Goal: Task Accomplishment & Management: Complete application form

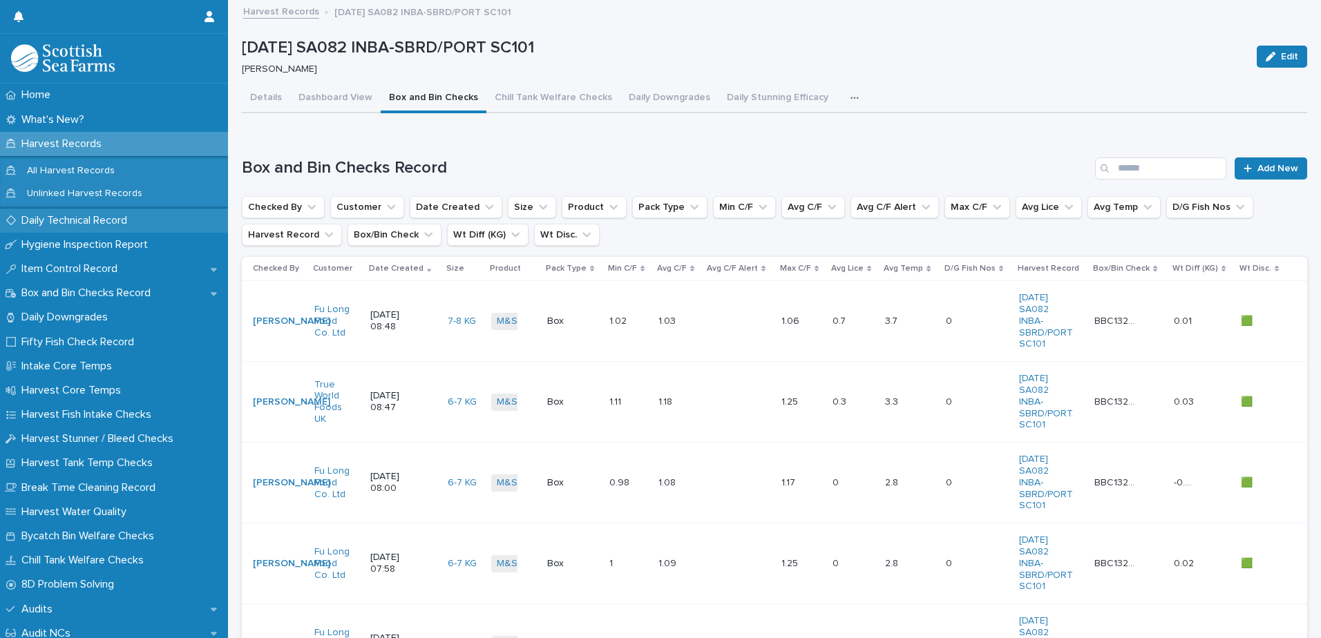
click at [57, 218] on p "Daily Technical Record" at bounding box center [77, 220] width 122 height 13
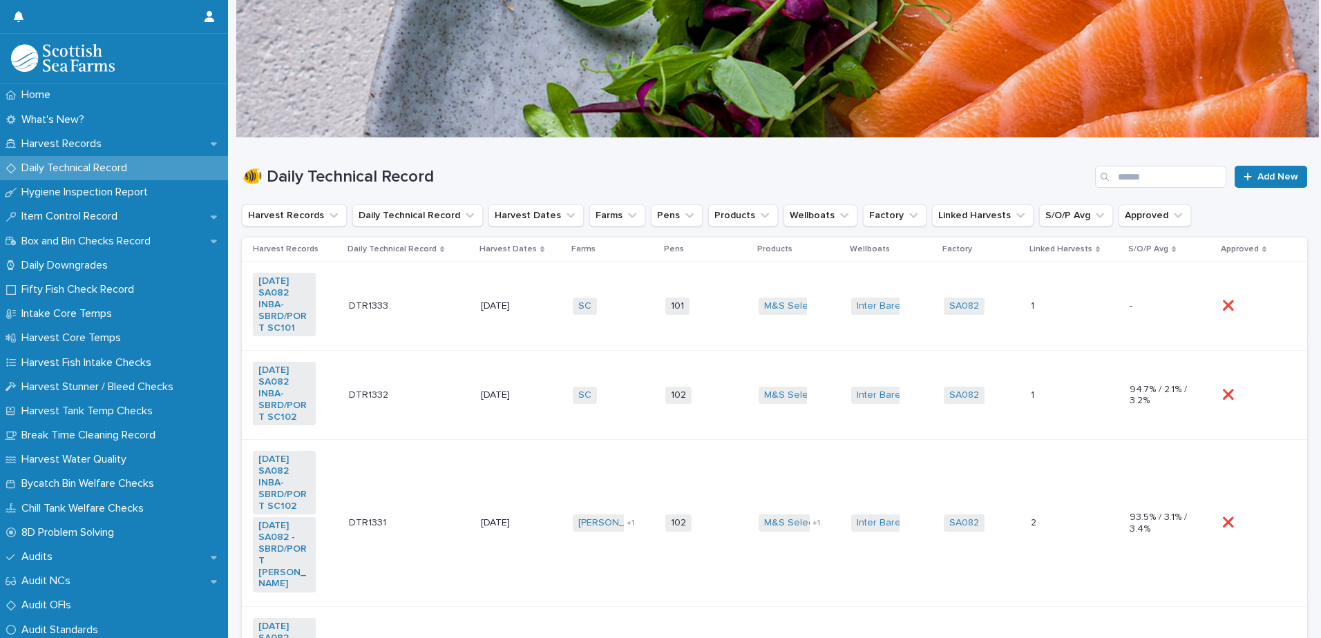
click at [710, 323] on td "101 + 0" at bounding box center [706, 306] width 93 height 89
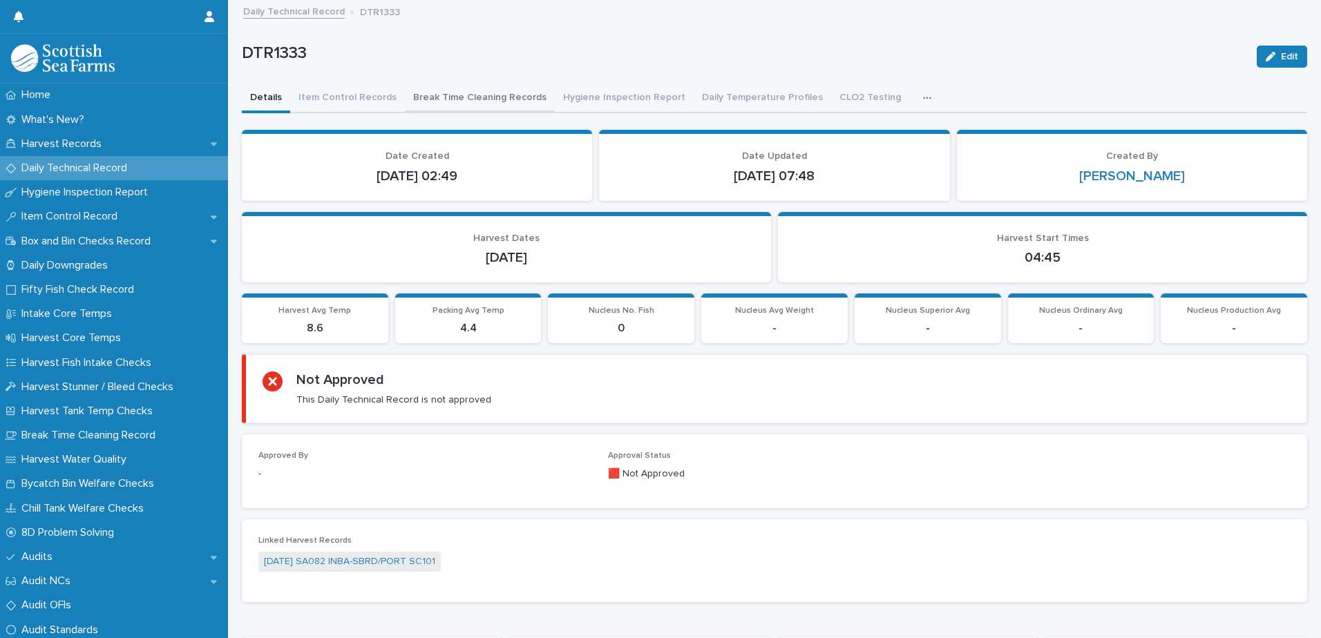
click at [476, 97] on button "Break Time Cleaning Records" at bounding box center [480, 98] width 150 height 29
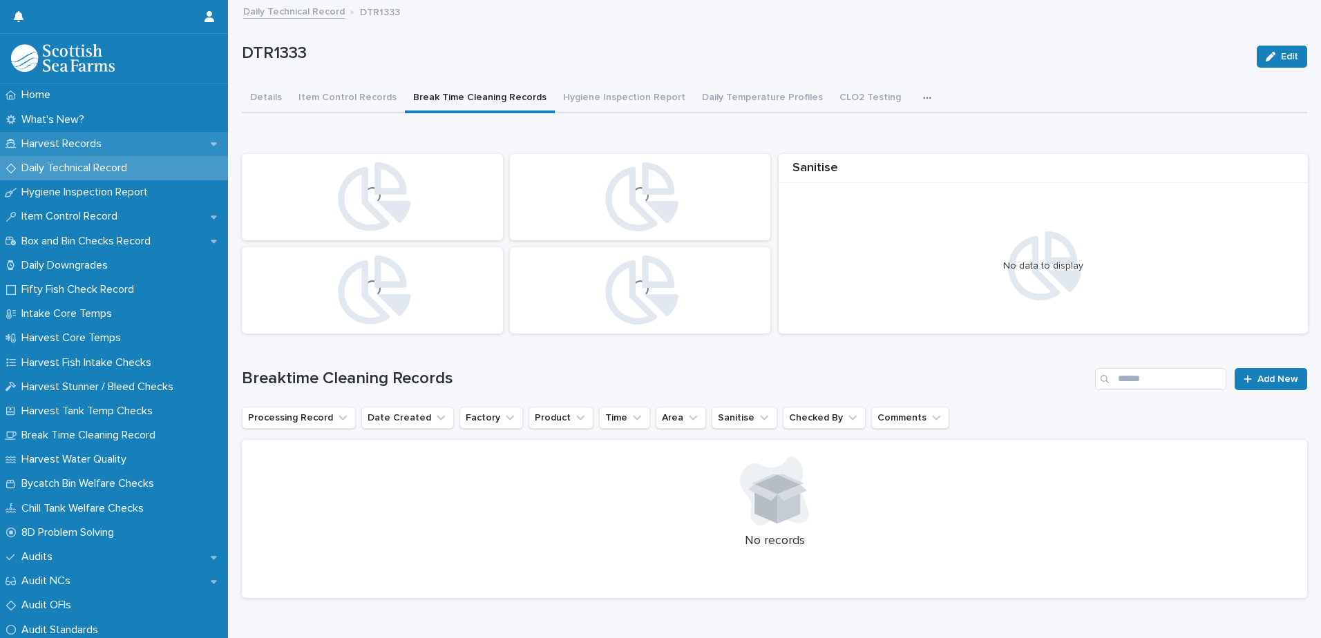
click at [55, 135] on div "Harvest Records" at bounding box center [114, 144] width 228 height 24
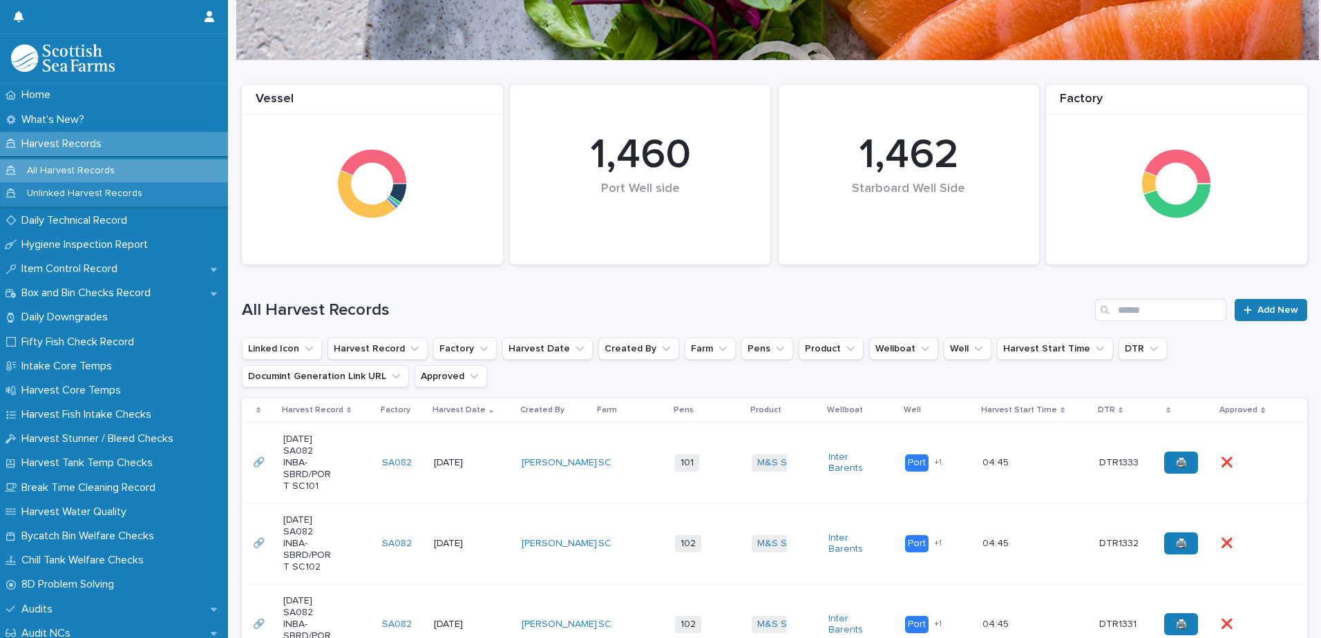
scroll to position [276, 0]
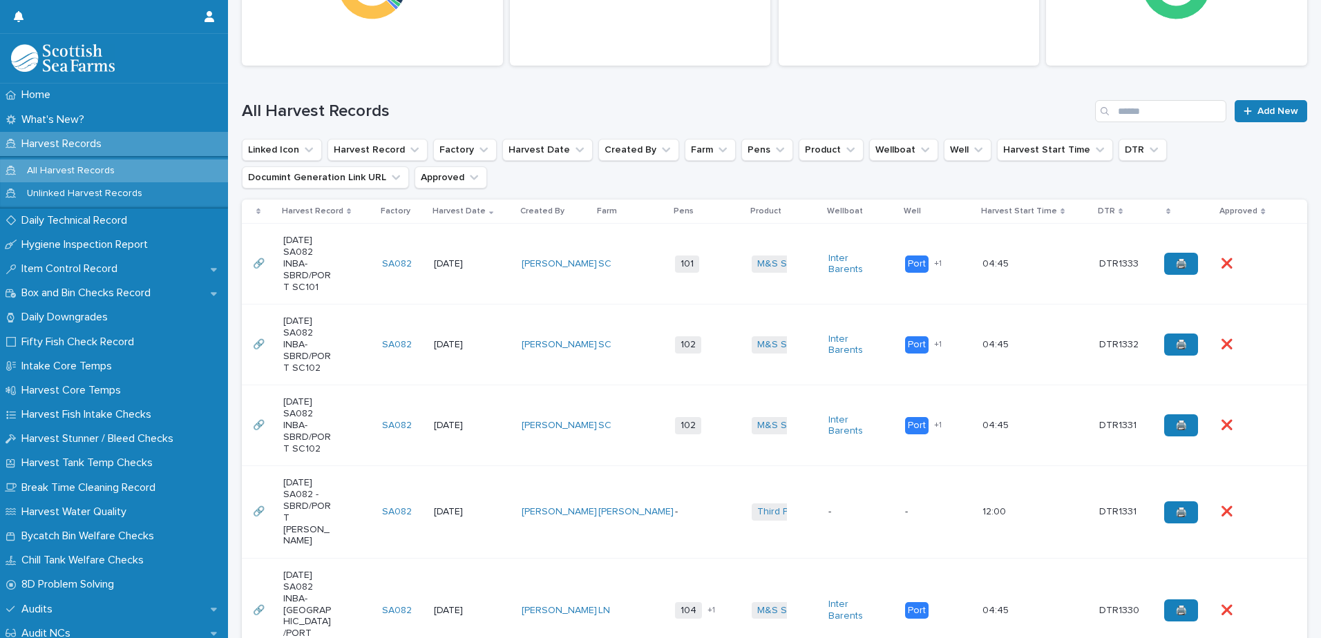
click at [786, 294] on td "M&S Select + 0" at bounding box center [784, 264] width 77 height 81
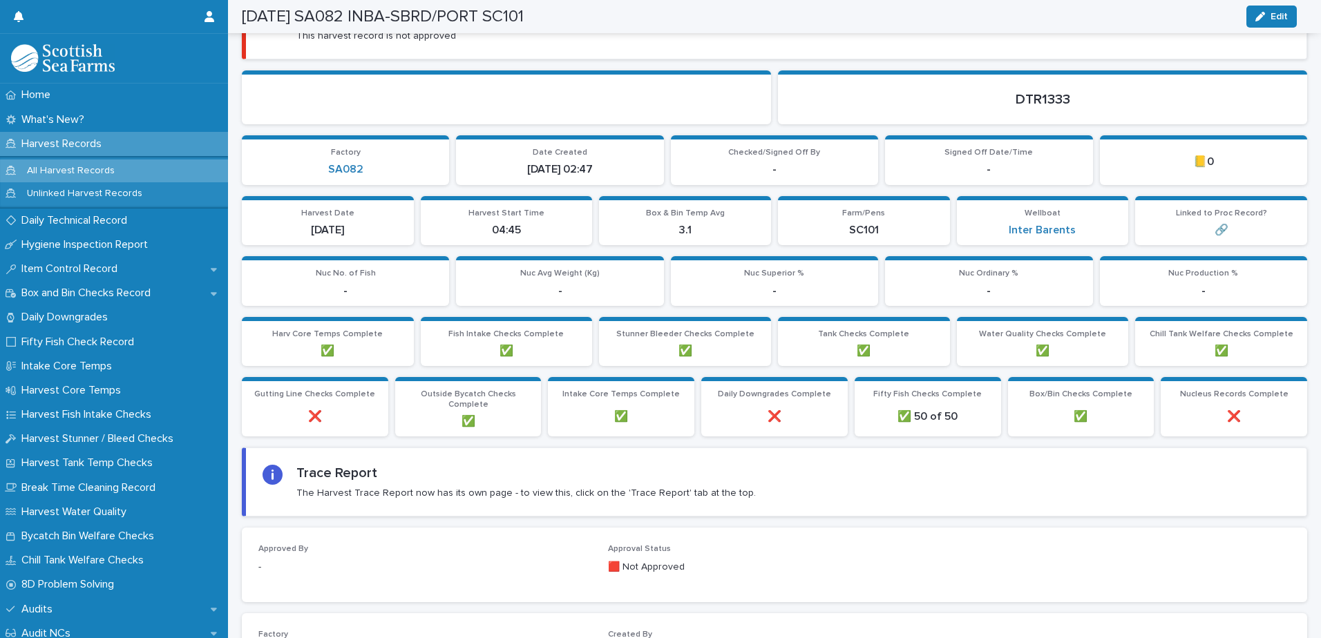
scroll to position [59, 0]
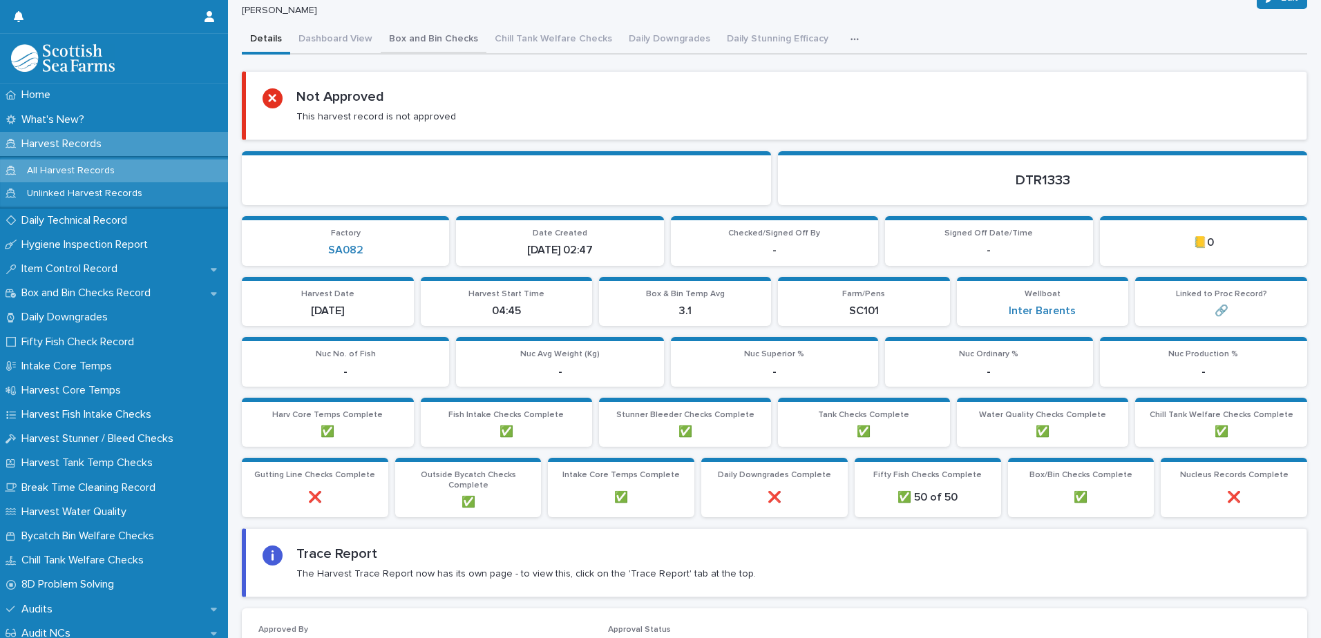
click at [448, 35] on button "Box and Bin Checks" at bounding box center [434, 40] width 106 height 29
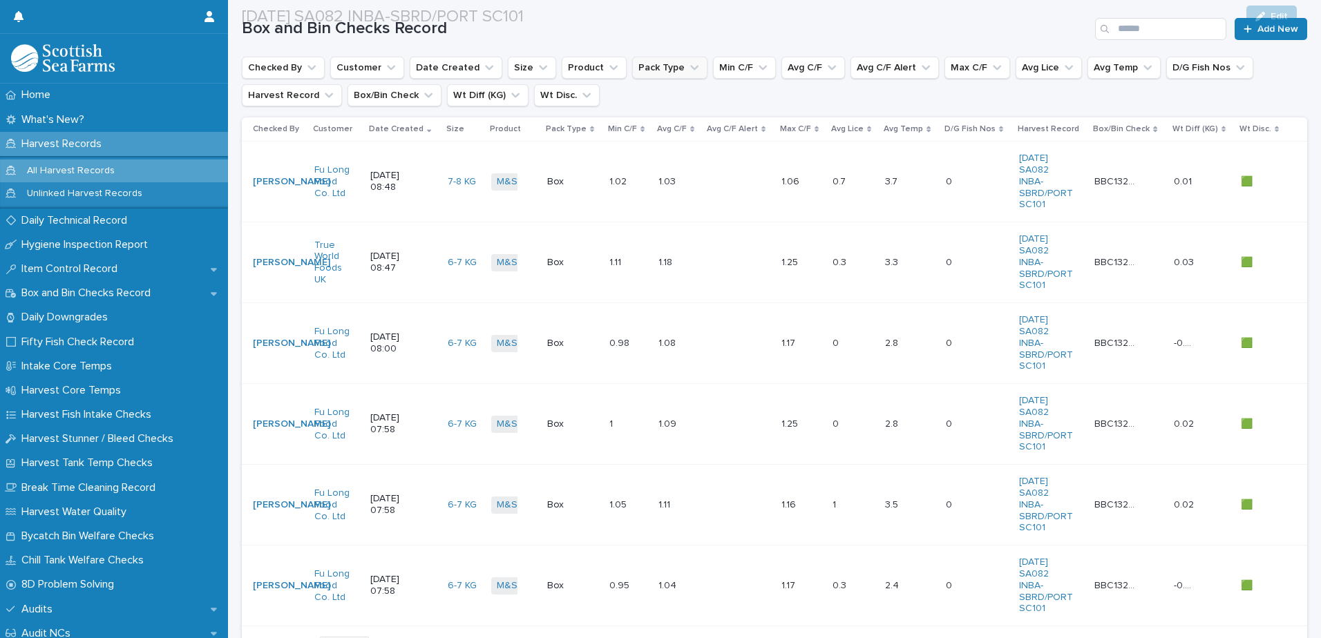
scroll to position [197, 0]
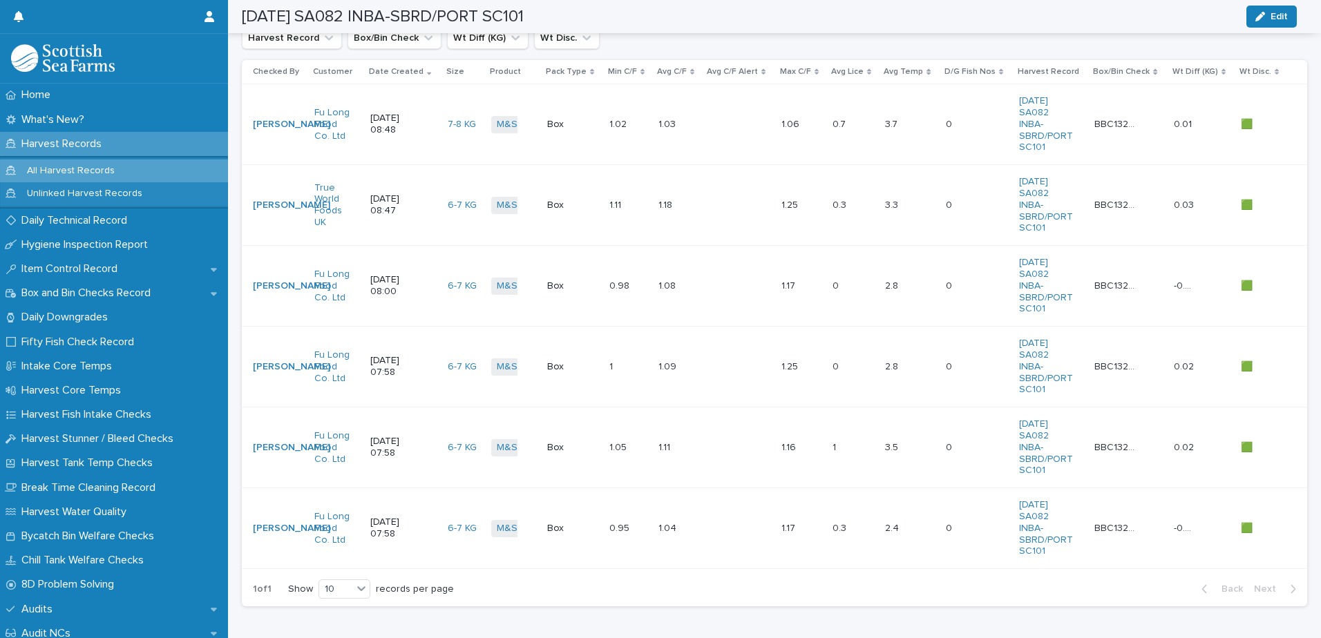
click at [640, 72] on icon at bounding box center [642, 71] width 4 height 7
click at [640, 70] on icon at bounding box center [642, 70] width 4 height 3
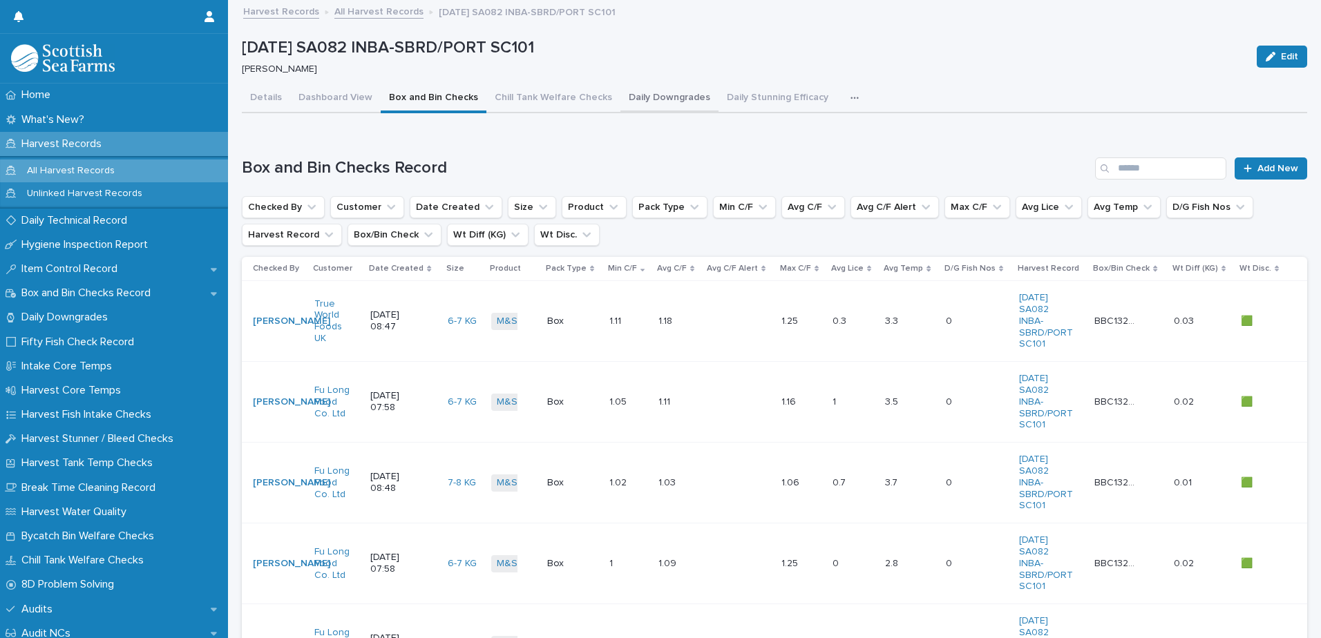
click at [659, 96] on button "Daily Downgrades" at bounding box center [669, 98] width 98 height 29
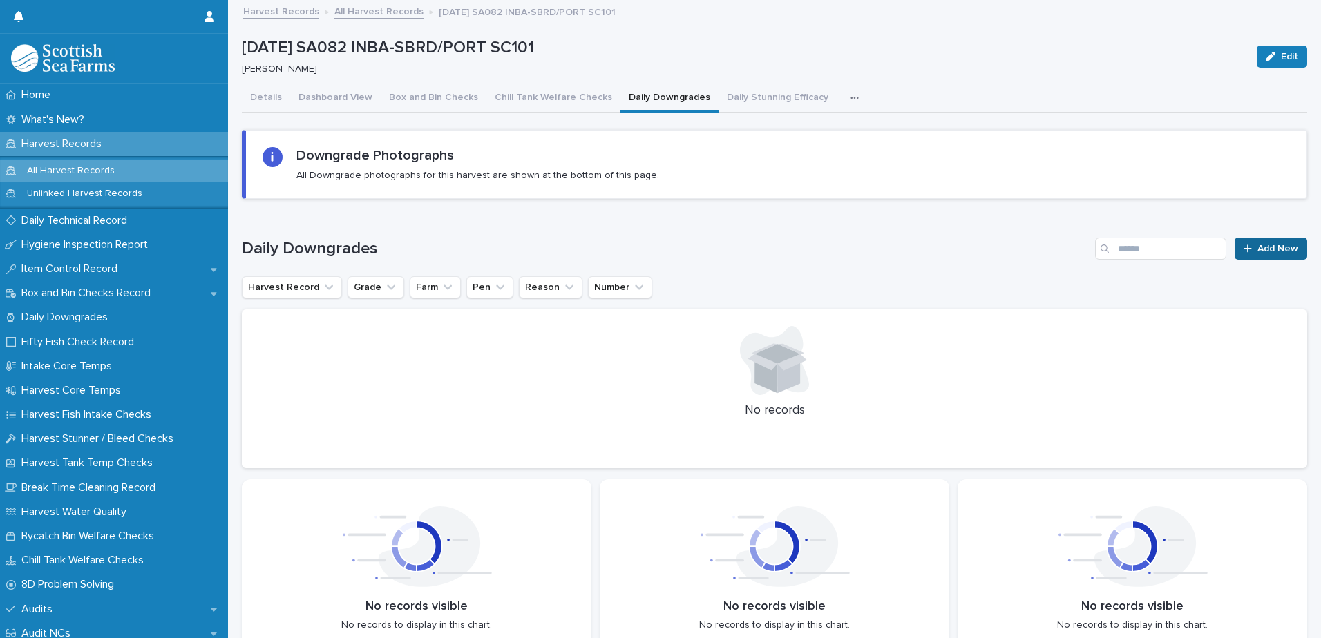
drag, startPoint x: 1227, startPoint y: 265, endPoint x: 1234, endPoint y: 251, distance: 15.4
click at [1227, 265] on div "Daily Downgrades Add New Harvest Record Grade Farm Pen Reason Number No records" at bounding box center [774, 353] width 1065 height 231
click at [1244, 251] on icon at bounding box center [1248, 249] width 8 height 10
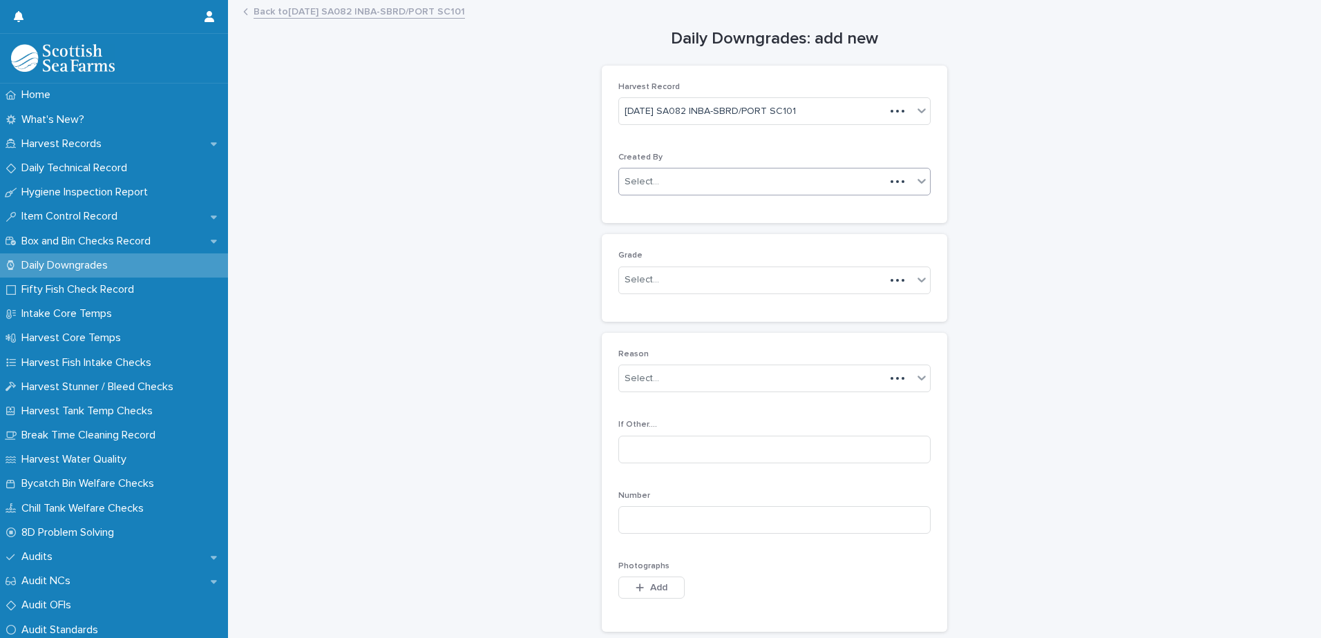
click at [748, 182] on div "Select..." at bounding box center [752, 182] width 266 height 23
type input "*****"
click at [719, 209] on div "[PERSON_NAME]" at bounding box center [769, 208] width 311 height 24
click at [678, 283] on div "Select..." at bounding box center [766, 280] width 294 height 23
click at [654, 331] on div "Production" at bounding box center [769, 331] width 311 height 24
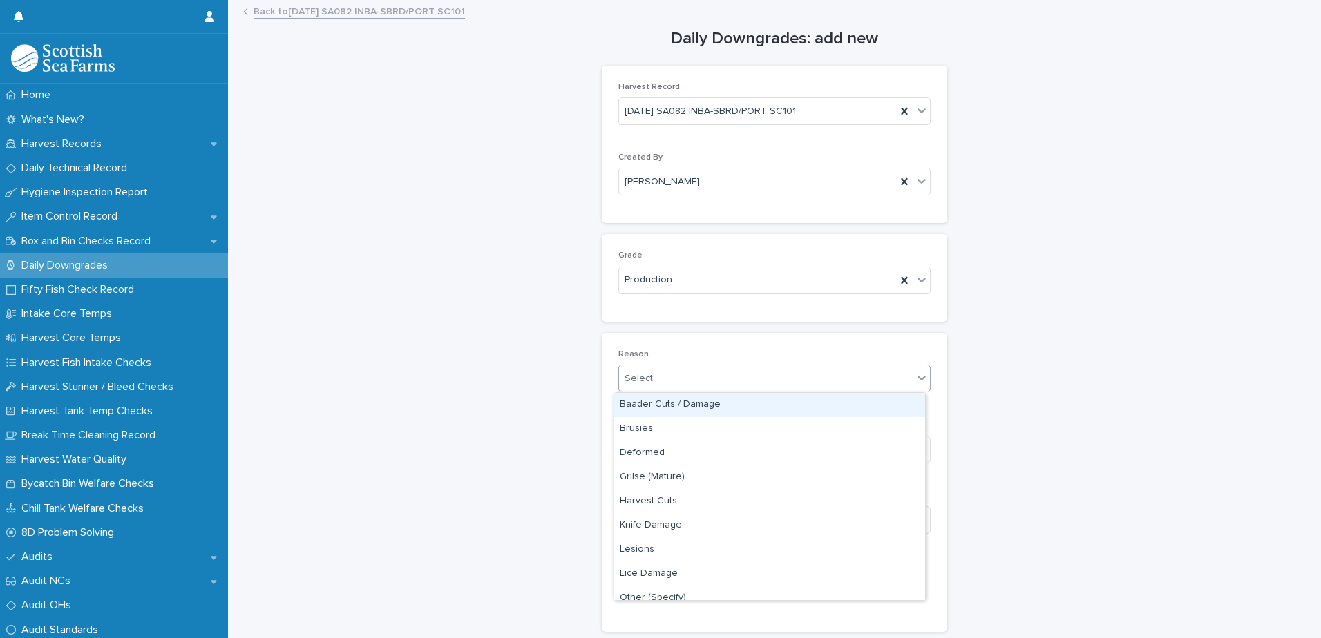
click at [640, 383] on div "Select..." at bounding box center [642, 379] width 35 height 15
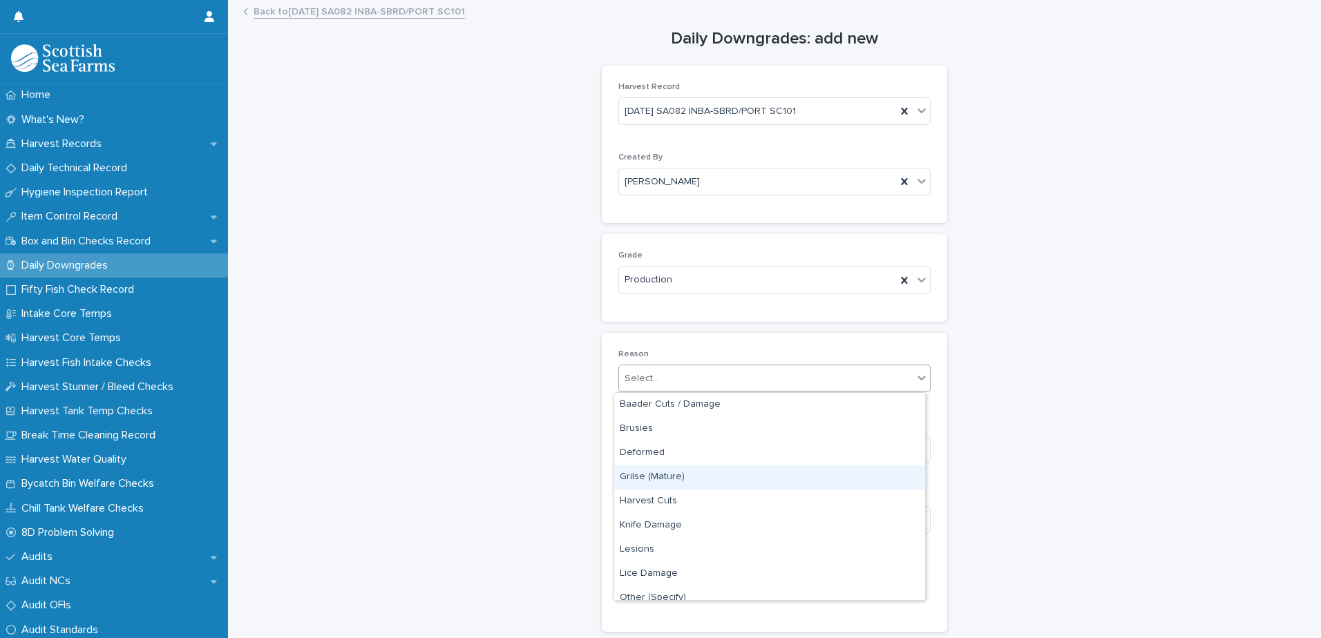
click at [647, 479] on div "Grilse (Mature)" at bounding box center [769, 478] width 311 height 24
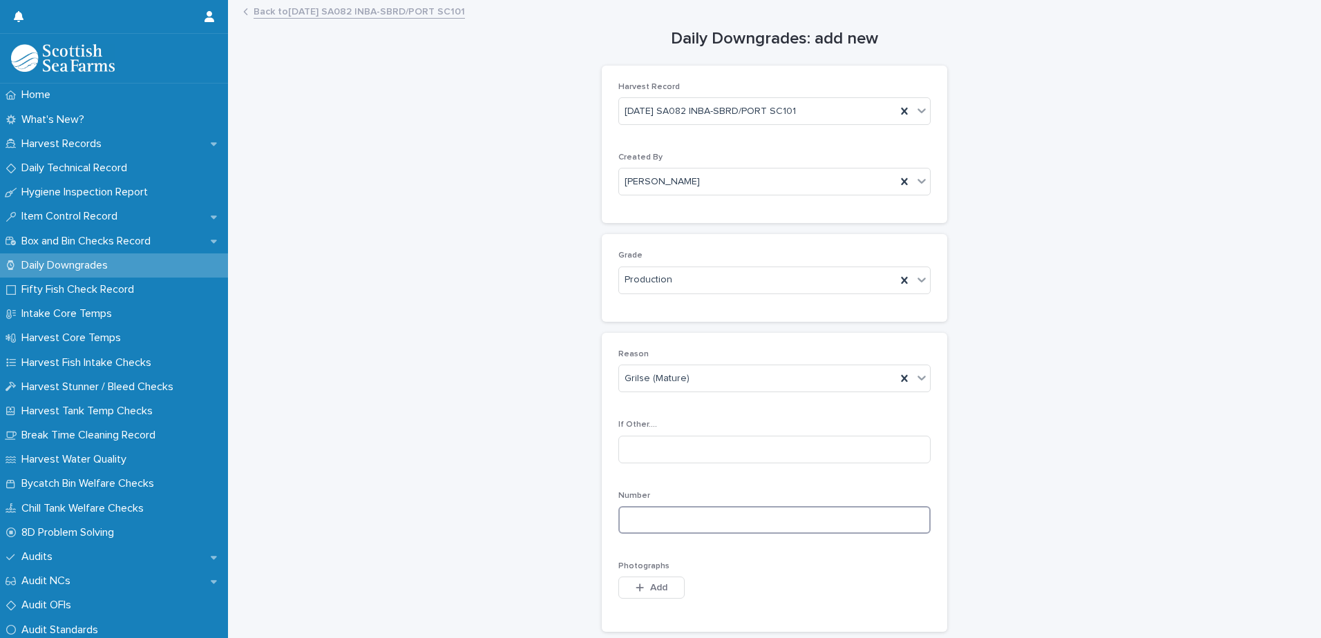
click at [632, 524] on input at bounding box center [774, 520] width 312 height 28
type input "*"
type input "**"
click at [654, 587] on span "Add" at bounding box center [658, 588] width 17 height 10
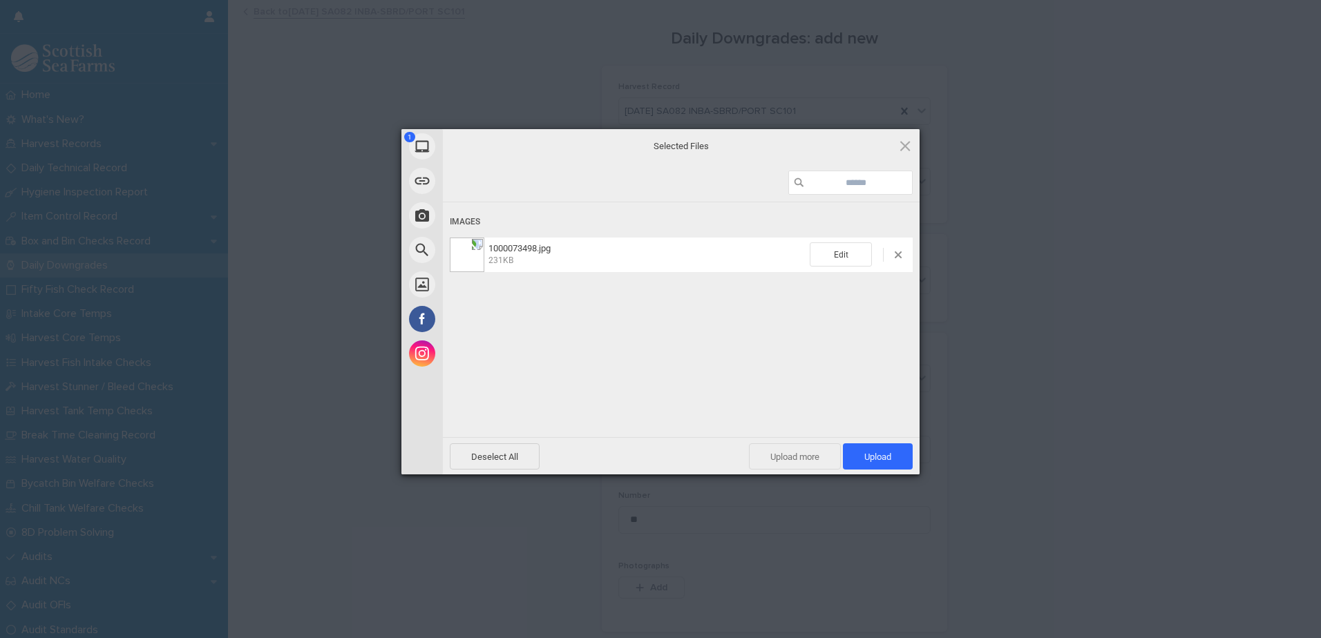
click at [795, 455] on span "Upload more" at bounding box center [795, 457] width 92 height 26
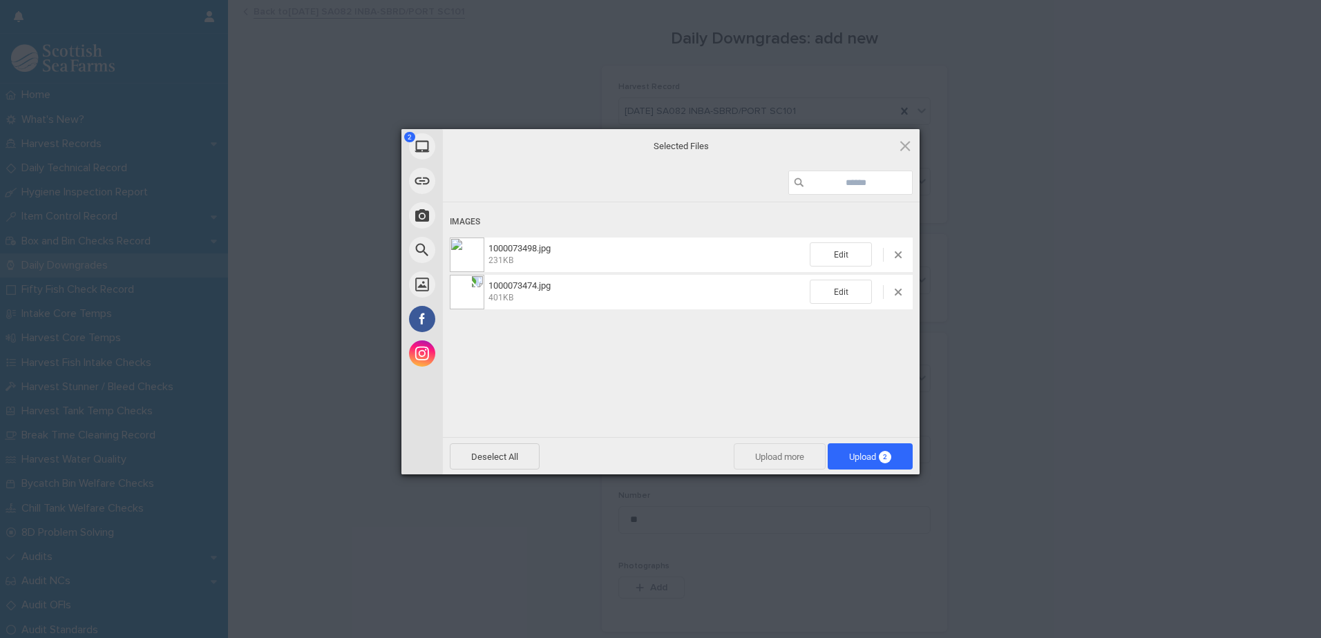
click at [775, 460] on span "Upload more" at bounding box center [780, 457] width 92 height 26
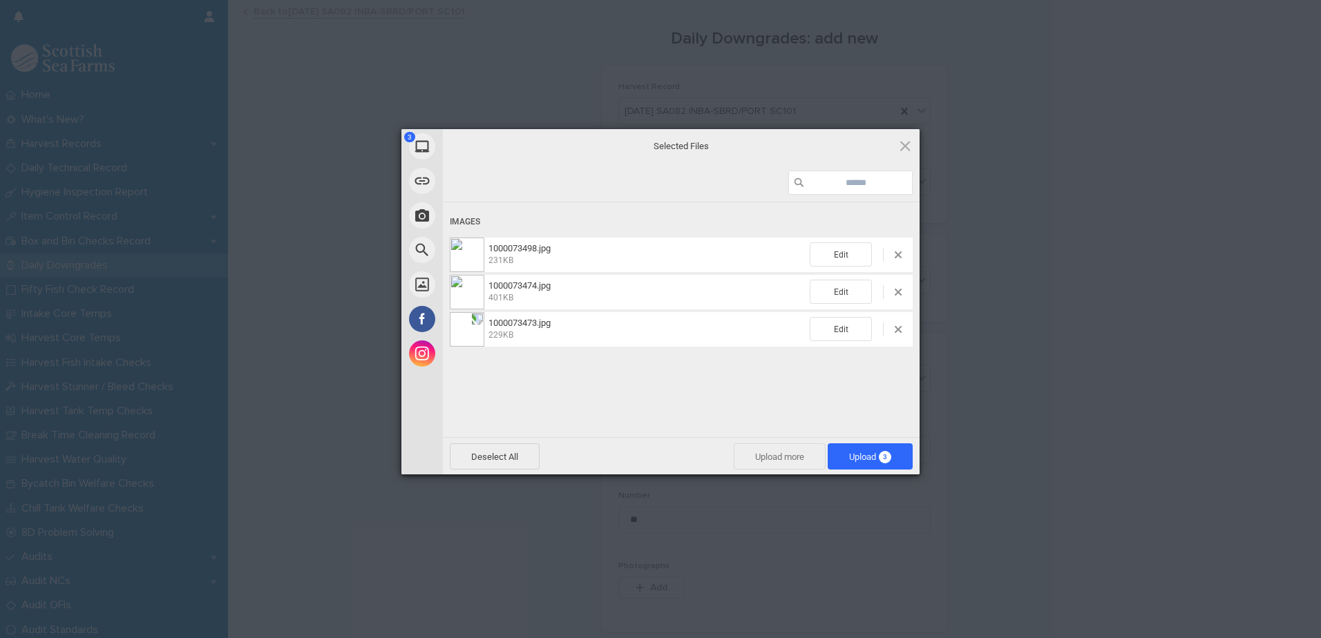
click at [763, 452] on span "Upload more" at bounding box center [780, 457] width 92 height 26
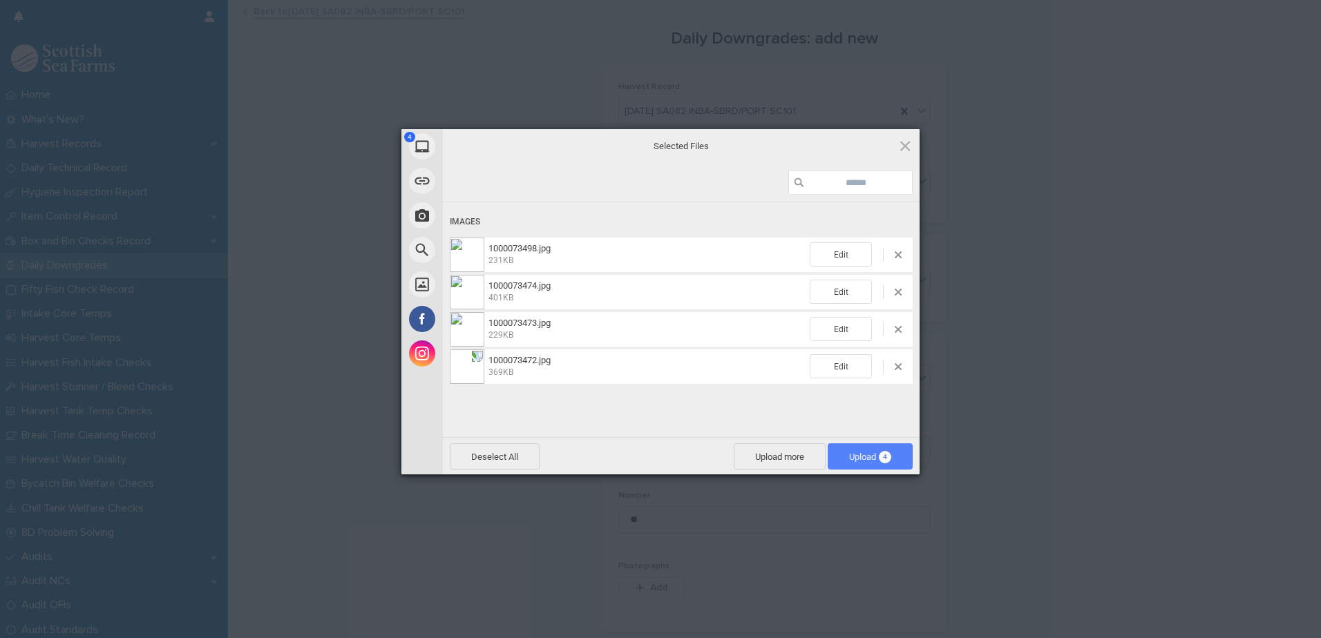
click at [859, 458] on span "Upload 4" at bounding box center [870, 457] width 42 height 10
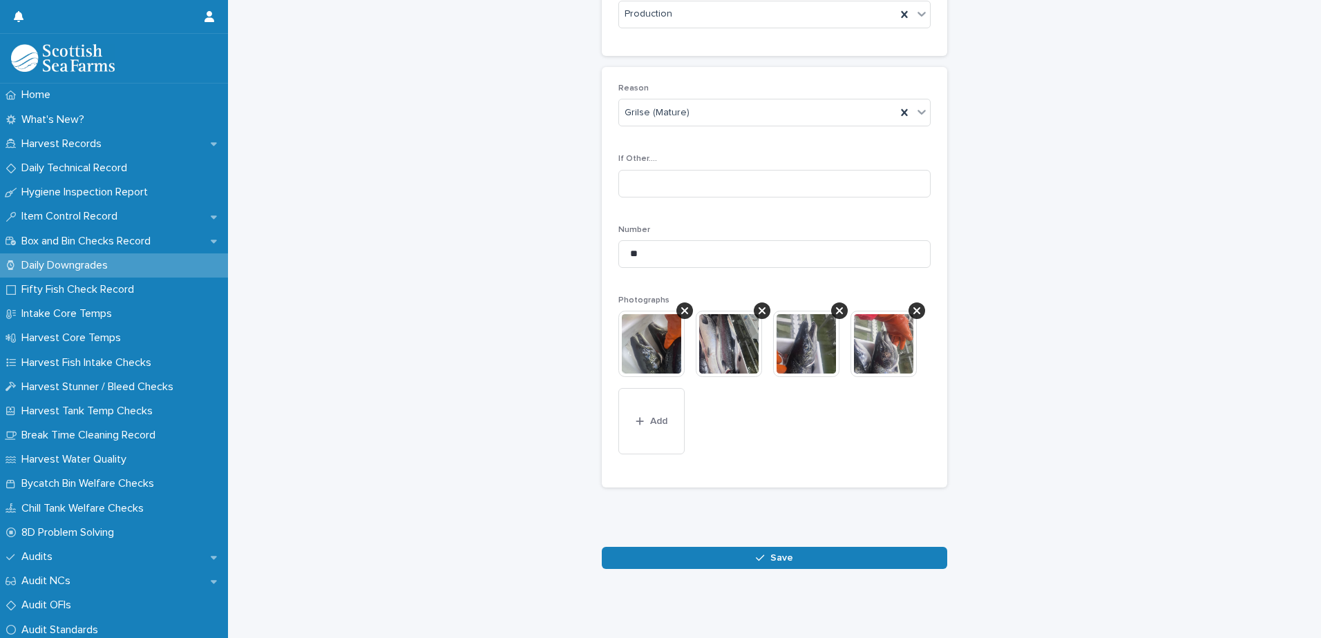
scroll to position [276, 0]
drag, startPoint x: 694, startPoint y: 547, endPoint x: 769, endPoint y: 542, distance: 75.5
click at [694, 547] on button "Save" at bounding box center [774, 558] width 345 height 22
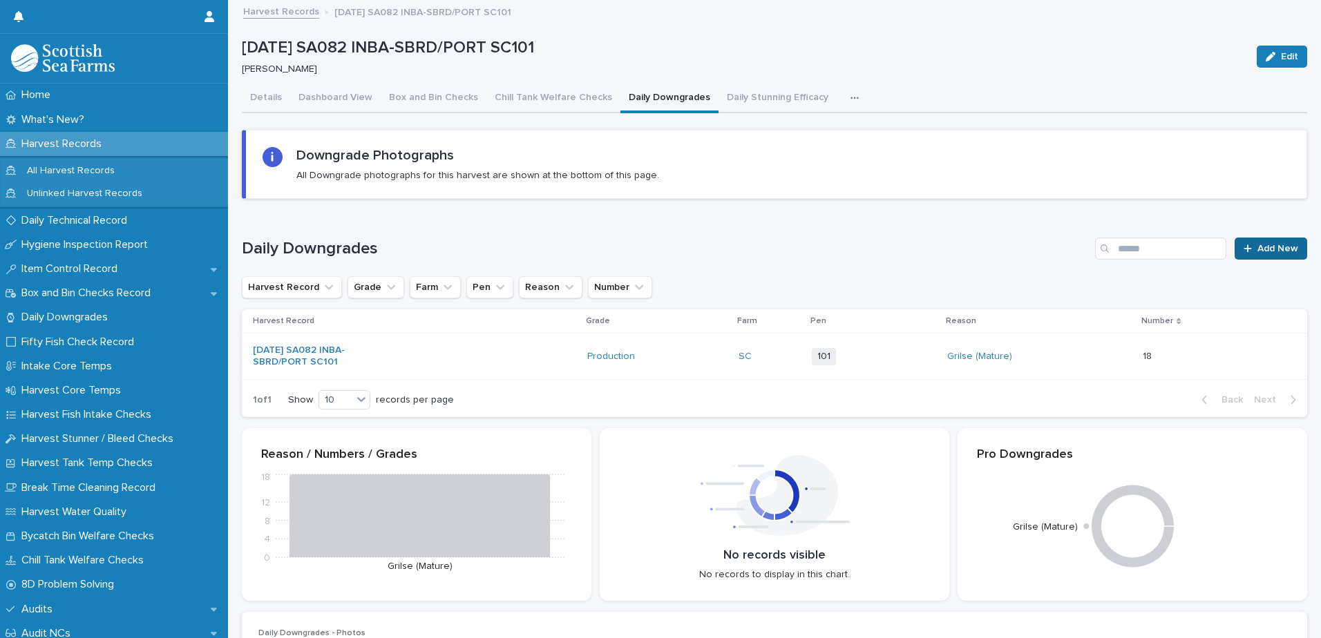
click at [1244, 249] on icon at bounding box center [1248, 249] width 8 height 8
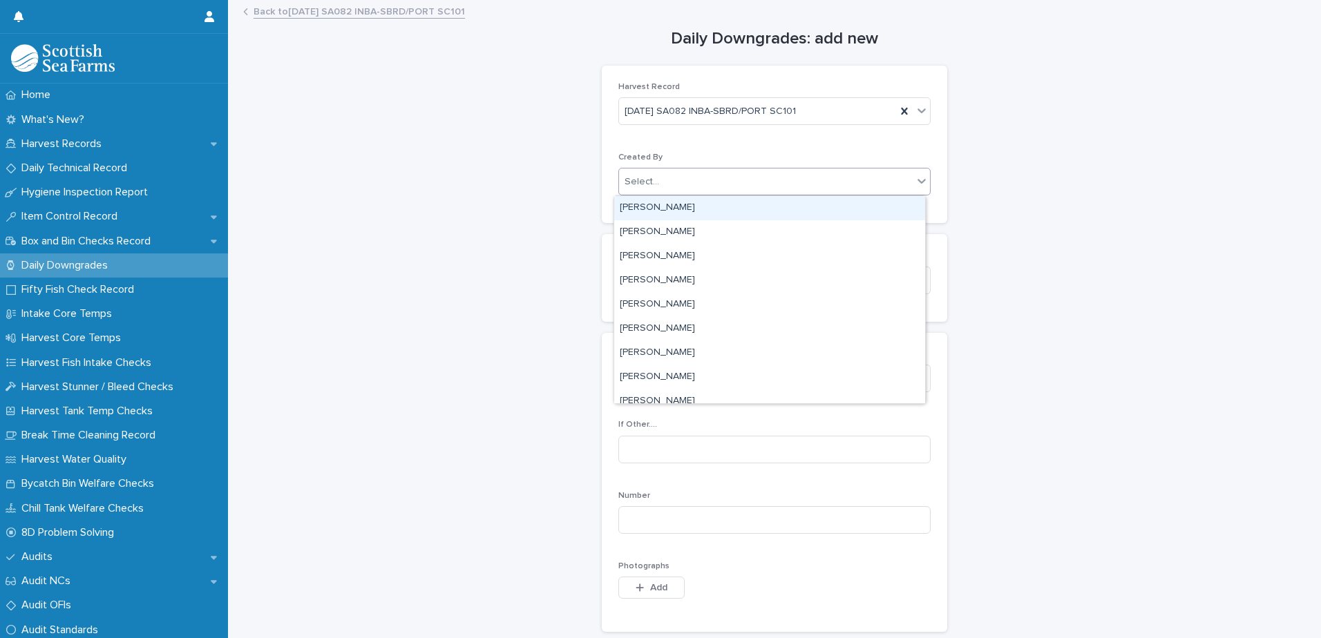
click at [645, 184] on div "Select..." at bounding box center [642, 182] width 35 height 15
type input "*****"
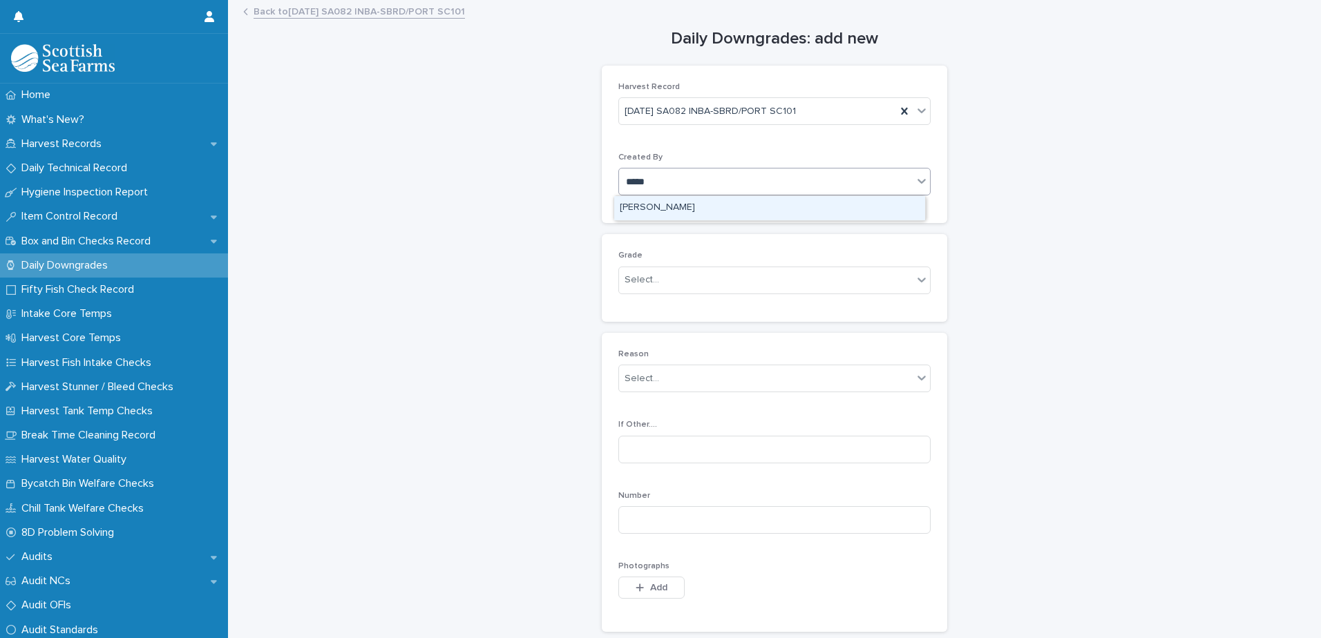
click at [663, 202] on div "[PERSON_NAME]" at bounding box center [769, 208] width 311 height 24
click at [638, 287] on div "Select..." at bounding box center [642, 280] width 35 height 15
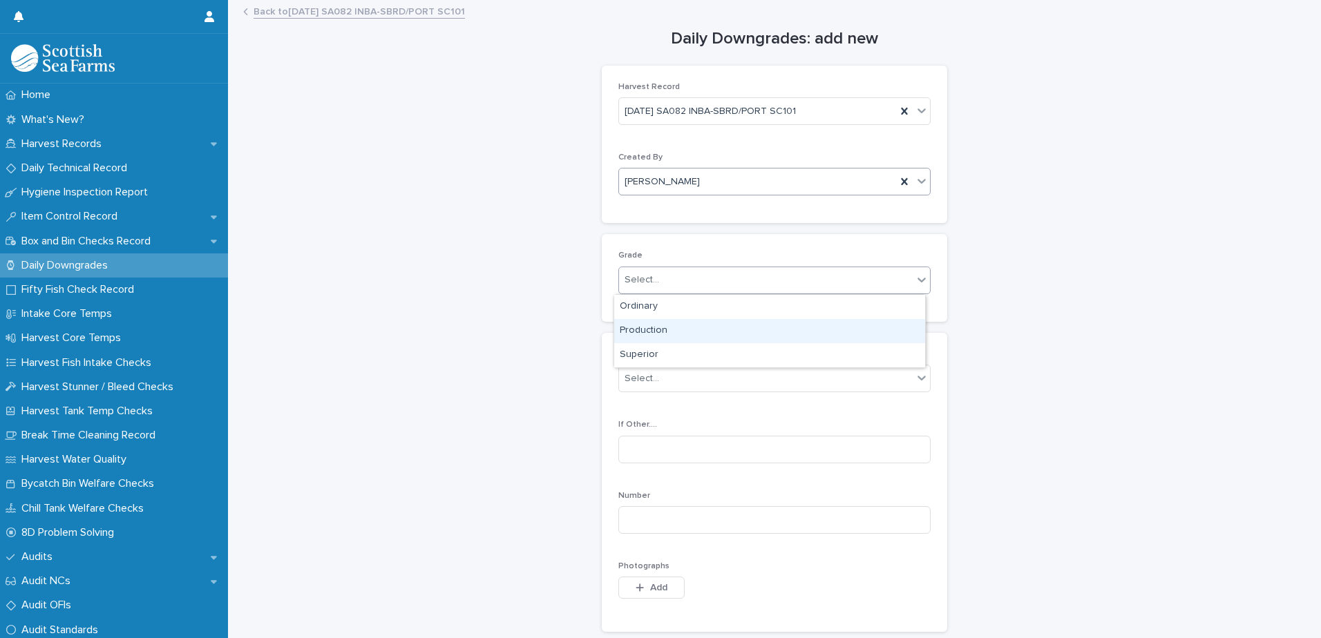
click at [648, 330] on div "Production" at bounding box center [769, 331] width 311 height 24
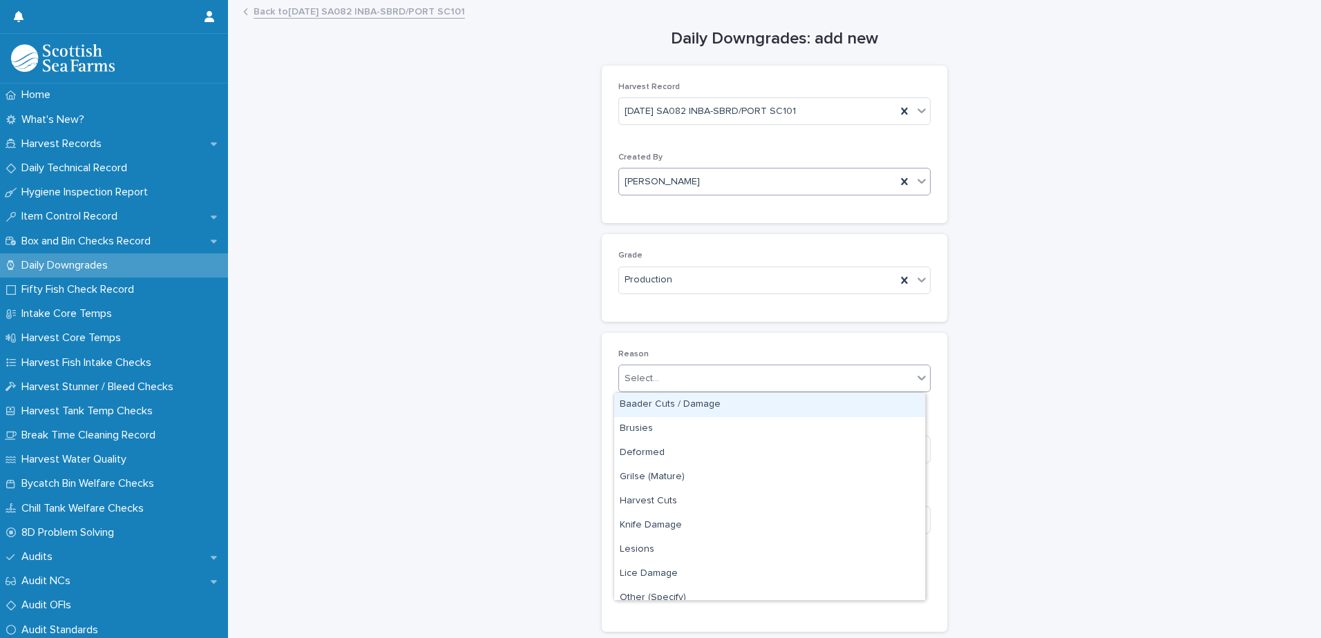
click at [642, 378] on div "Select..." at bounding box center [642, 379] width 35 height 15
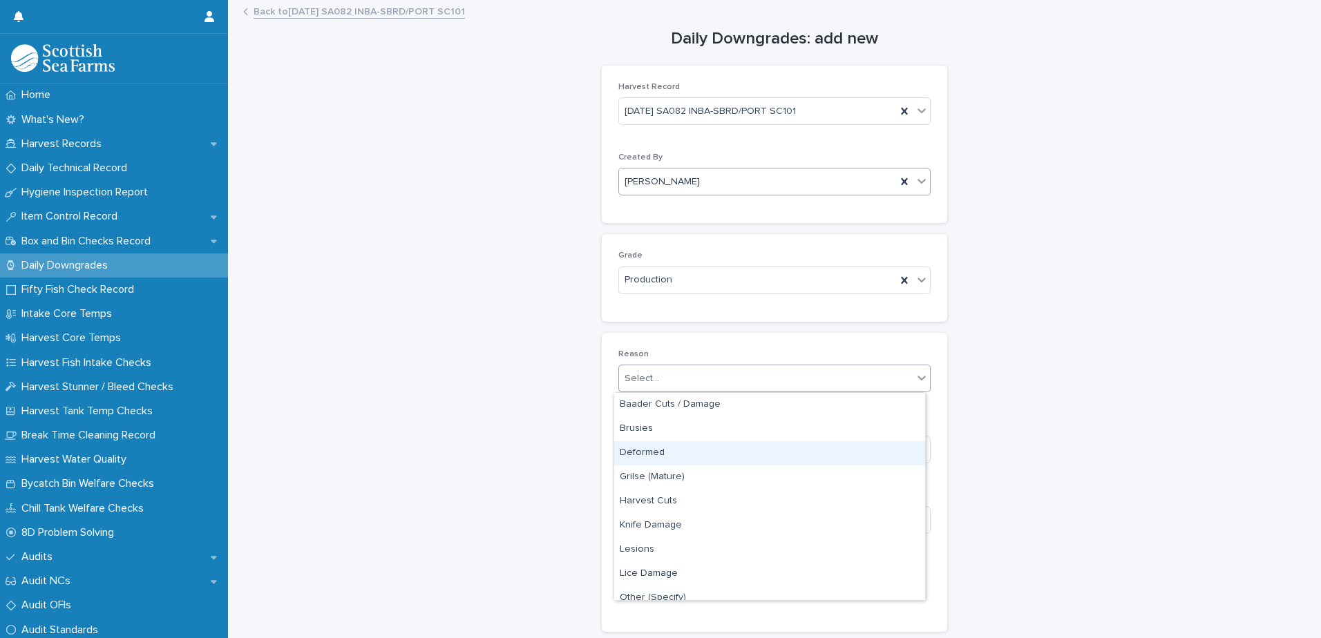
click at [638, 454] on div "Deformed" at bounding box center [769, 453] width 311 height 24
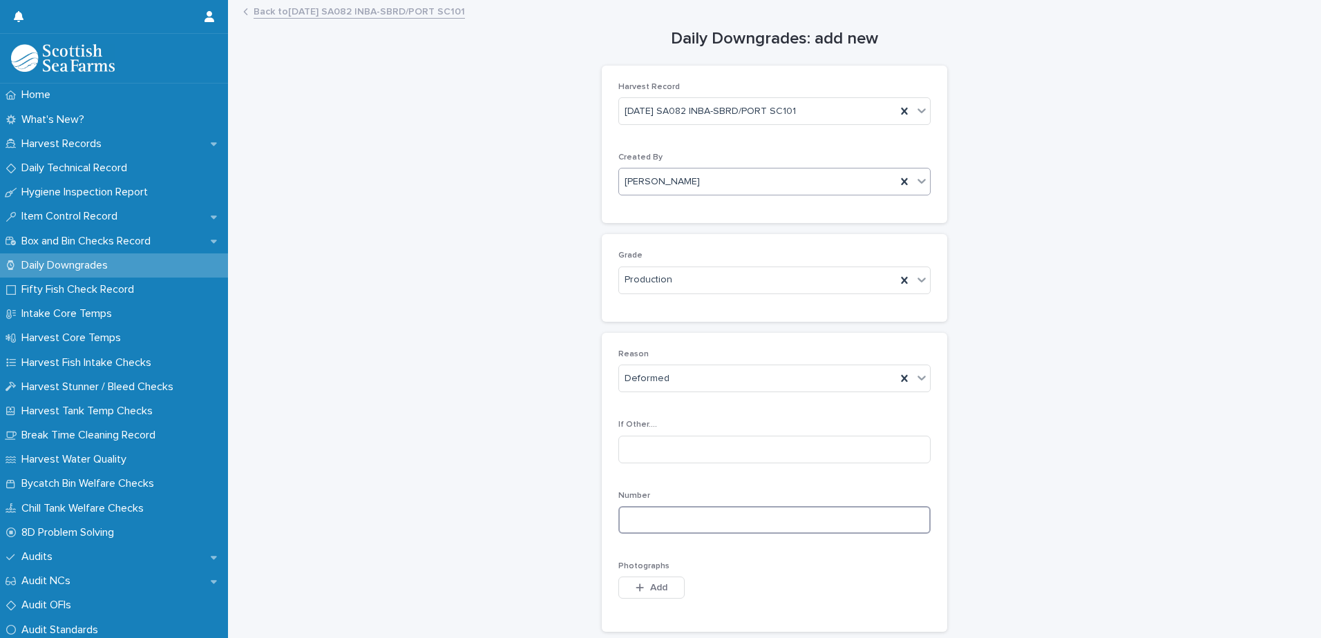
click at [633, 520] on input at bounding box center [774, 520] width 312 height 28
type input "*"
click at [656, 590] on span "Add" at bounding box center [658, 588] width 17 height 10
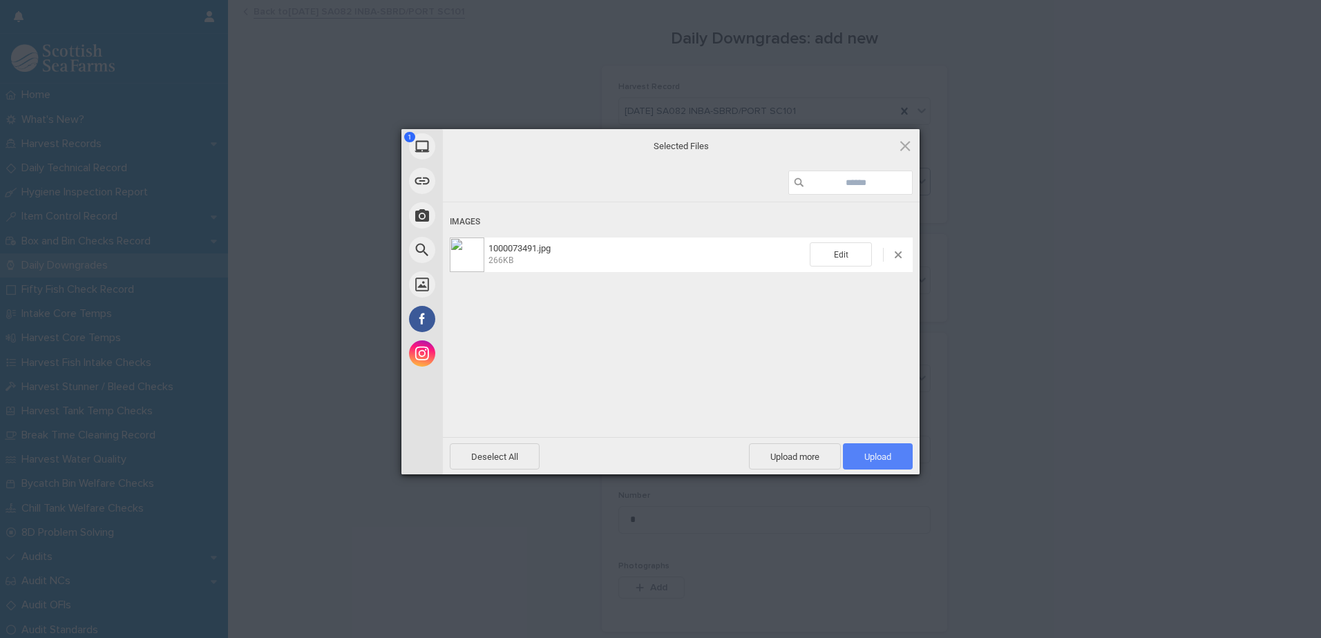
drag, startPoint x: 868, startPoint y: 453, endPoint x: 893, endPoint y: 459, distance: 25.6
click at [868, 453] on span "Upload 1" at bounding box center [877, 457] width 27 height 10
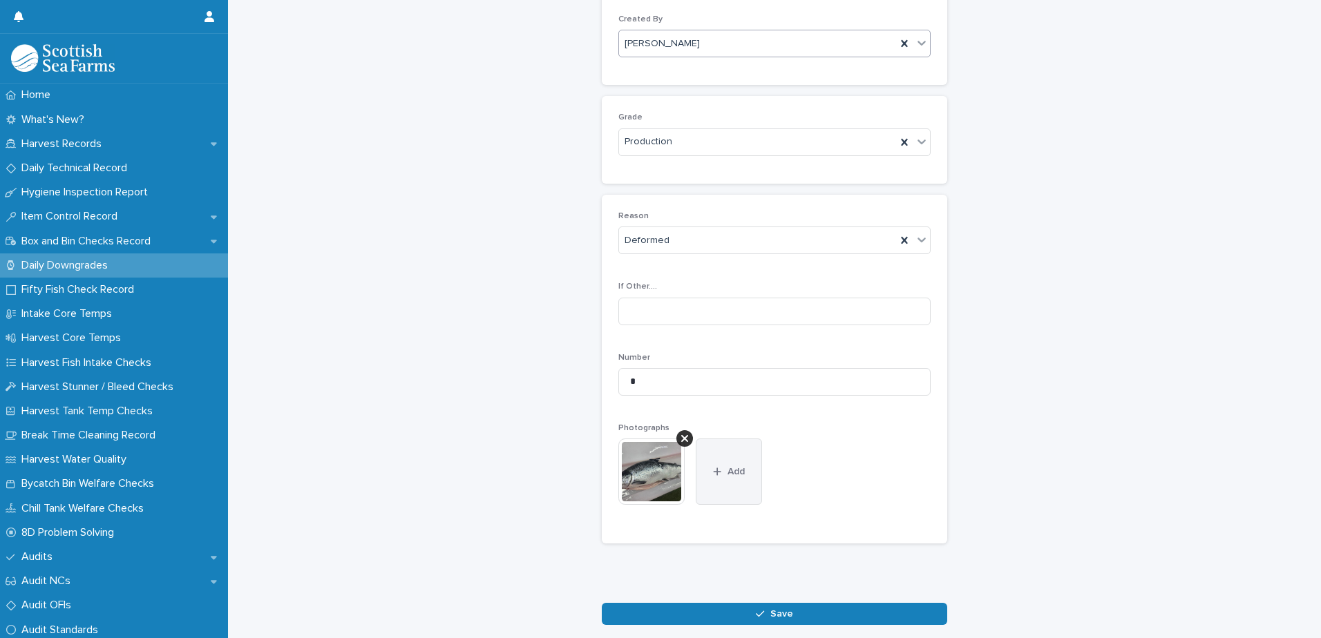
scroll to position [204, 0]
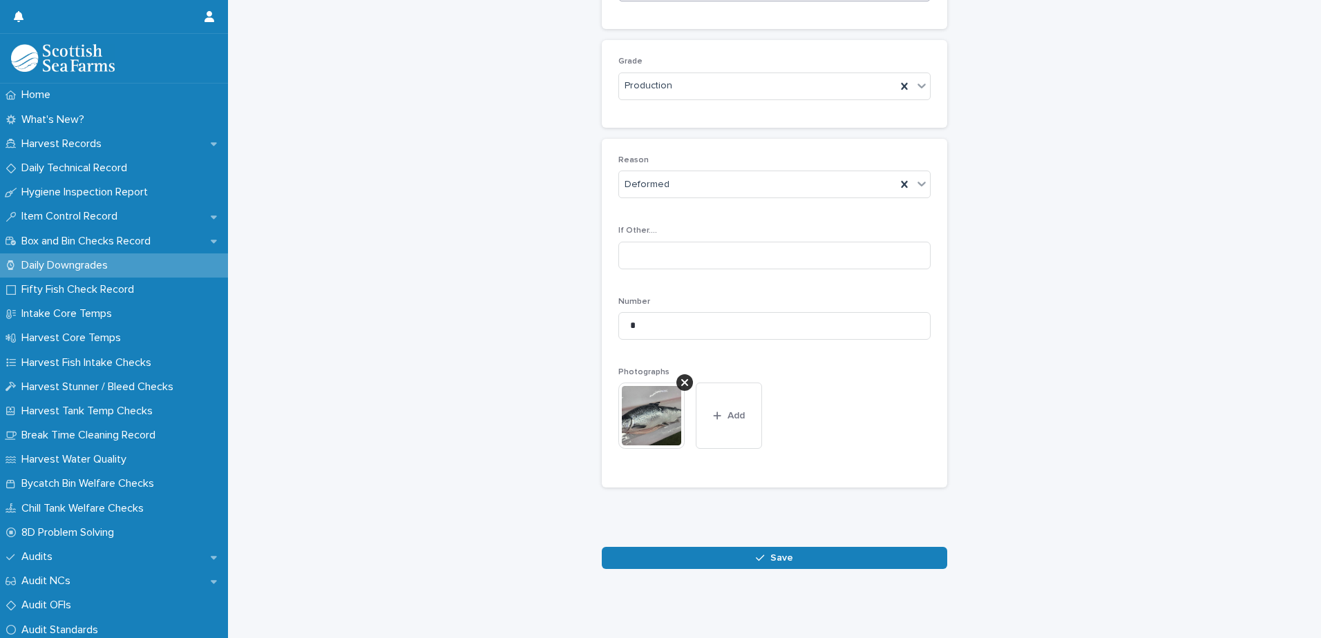
click at [712, 551] on button "Save" at bounding box center [774, 558] width 345 height 22
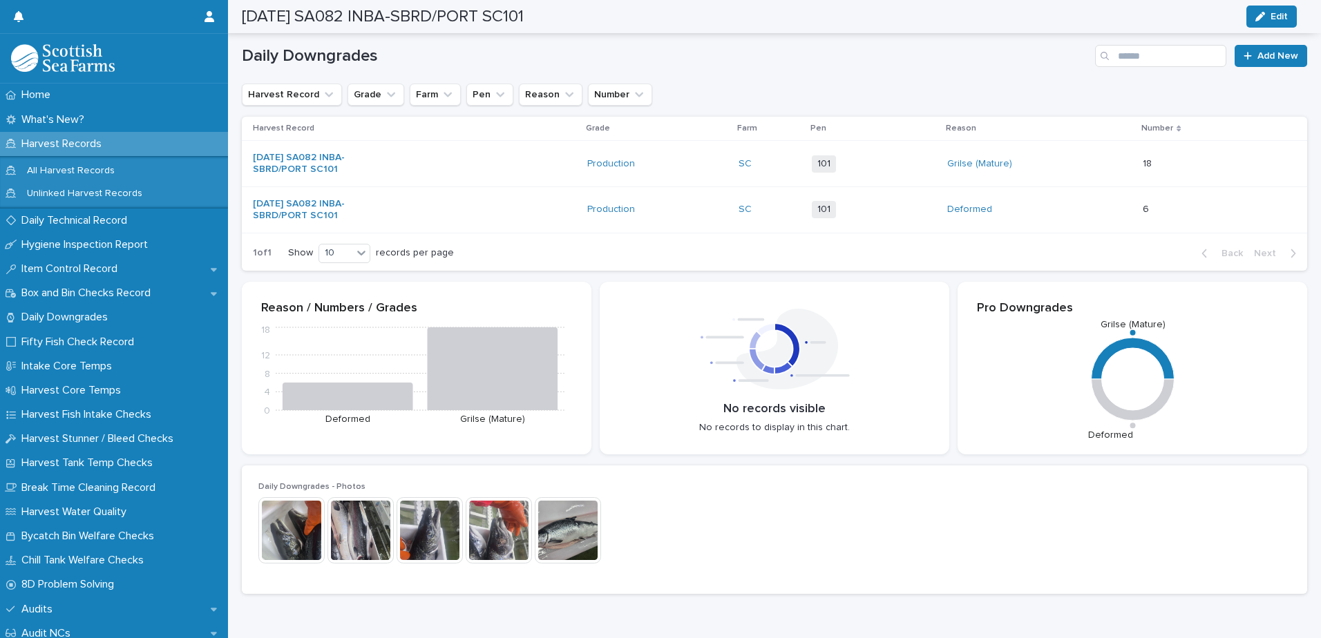
scroll to position [206, 0]
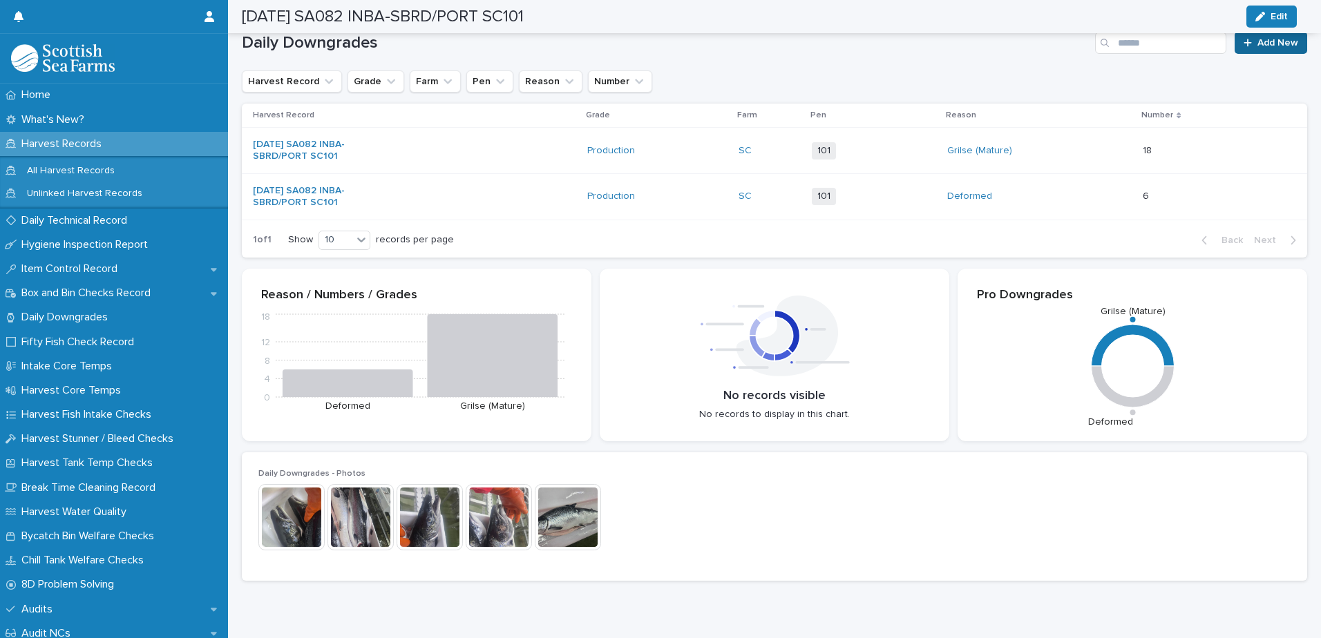
click at [1264, 46] on span "Add New" at bounding box center [1277, 43] width 41 height 10
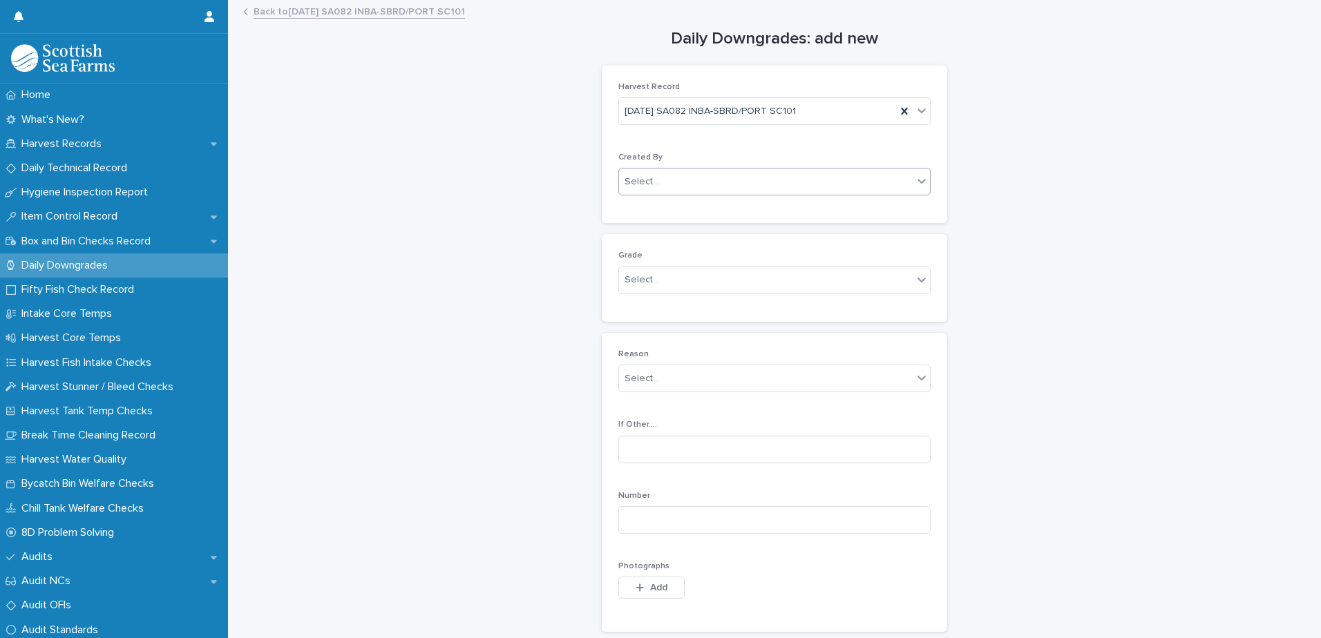
click at [647, 183] on div "Select..." at bounding box center [642, 182] width 35 height 15
type input "*****"
click at [734, 204] on div "[PERSON_NAME]" at bounding box center [769, 208] width 311 height 24
click at [634, 284] on div "Select..." at bounding box center [642, 280] width 35 height 15
click at [636, 332] on div "Production" at bounding box center [769, 331] width 311 height 24
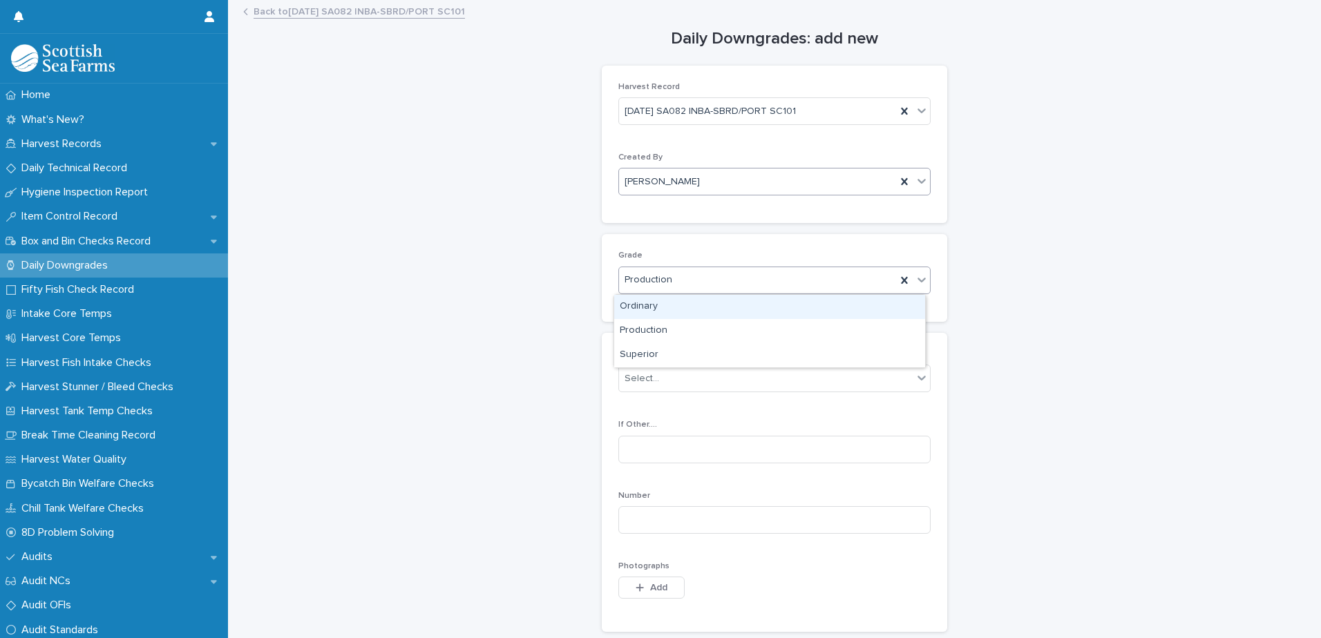
click at [645, 274] on span "Production" at bounding box center [649, 280] width 48 height 15
drag, startPoint x: 644, startPoint y: 306, endPoint x: 645, endPoint y: 316, distance: 10.5
click at [645, 306] on div "Ordinary" at bounding box center [769, 307] width 311 height 24
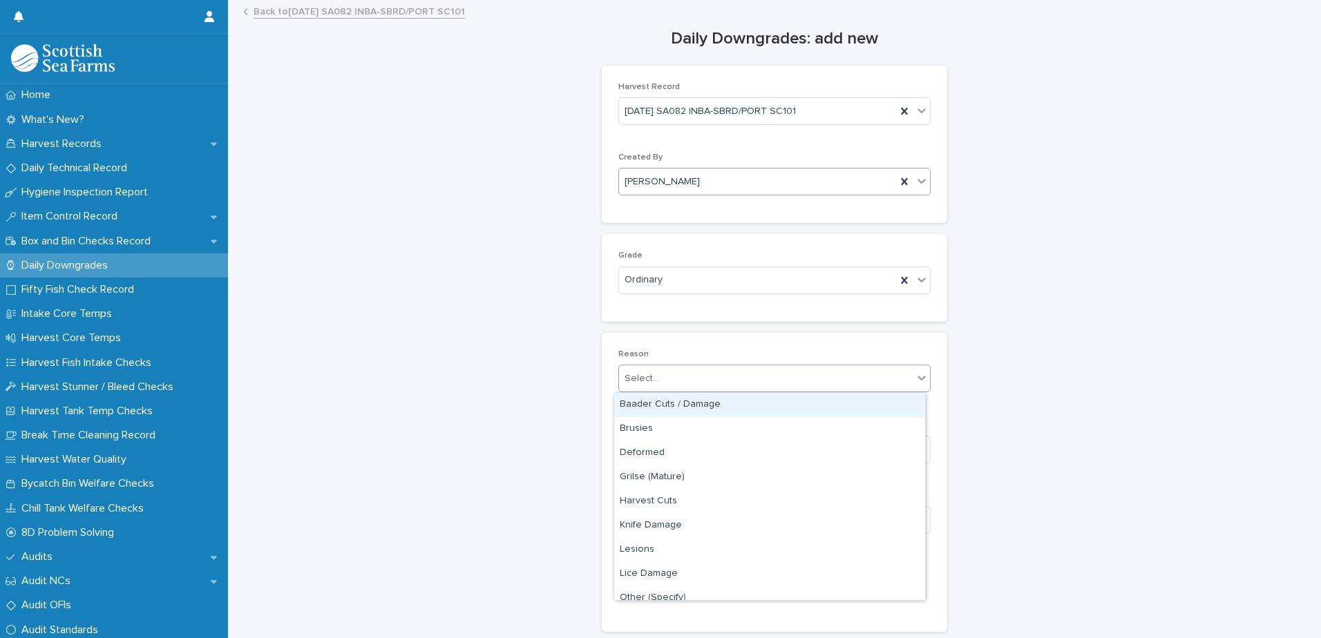
click at [640, 383] on div "Select..." at bounding box center [642, 379] width 35 height 15
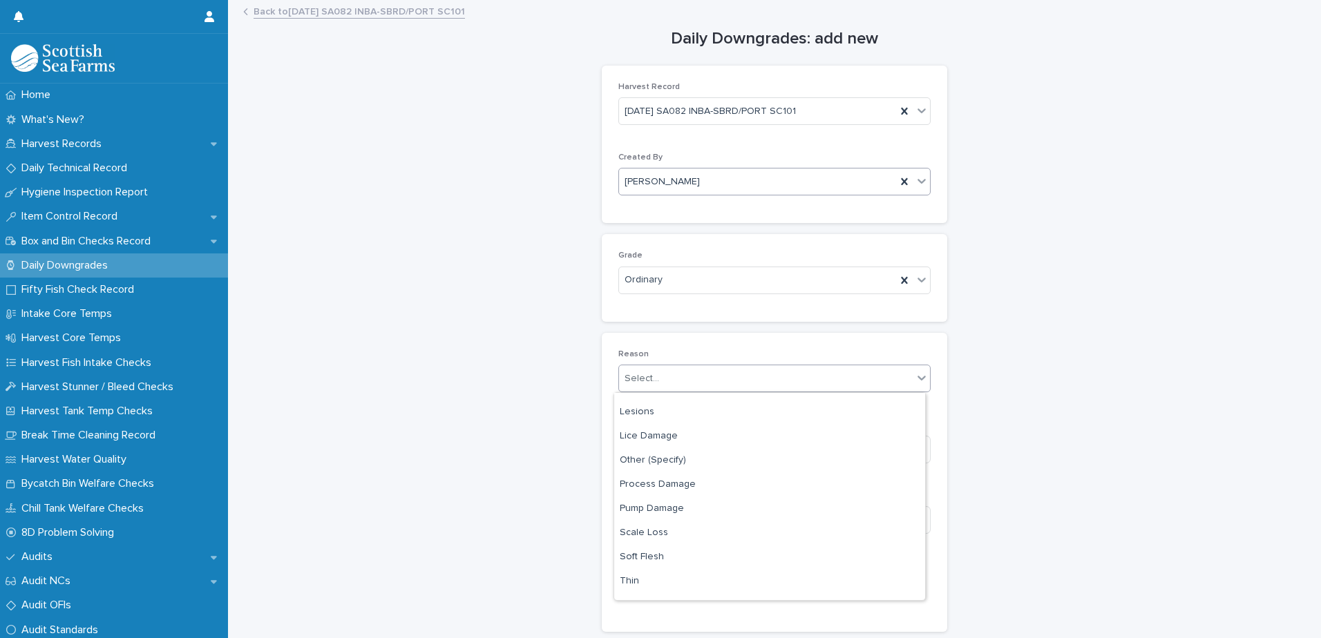
scroll to position [138, 0]
click at [656, 507] on div "Pump Damage" at bounding box center [769, 509] width 311 height 24
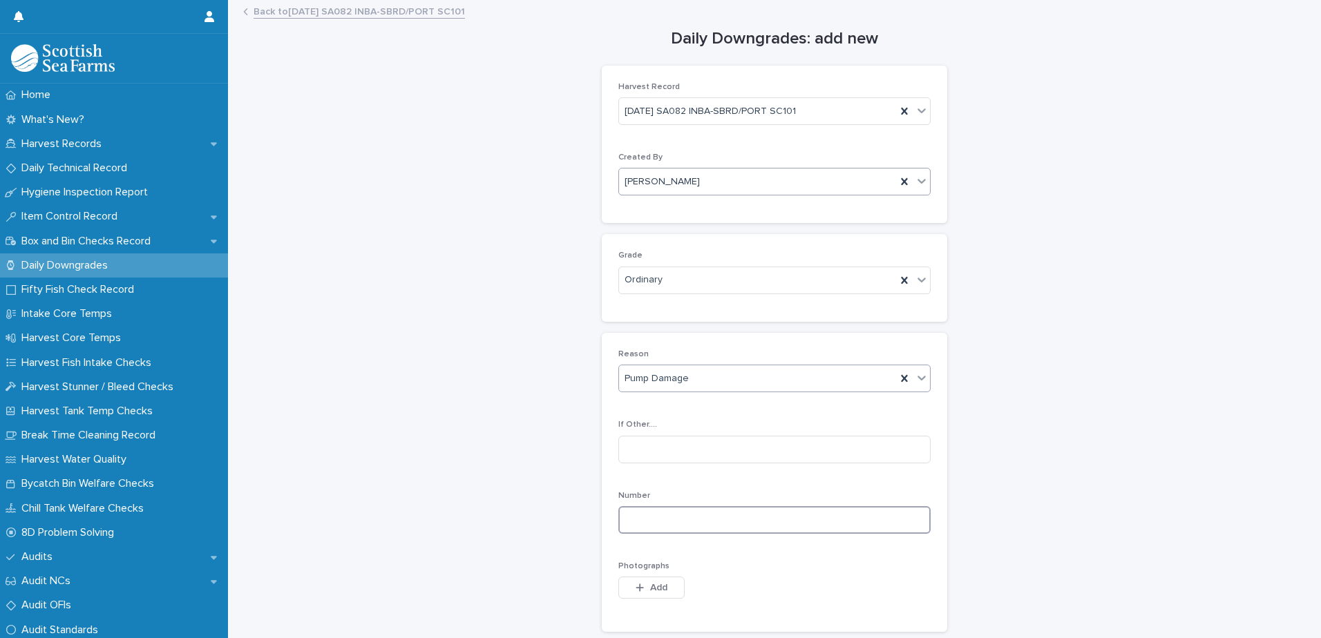
click at [631, 521] on input at bounding box center [774, 520] width 312 height 28
type input "*"
click at [650, 587] on span "Add" at bounding box center [658, 588] width 17 height 10
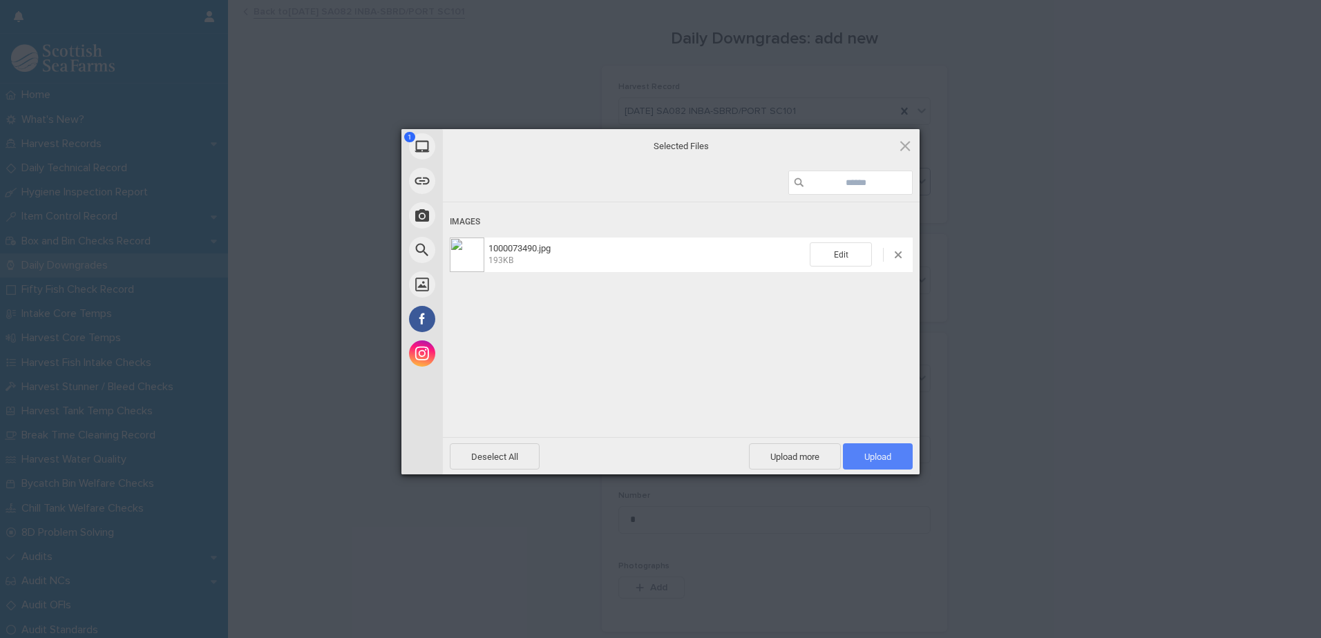
click at [858, 451] on span "Upload 1" at bounding box center [878, 457] width 70 height 26
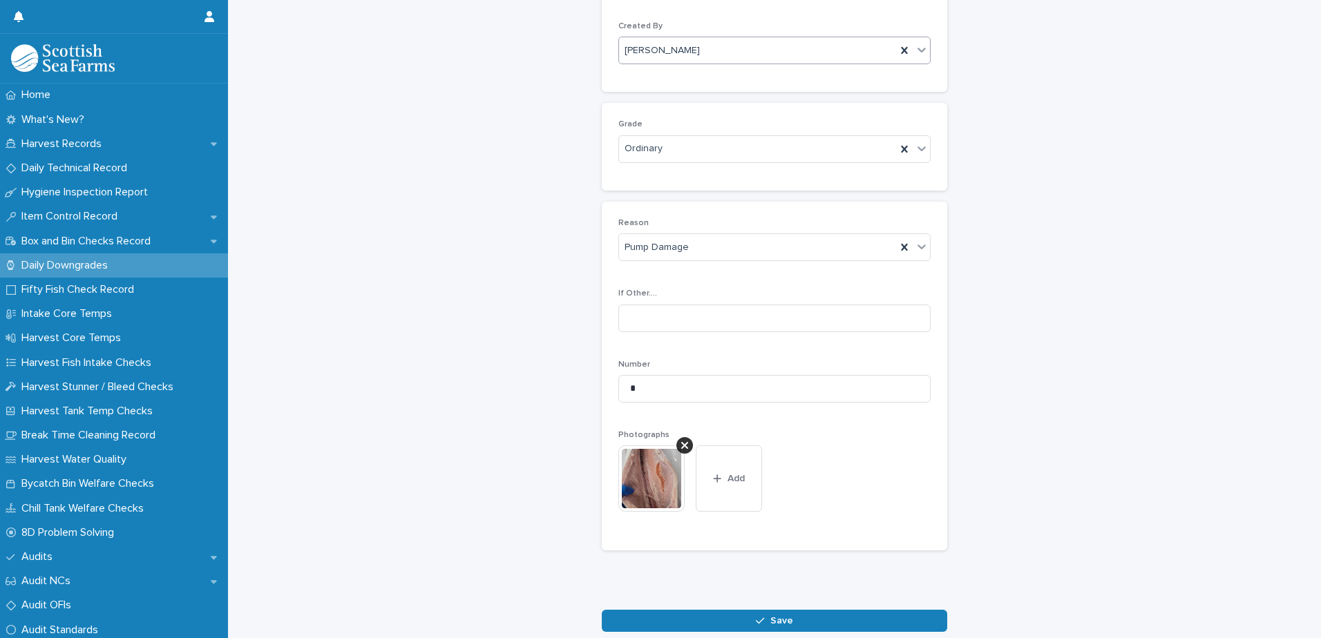
scroll to position [204, 0]
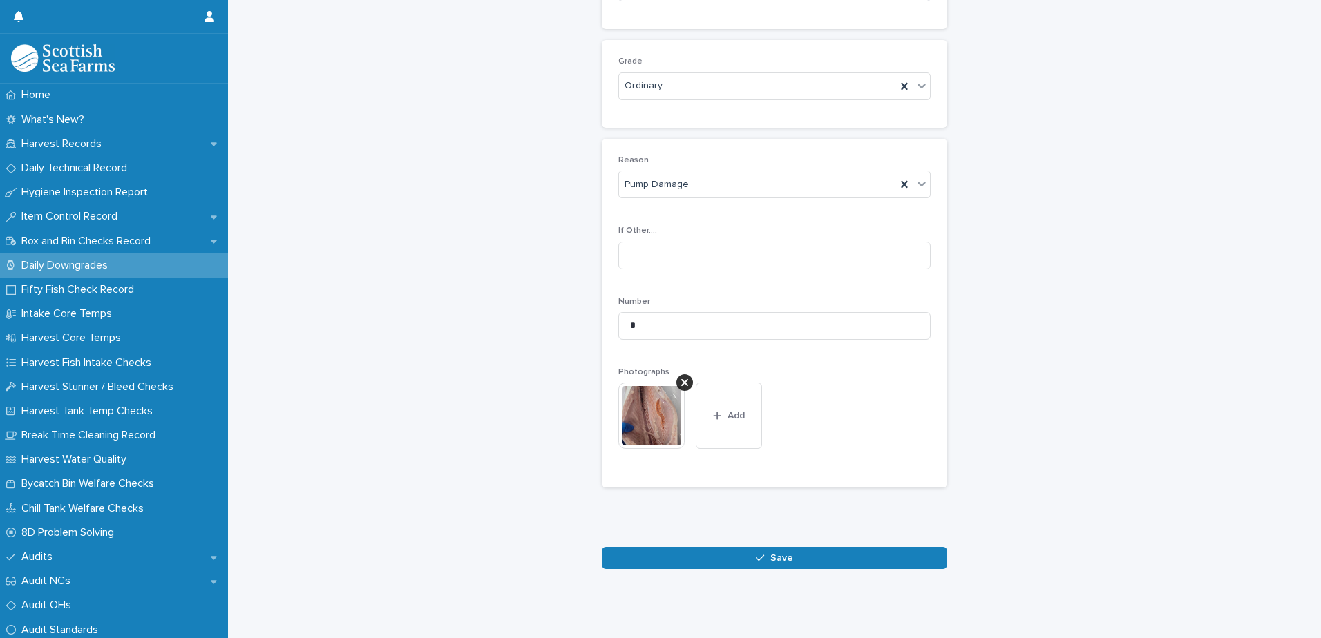
drag, startPoint x: 766, startPoint y: 553, endPoint x: 775, endPoint y: 551, distance: 9.2
click at [770, 553] on span "Save" at bounding box center [781, 558] width 23 height 10
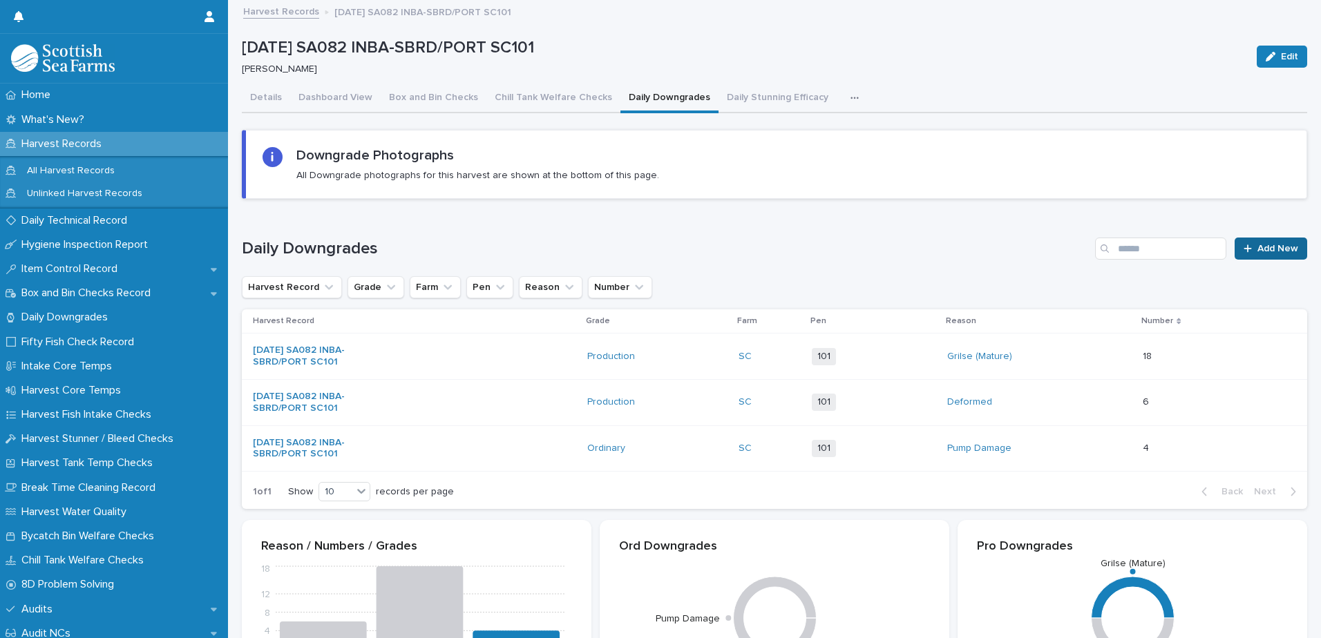
click at [1258, 250] on span "Add New" at bounding box center [1277, 249] width 41 height 10
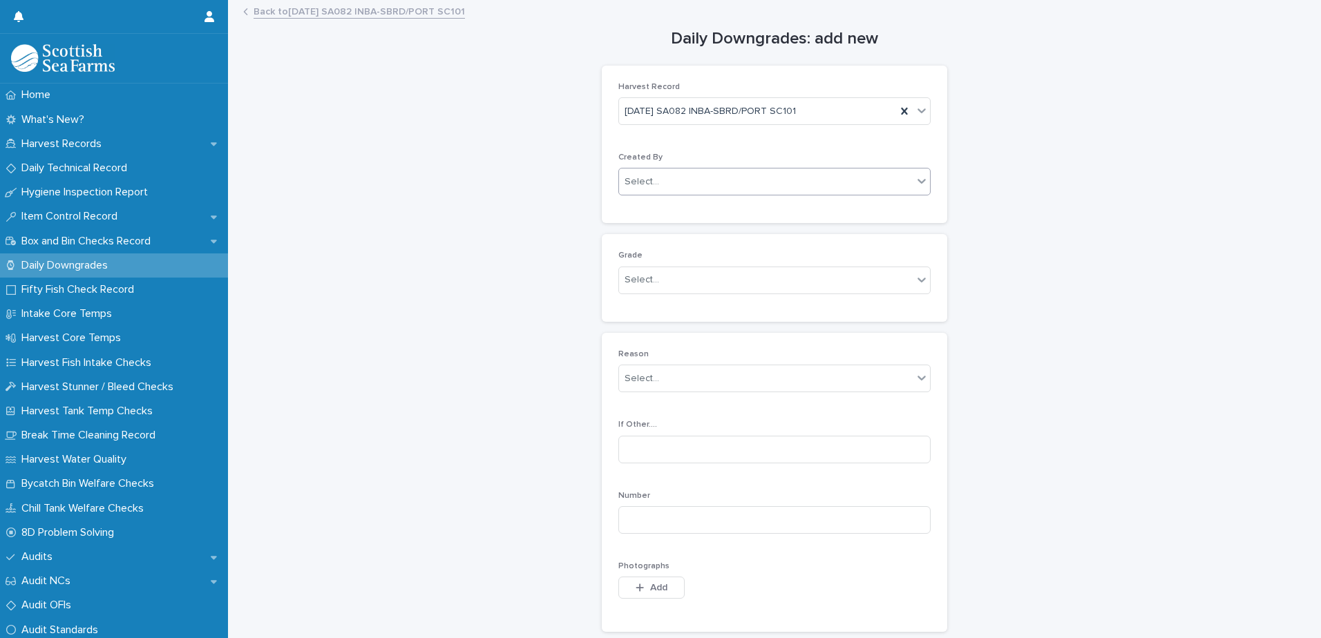
click at [626, 190] on div "Select..." at bounding box center [766, 182] width 294 height 23
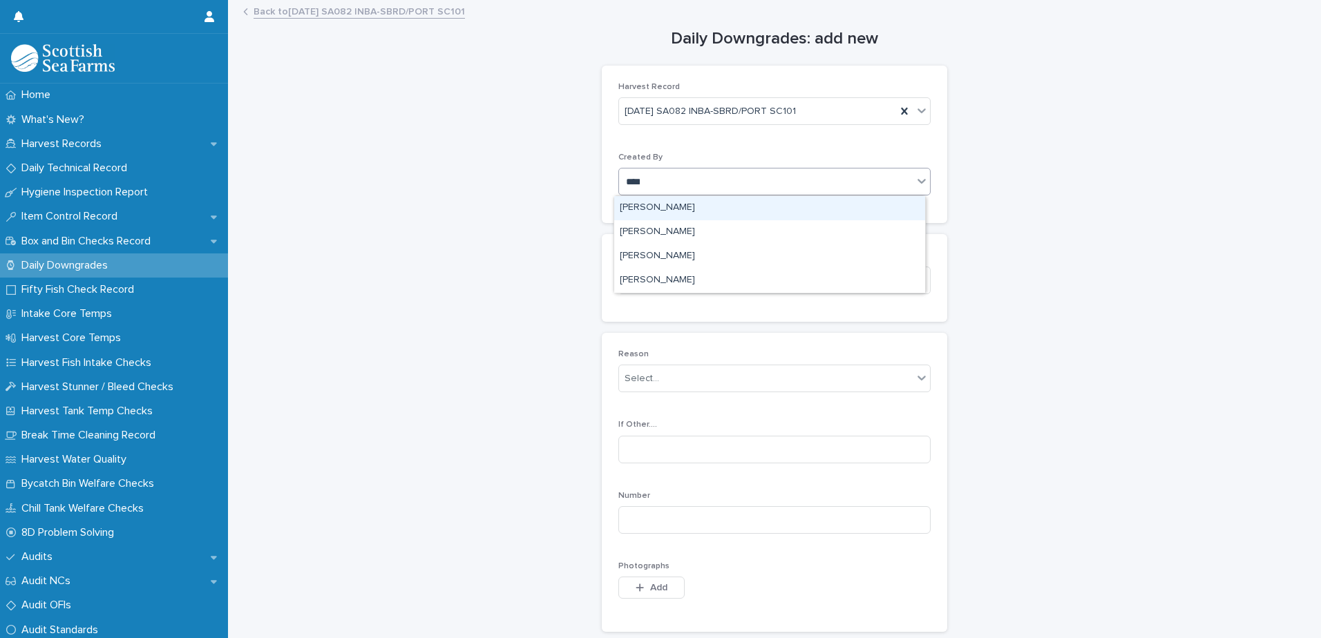
type input "*****"
click at [660, 213] on div "[PERSON_NAME]" at bounding box center [769, 208] width 311 height 24
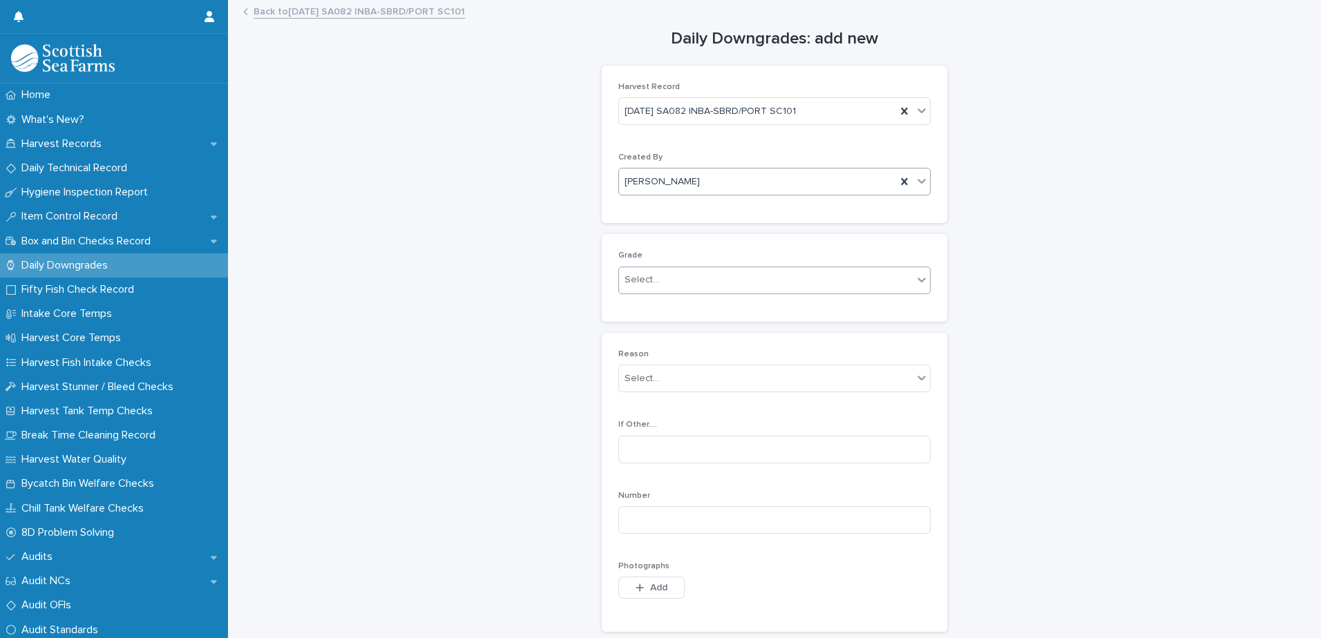
click at [634, 280] on div "Select..." at bounding box center [642, 280] width 35 height 15
click at [642, 334] on div "Production" at bounding box center [769, 331] width 311 height 24
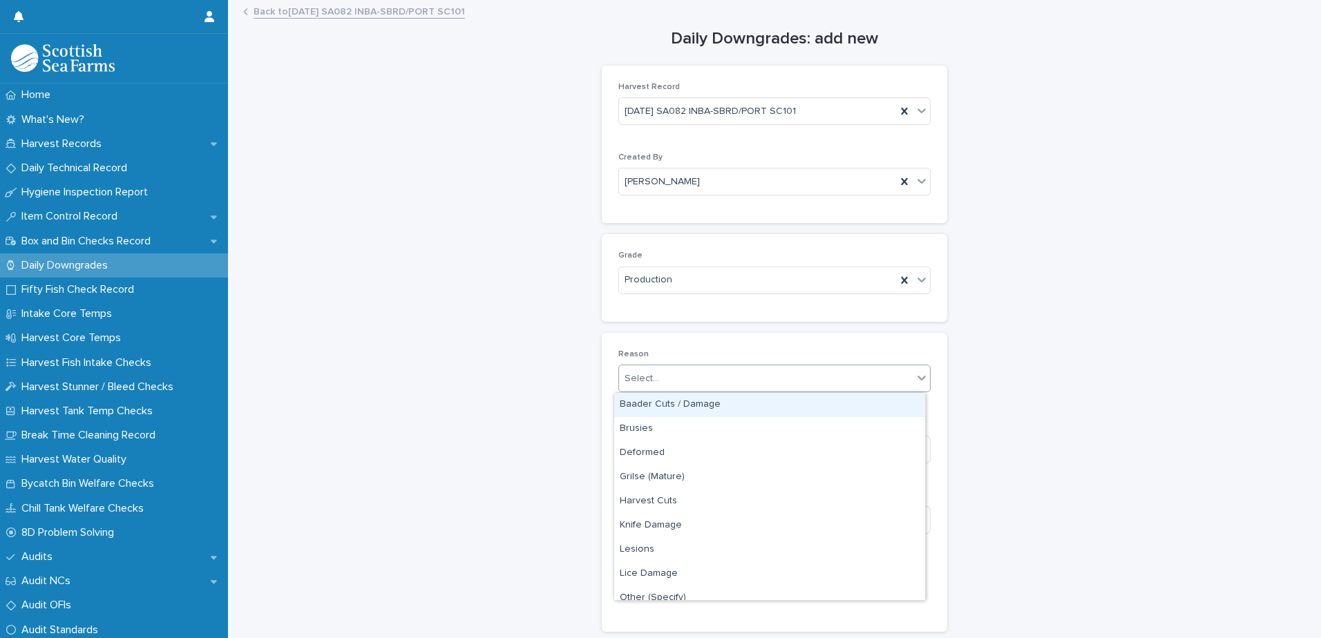
drag, startPoint x: 629, startPoint y: 379, endPoint x: 681, endPoint y: 391, distance: 52.6
click at [631, 379] on div "Select..." at bounding box center [642, 379] width 35 height 15
click at [665, 408] on div "Baader Cuts / Damage" at bounding box center [769, 405] width 311 height 24
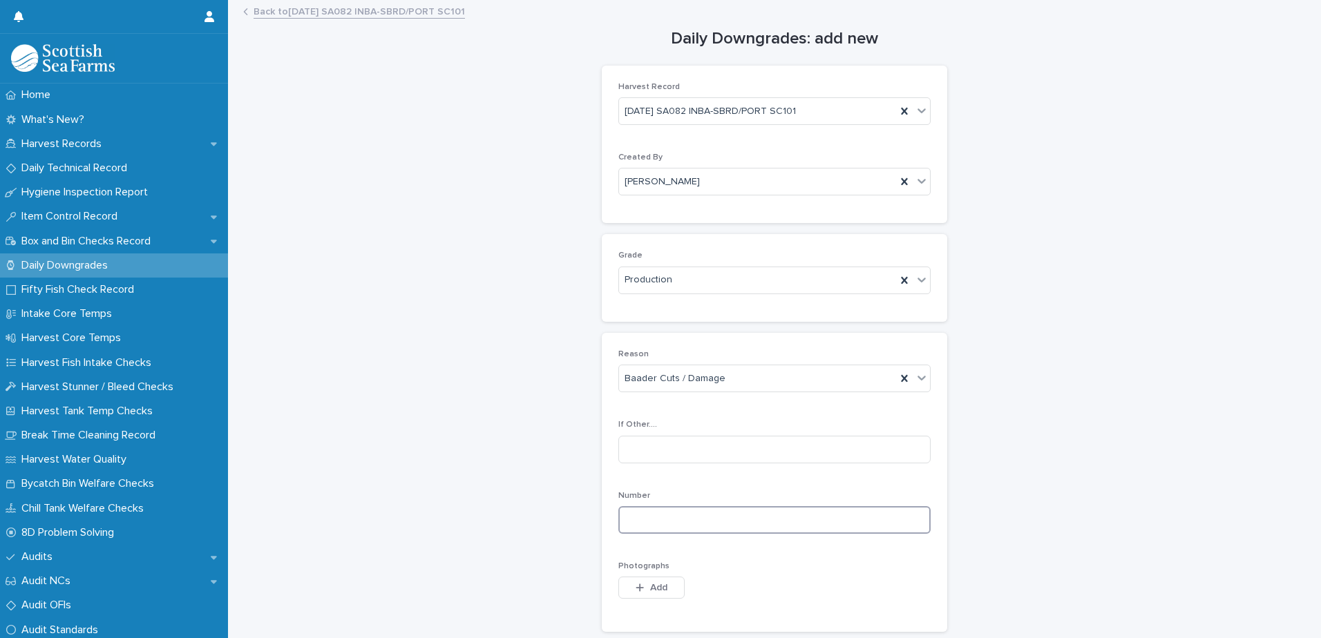
click at [627, 520] on input at bounding box center [774, 520] width 312 height 28
type input "*"
click at [636, 587] on icon "button" at bounding box center [640, 588] width 8 height 10
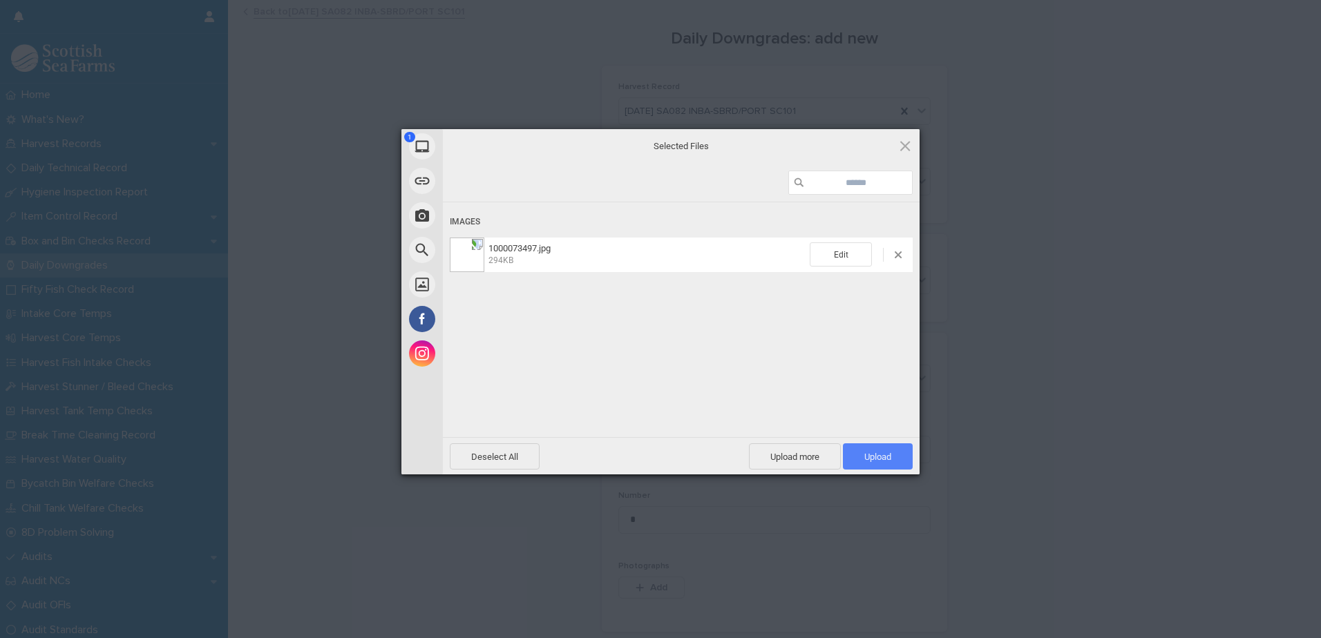
click at [904, 455] on span "Upload 1" at bounding box center [878, 457] width 70 height 26
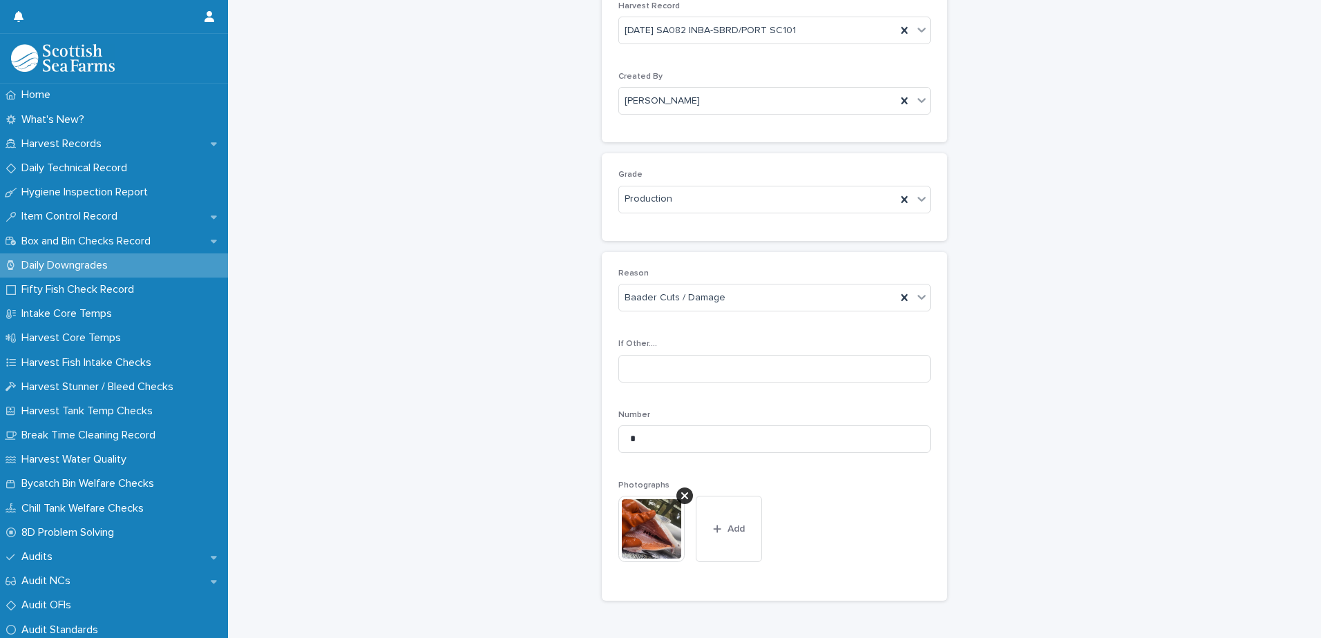
scroll to position [204, 0]
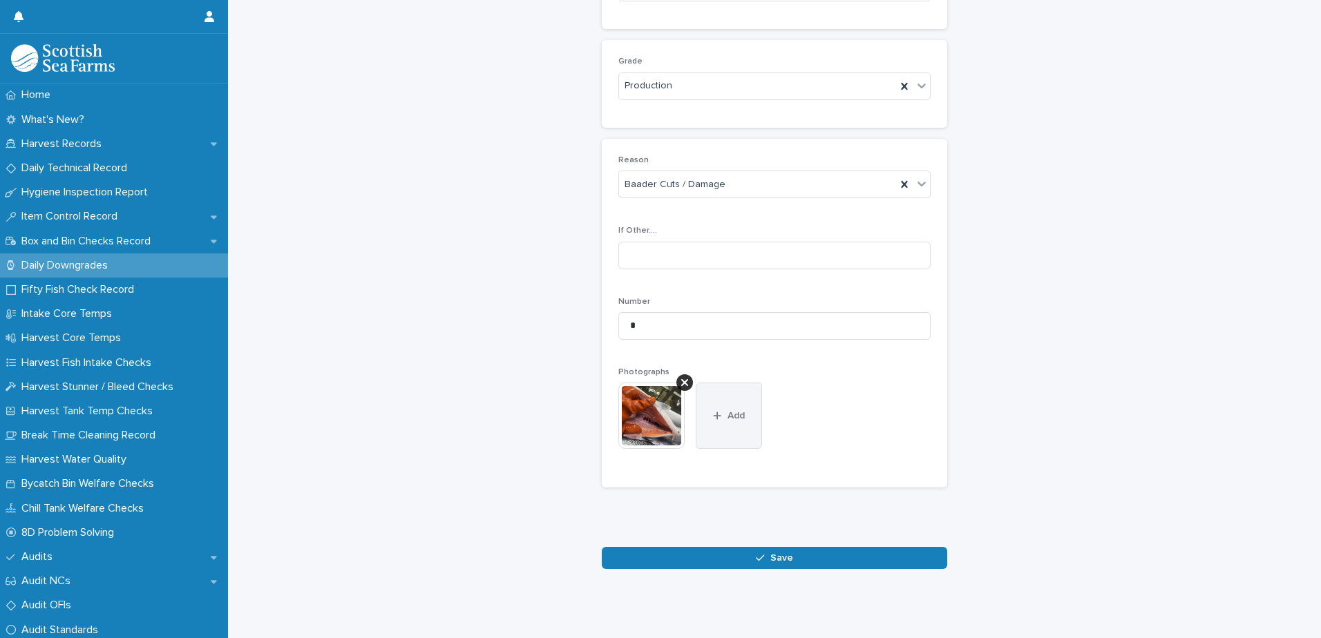
click at [731, 411] on span "Add" at bounding box center [735, 416] width 17 height 10
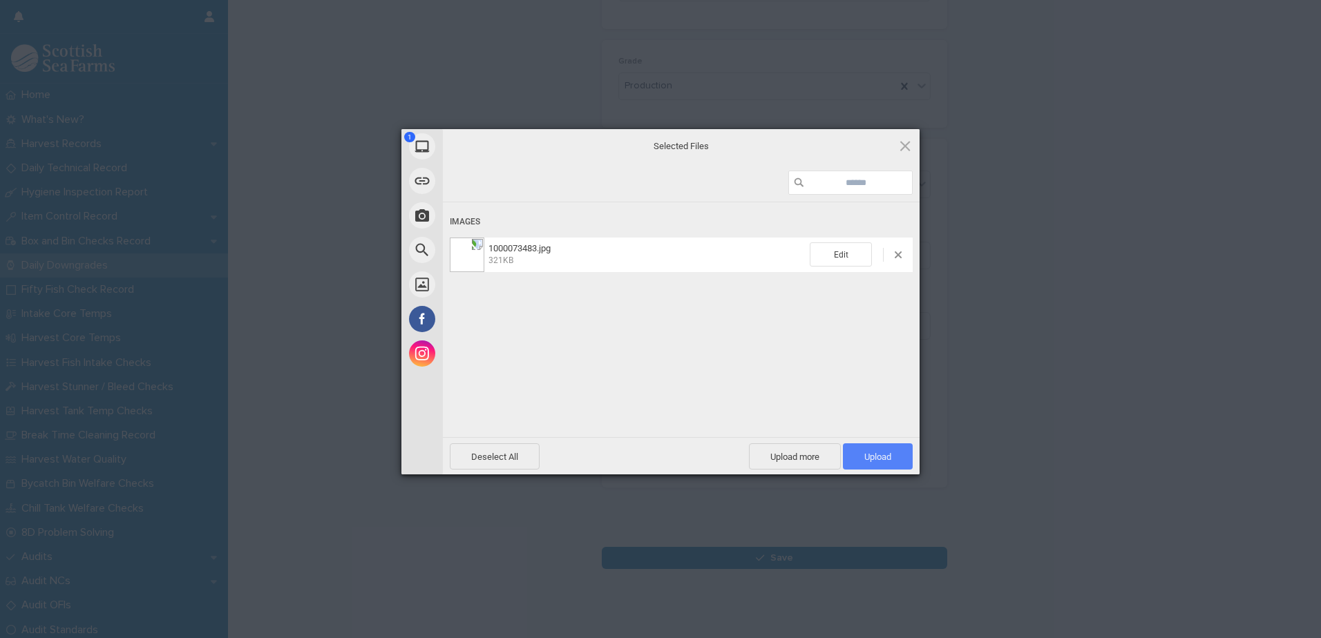
click at [878, 449] on span "Upload 1" at bounding box center [878, 457] width 70 height 26
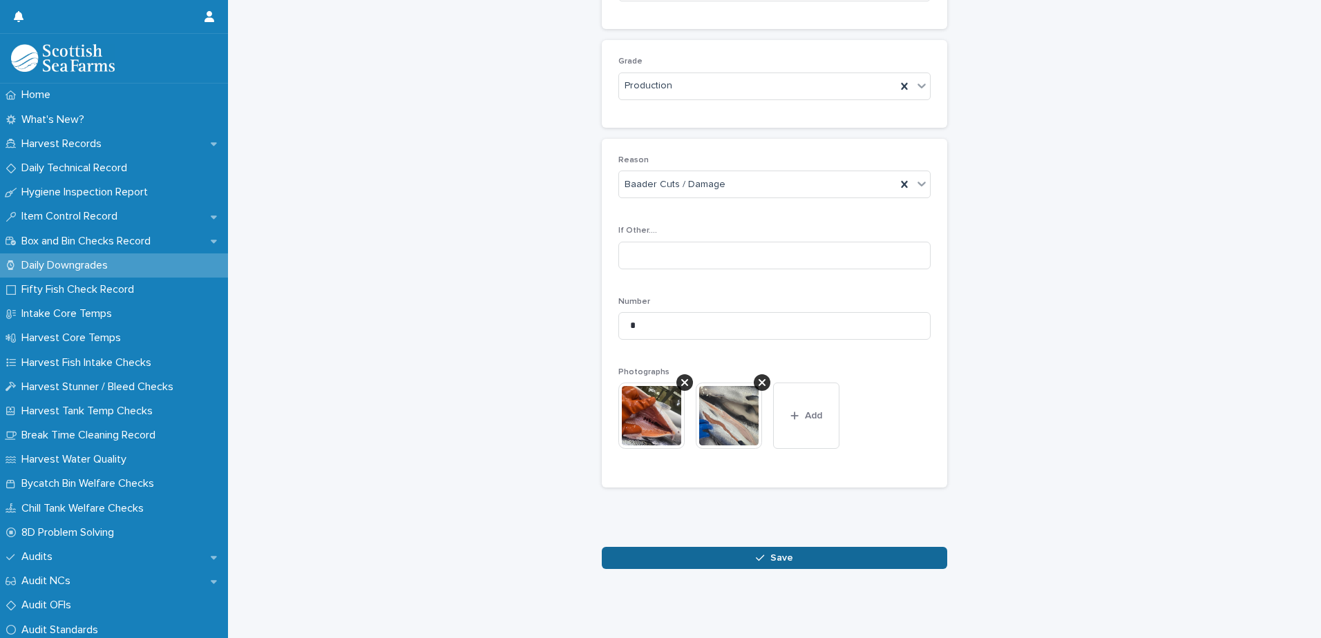
click at [749, 553] on button "Save" at bounding box center [774, 558] width 345 height 22
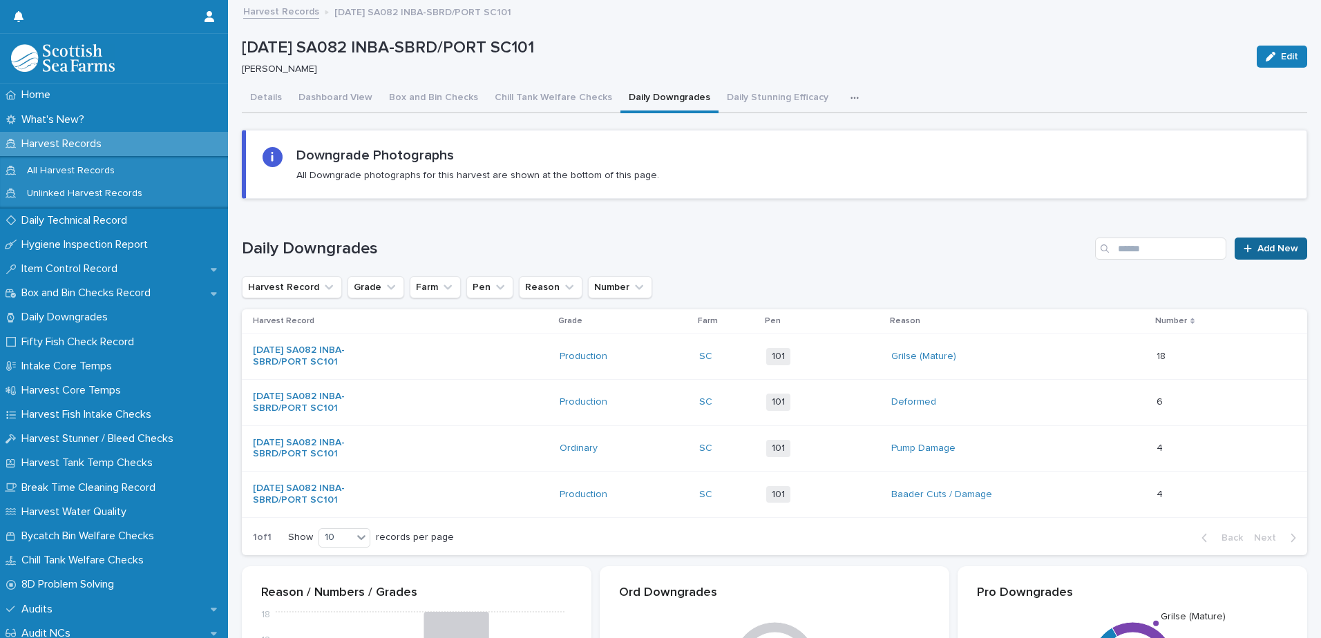
click at [1245, 253] on div at bounding box center [1251, 249] width 14 height 10
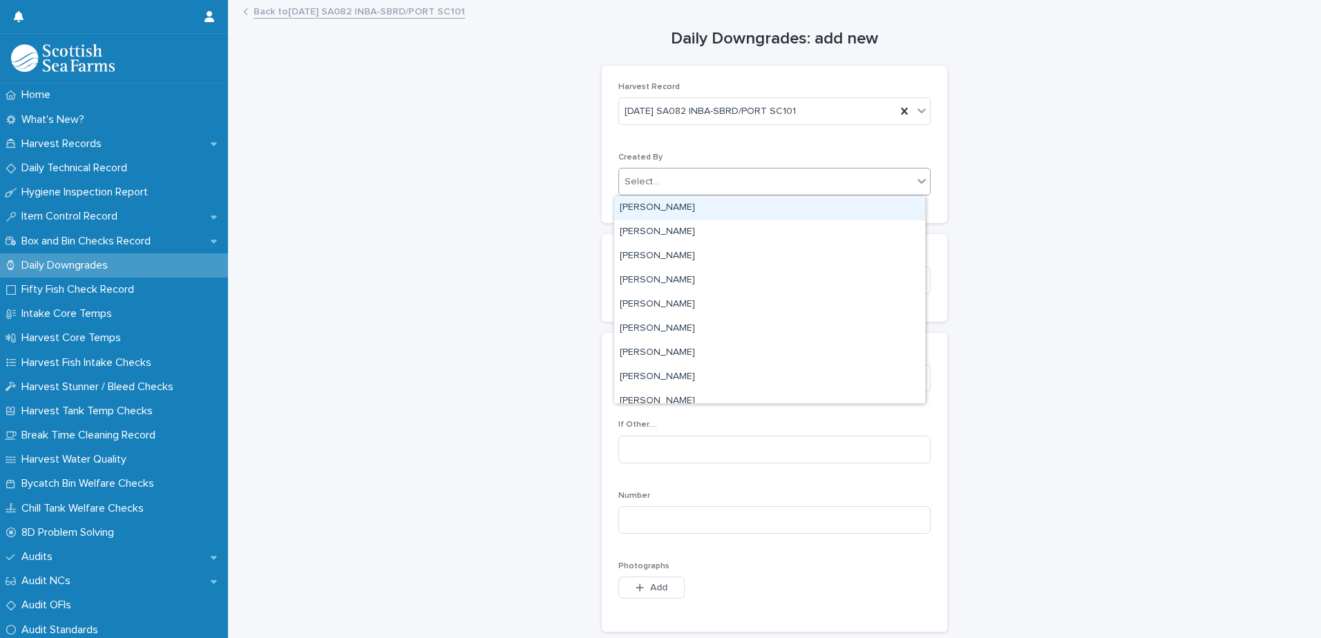
click at [660, 189] on div at bounding box center [660, 182] width 1 height 15
type input "***"
click at [650, 207] on div "[PERSON_NAME]" at bounding box center [769, 208] width 311 height 24
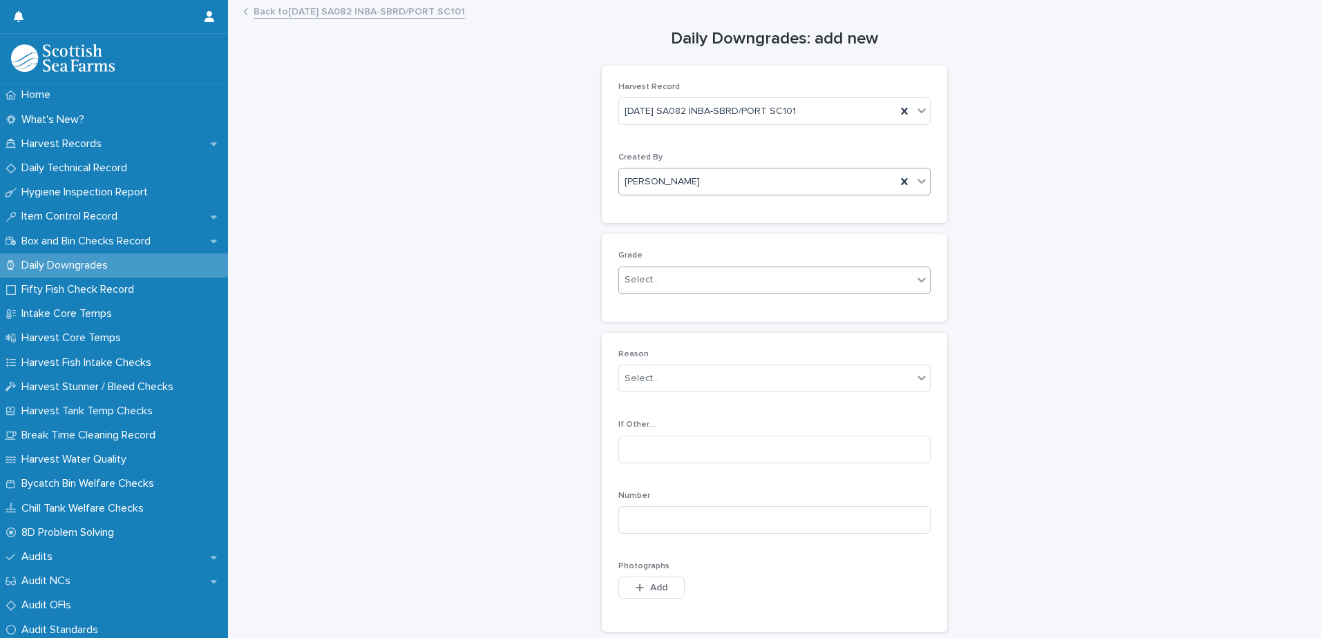
click at [638, 284] on div "Select..." at bounding box center [642, 280] width 35 height 15
click at [648, 311] on div "Ordinary" at bounding box center [769, 307] width 311 height 24
click at [630, 374] on div "Select..." at bounding box center [642, 379] width 35 height 15
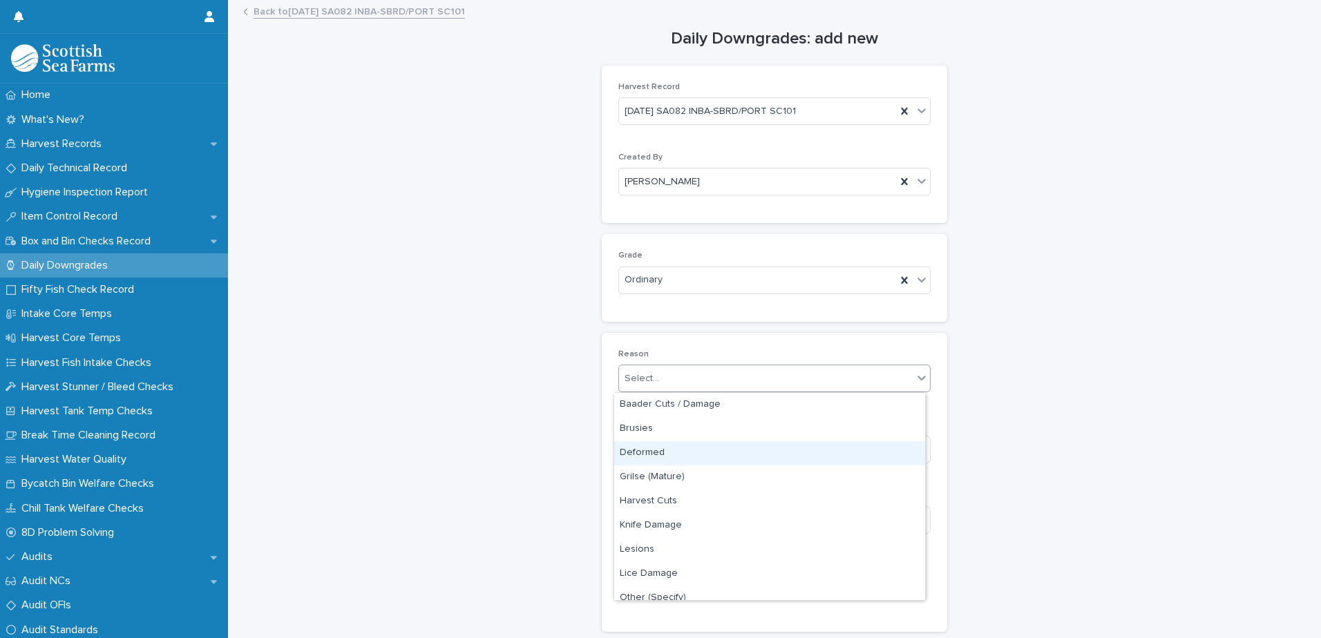
click at [645, 454] on div "Deformed" at bounding box center [769, 453] width 311 height 24
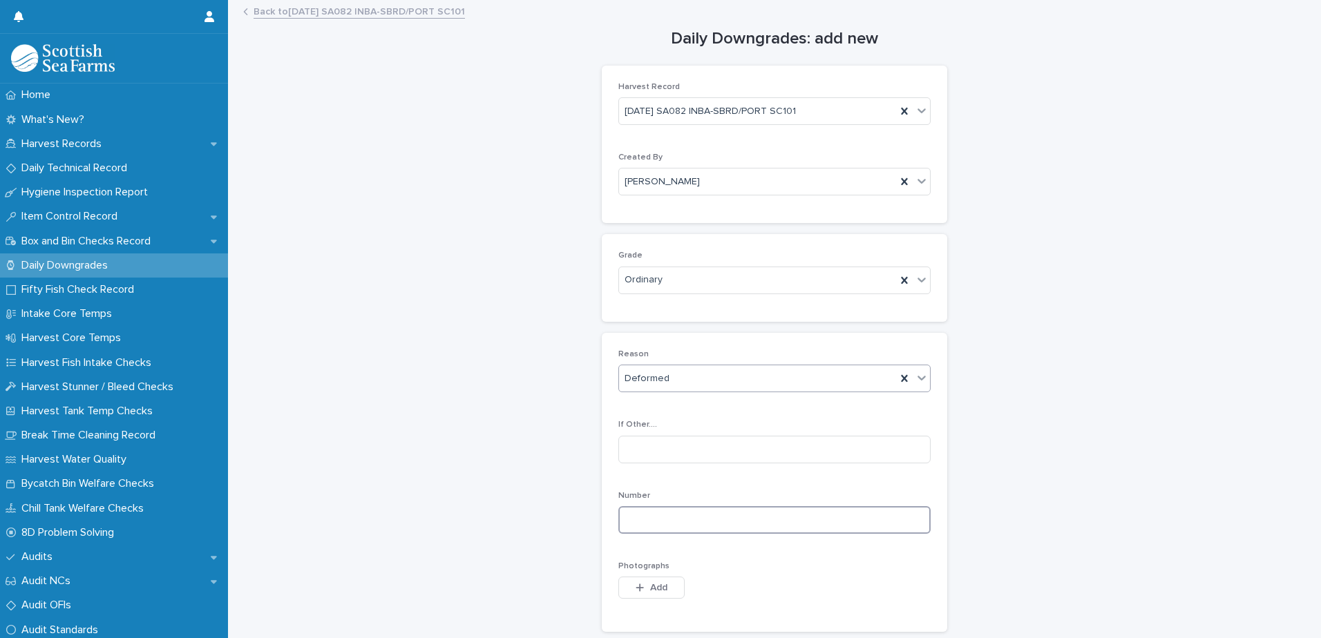
click at [630, 531] on input at bounding box center [774, 520] width 312 height 28
drag, startPoint x: 628, startPoint y: 532, endPoint x: 622, endPoint y: 526, distance: 8.8
click at [628, 532] on input at bounding box center [774, 520] width 312 height 28
type input "**"
drag, startPoint x: 645, startPoint y: 587, endPoint x: 807, endPoint y: 567, distance: 162.8
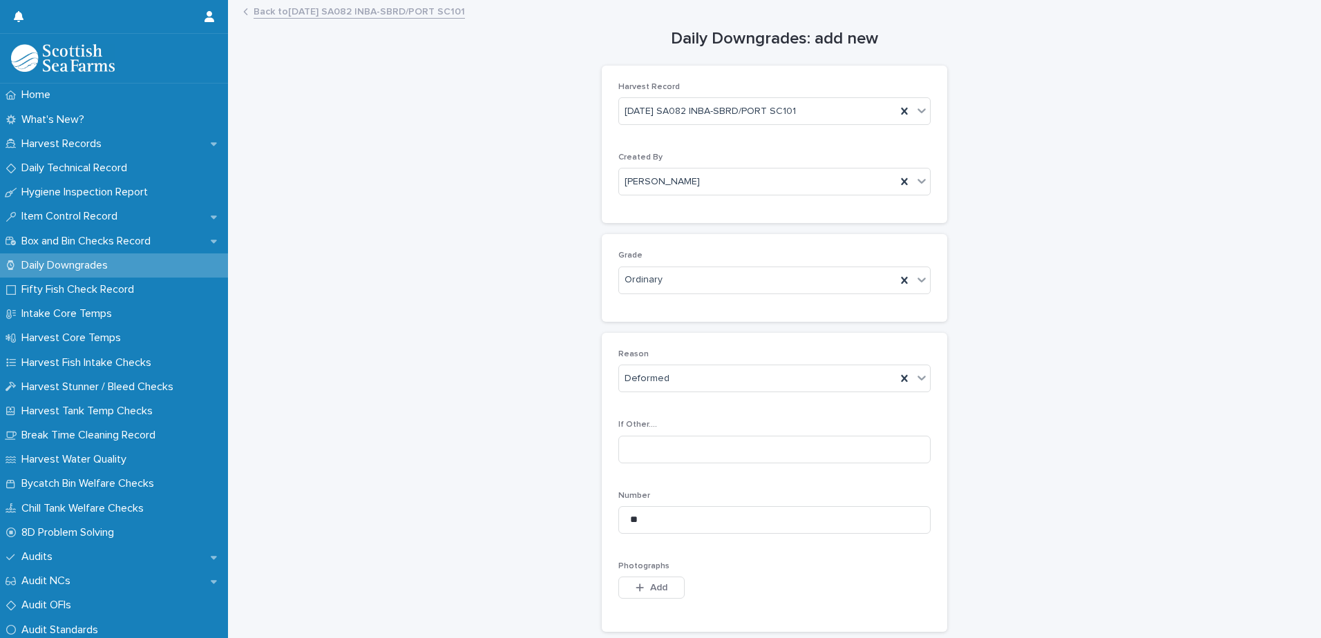
click at [650, 587] on span "Add" at bounding box center [658, 588] width 17 height 10
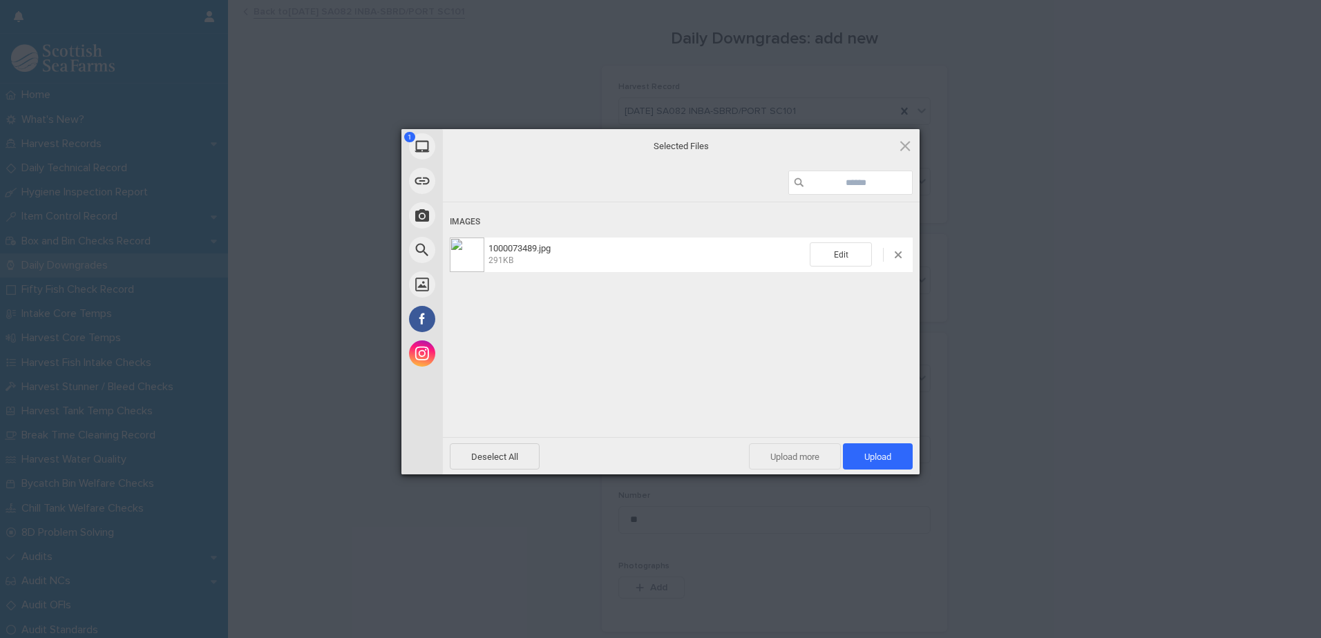
click at [793, 455] on span "Upload more" at bounding box center [795, 457] width 92 height 26
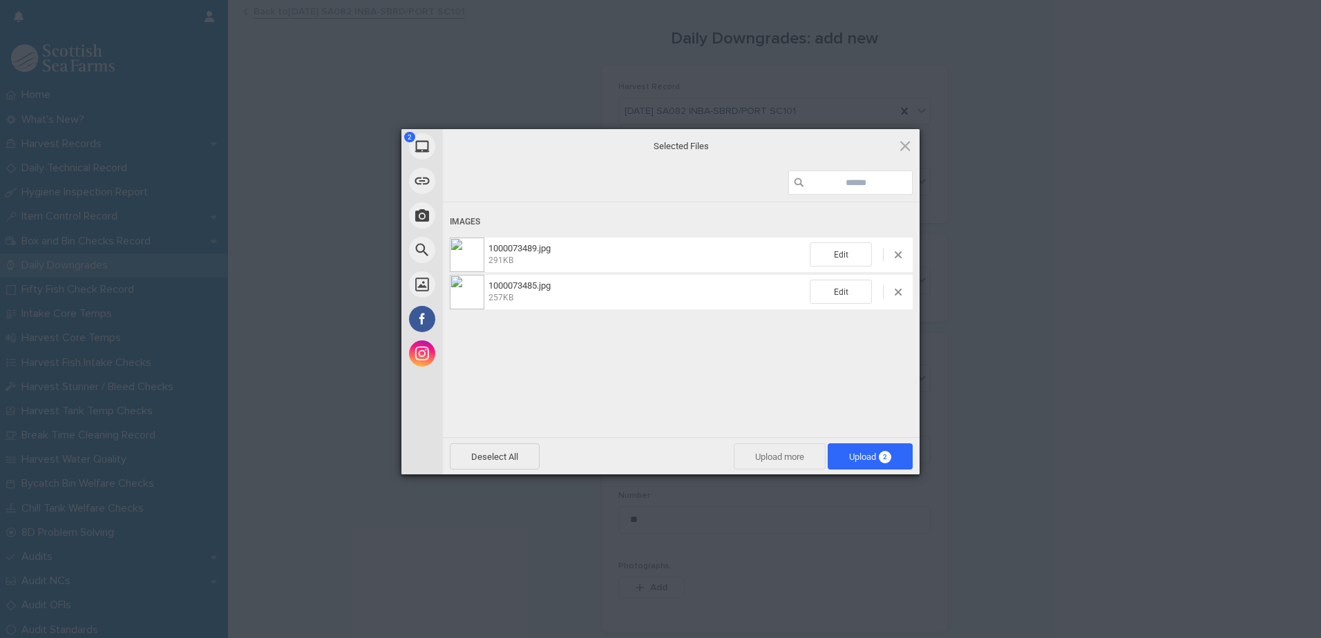
click at [770, 462] on span "Upload more" at bounding box center [780, 457] width 92 height 26
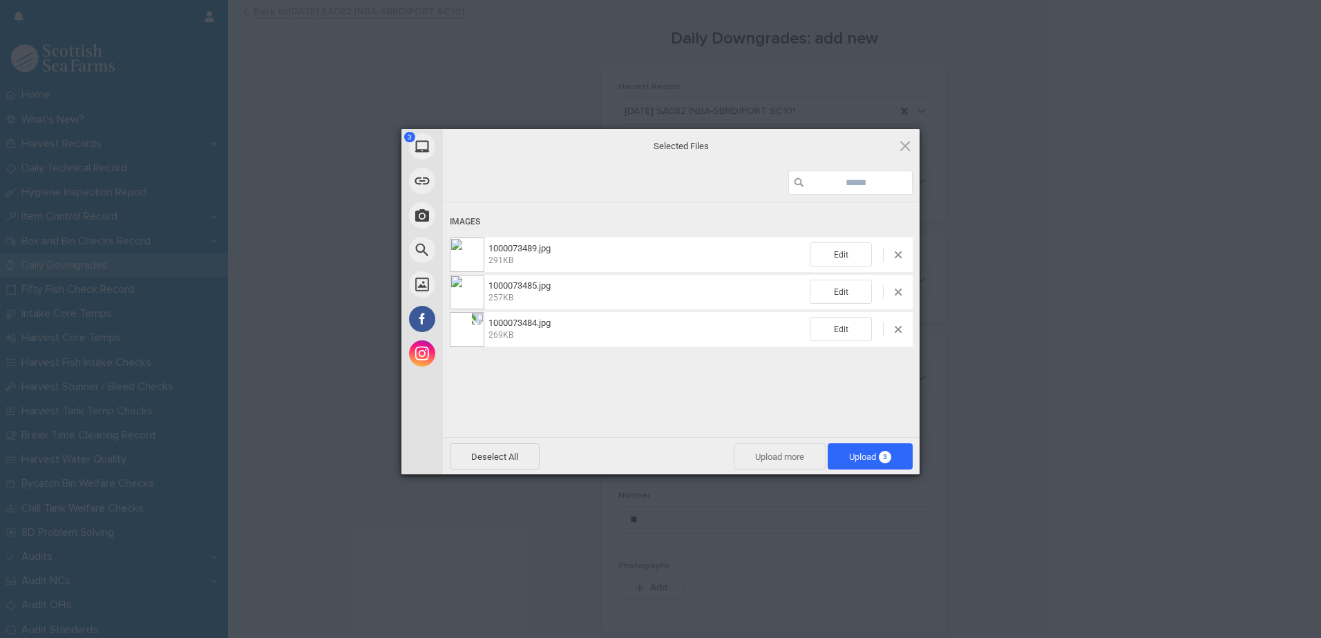
click at [763, 457] on span "Upload more" at bounding box center [780, 457] width 92 height 26
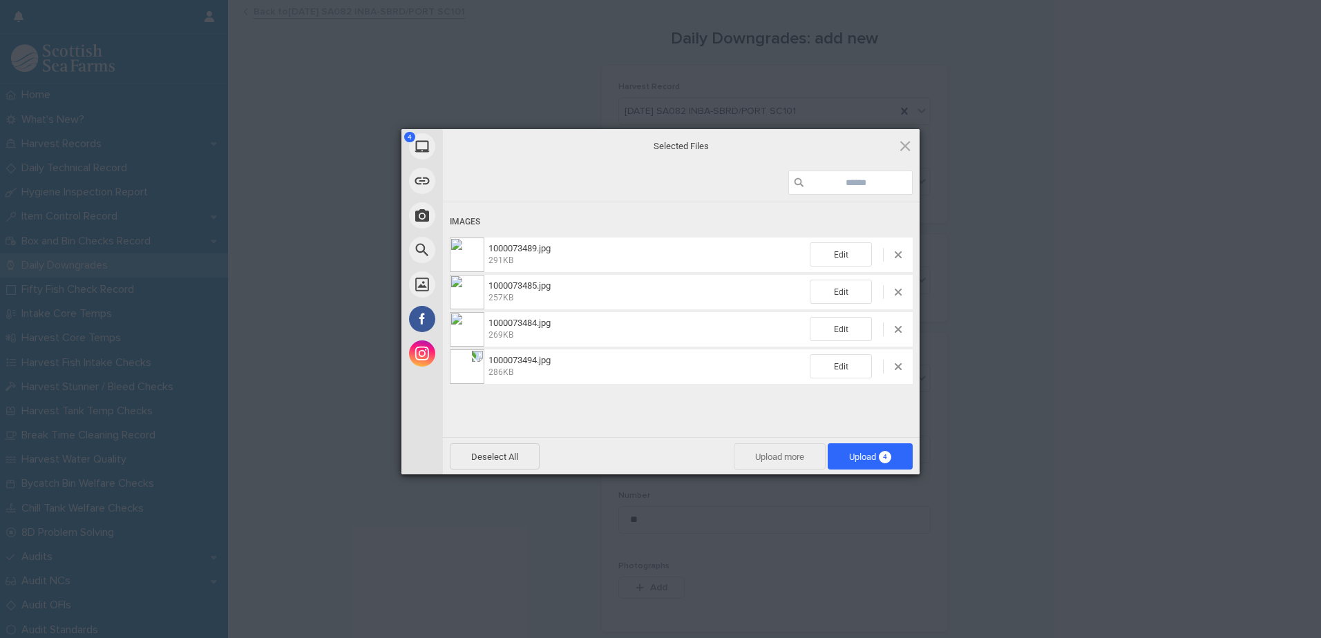
click at [774, 455] on span "Upload more" at bounding box center [780, 457] width 92 height 26
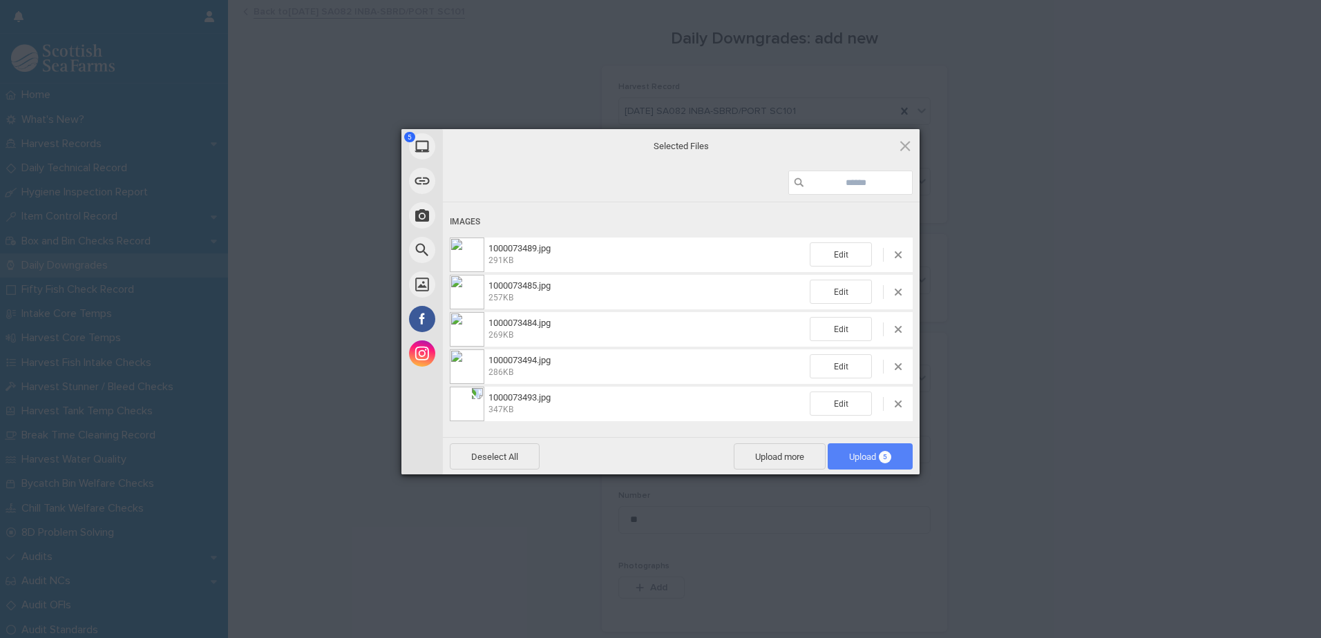
click at [864, 453] on span "Upload 5" at bounding box center [870, 457] width 42 height 10
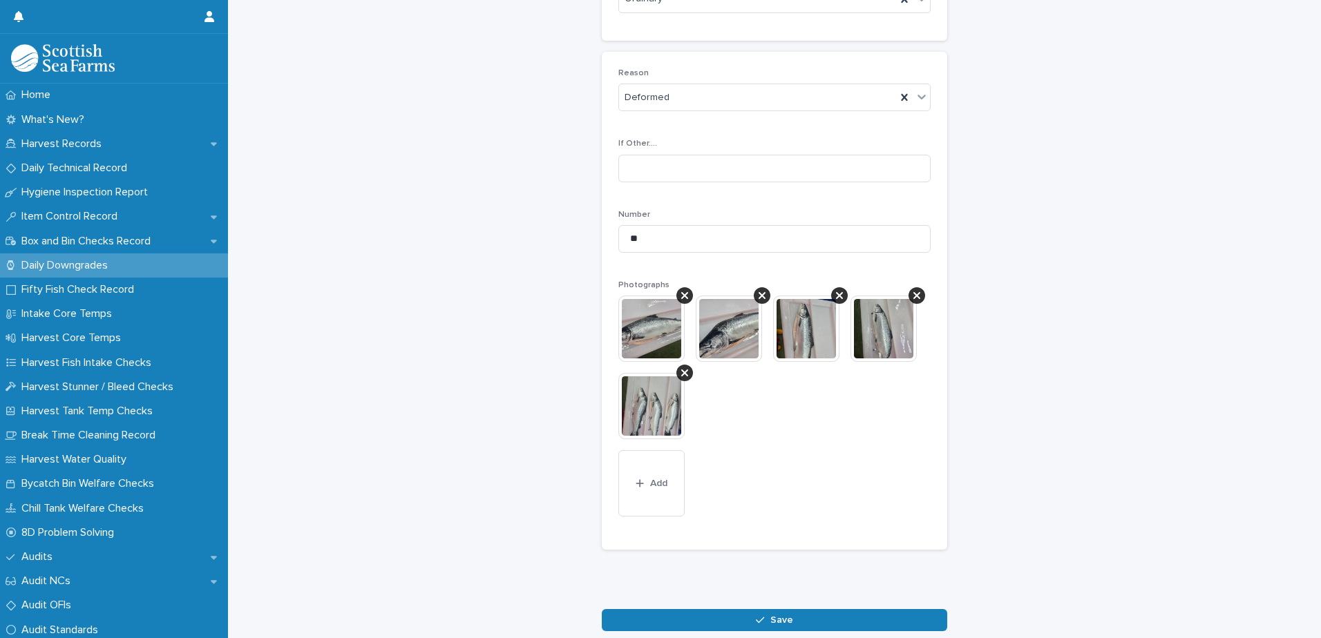
scroll to position [354, 0]
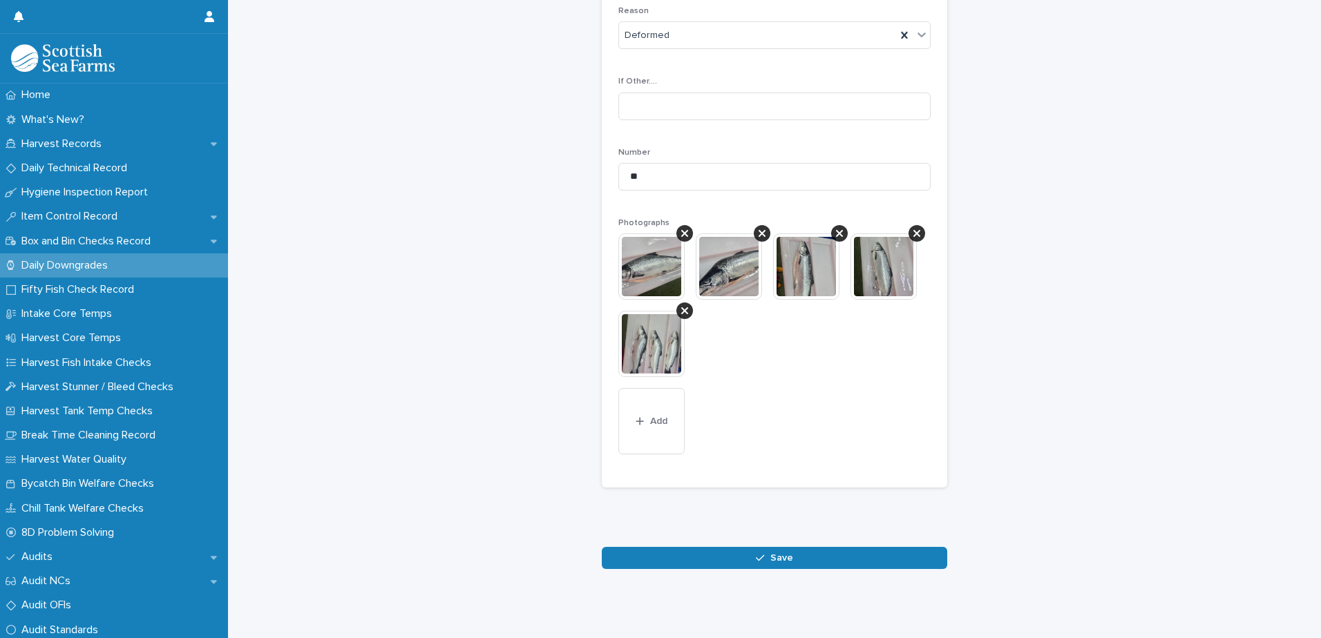
drag, startPoint x: 724, startPoint y: 549, endPoint x: 739, endPoint y: 549, distance: 15.2
click at [724, 549] on button "Save" at bounding box center [774, 558] width 345 height 22
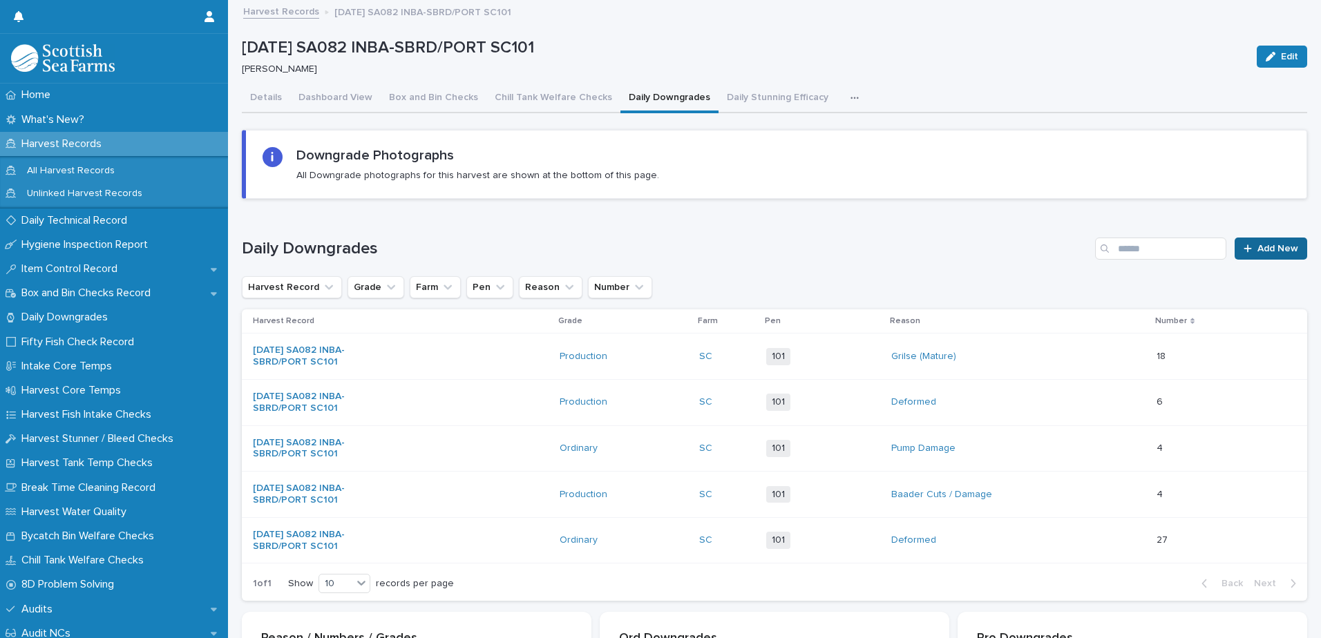
click at [1244, 250] on icon at bounding box center [1248, 249] width 8 height 10
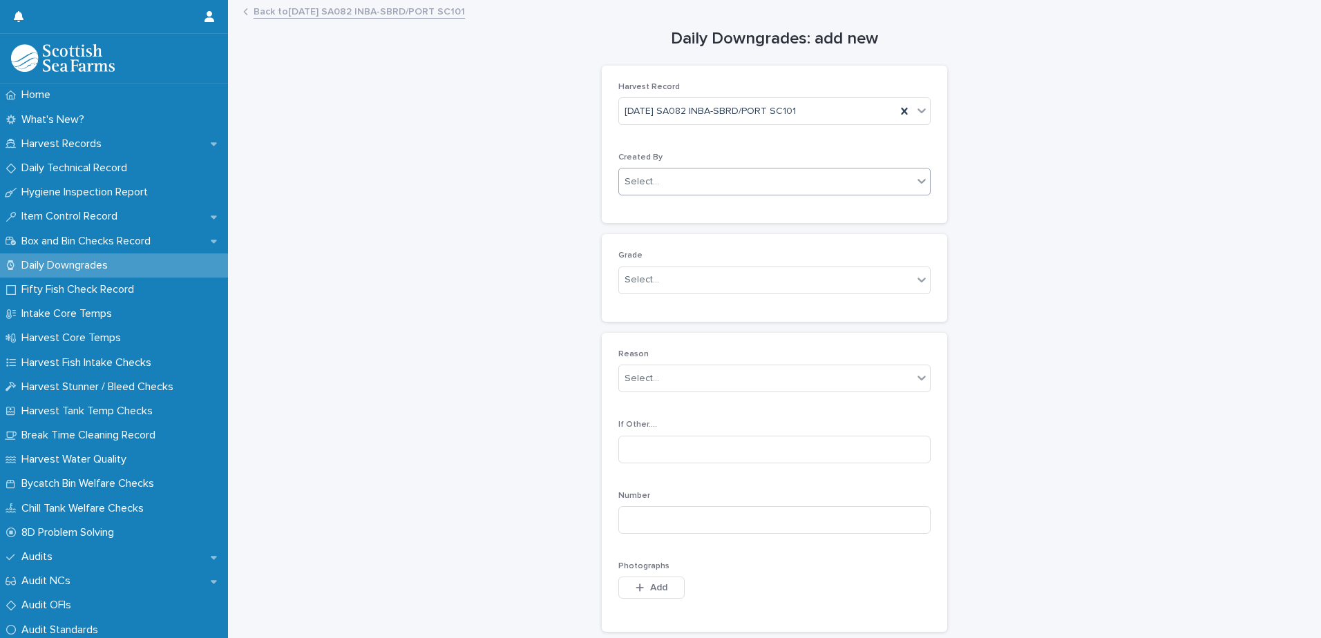
click at [741, 181] on div "Select..." at bounding box center [766, 182] width 294 height 23
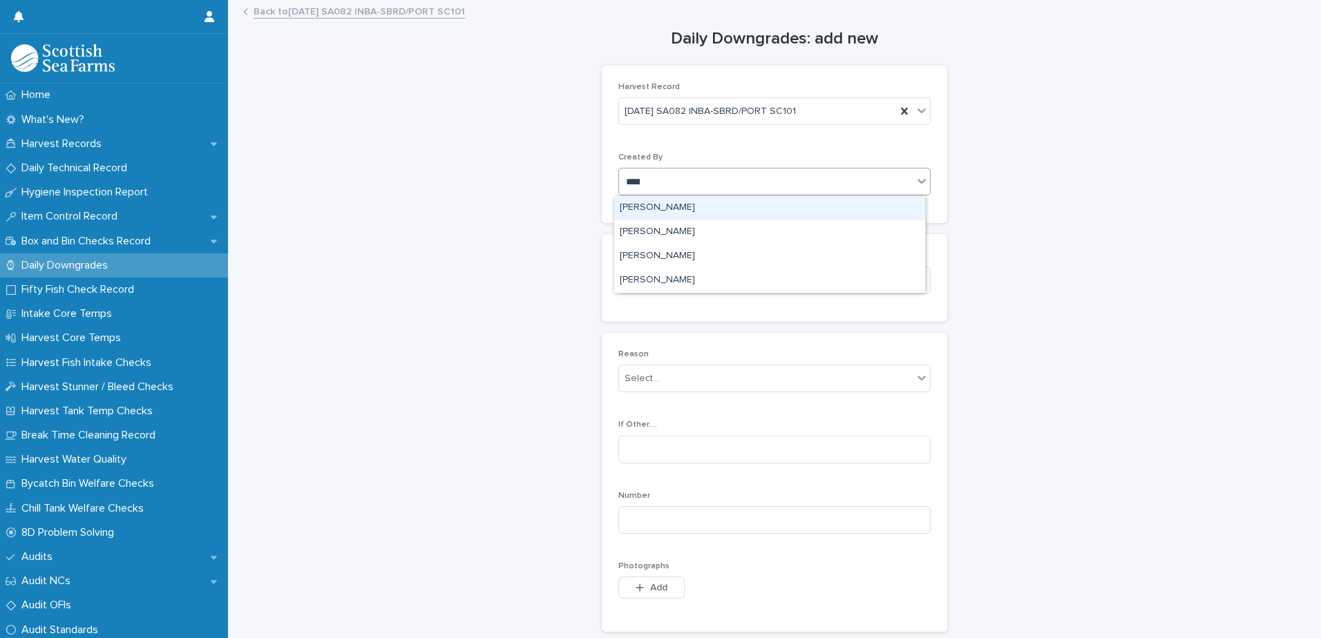
type input "*****"
click at [748, 204] on div "[PERSON_NAME]" at bounding box center [769, 208] width 311 height 24
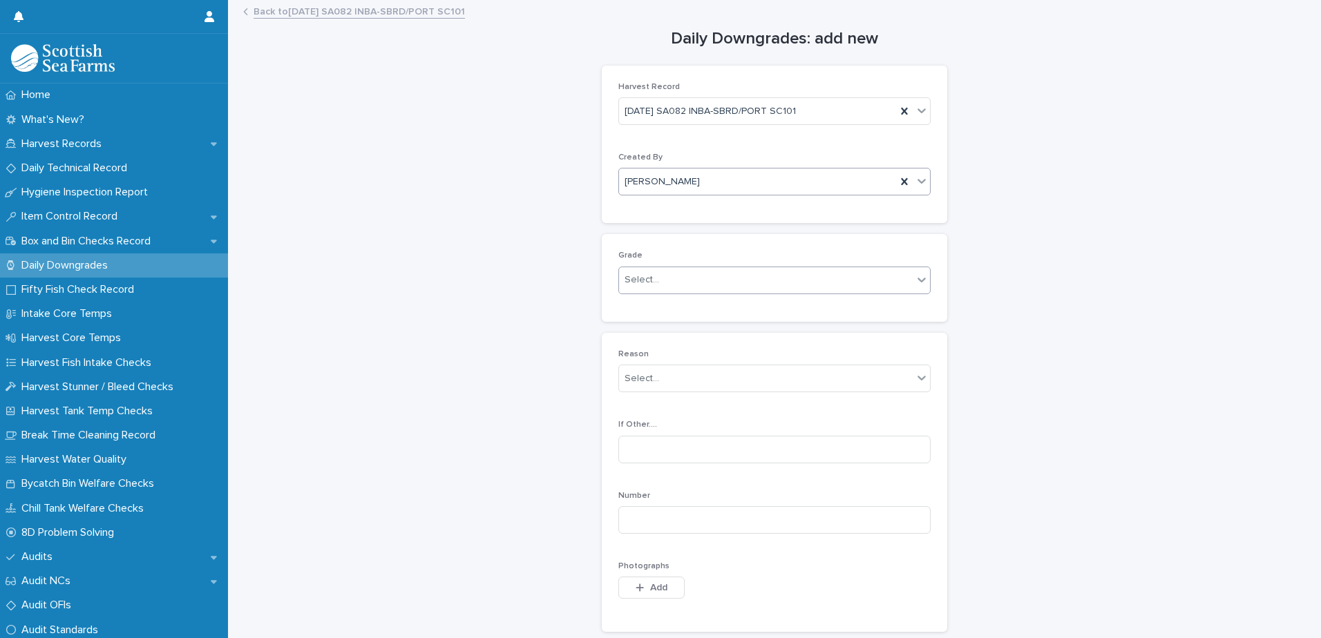
click at [691, 281] on div "Select..." at bounding box center [766, 280] width 294 height 23
click at [647, 312] on div "Ordinary" at bounding box center [769, 307] width 311 height 24
click at [638, 379] on div "Select..." at bounding box center [642, 379] width 35 height 15
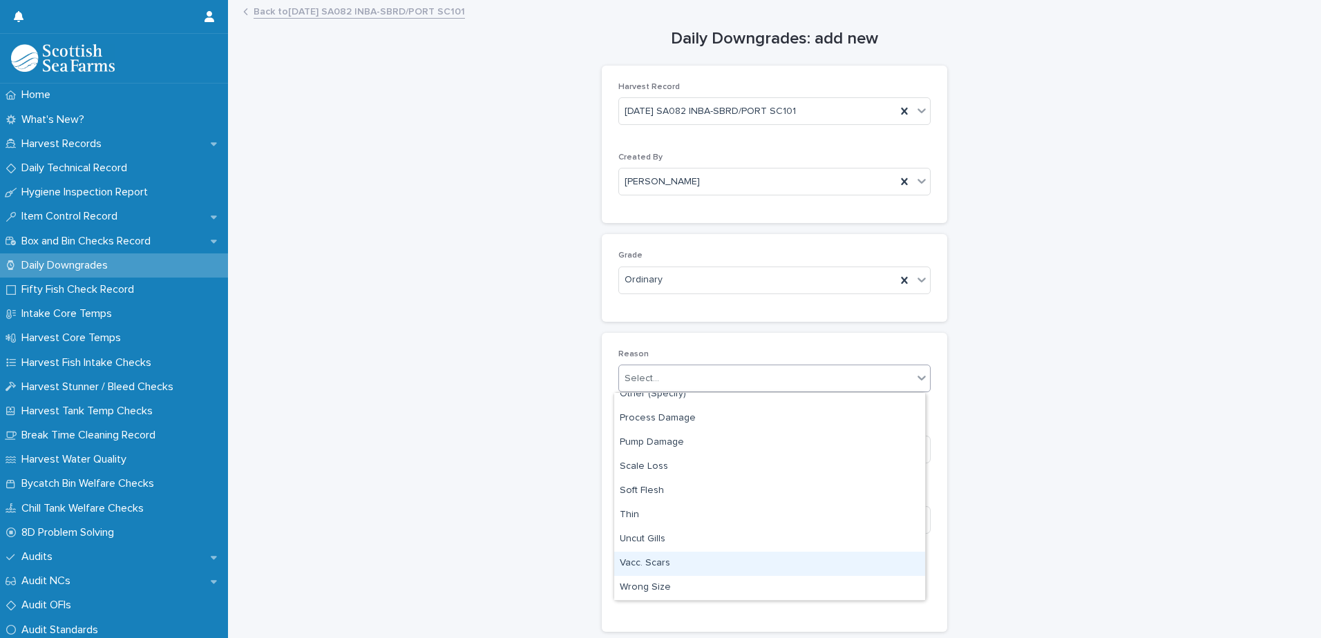
drag, startPoint x: 645, startPoint y: 577, endPoint x: 667, endPoint y: 552, distance: 33.3
click at [645, 560] on div "Vacc. Scars" at bounding box center [769, 564] width 311 height 24
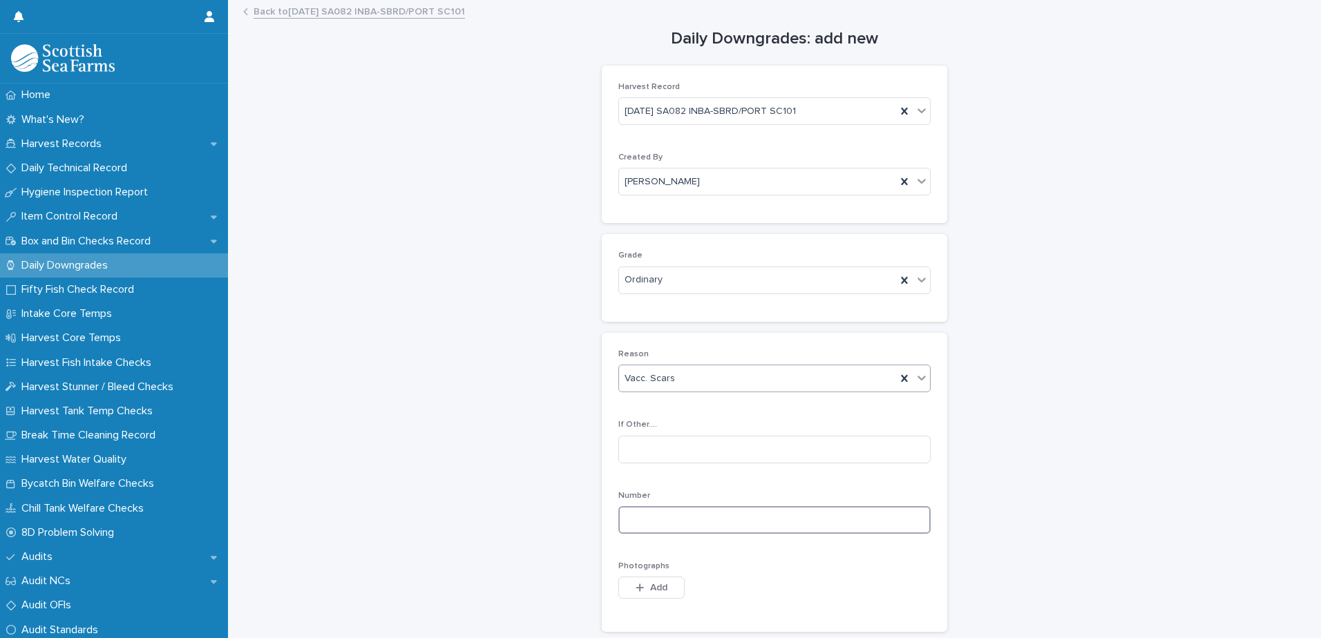
click at [631, 522] on input at bounding box center [774, 520] width 312 height 28
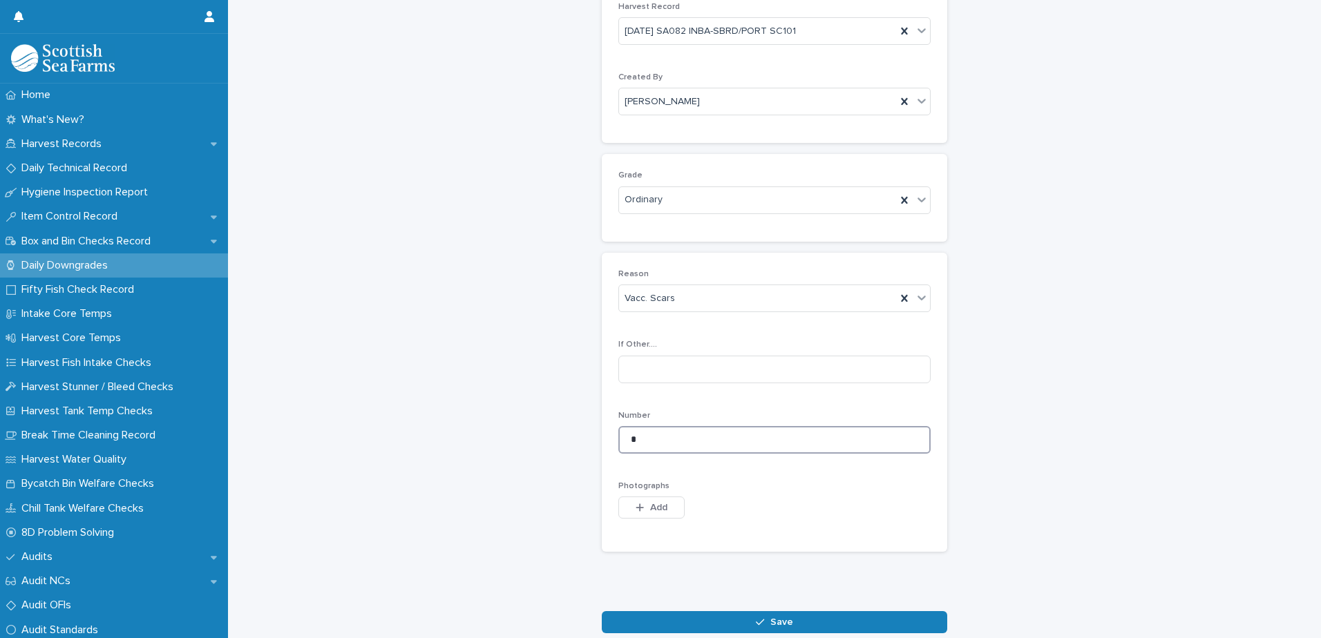
scroll to position [155, 0]
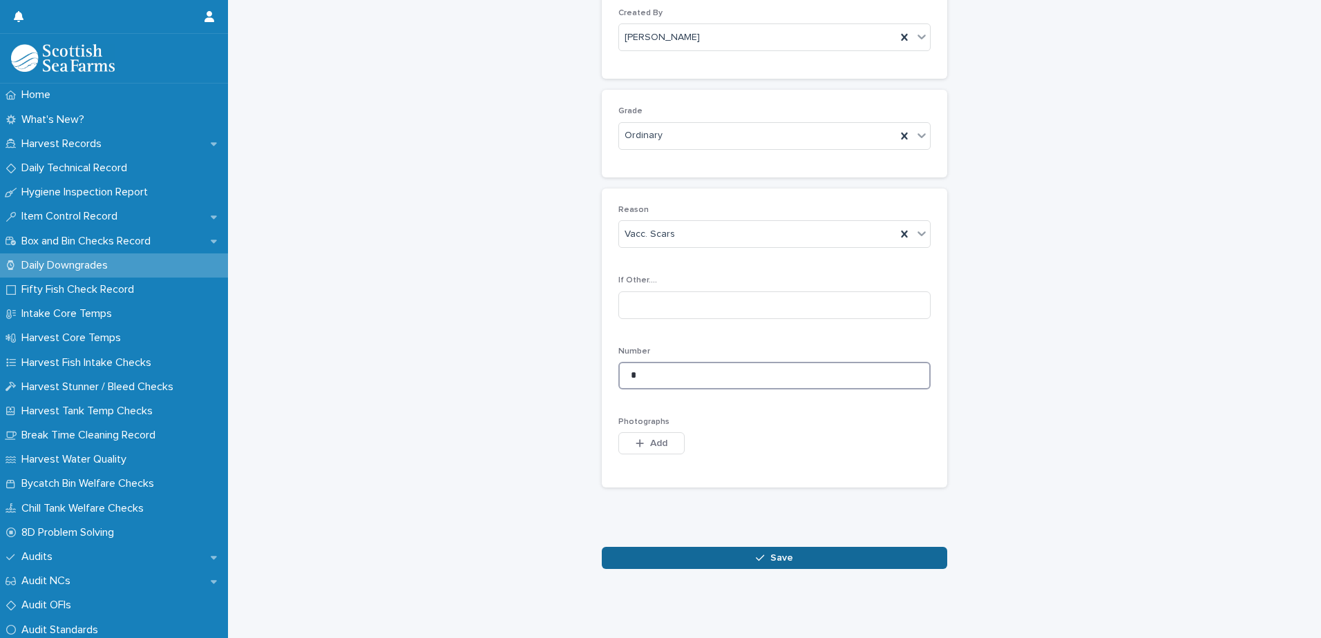
type input "*"
click at [699, 551] on button "Save" at bounding box center [774, 558] width 345 height 22
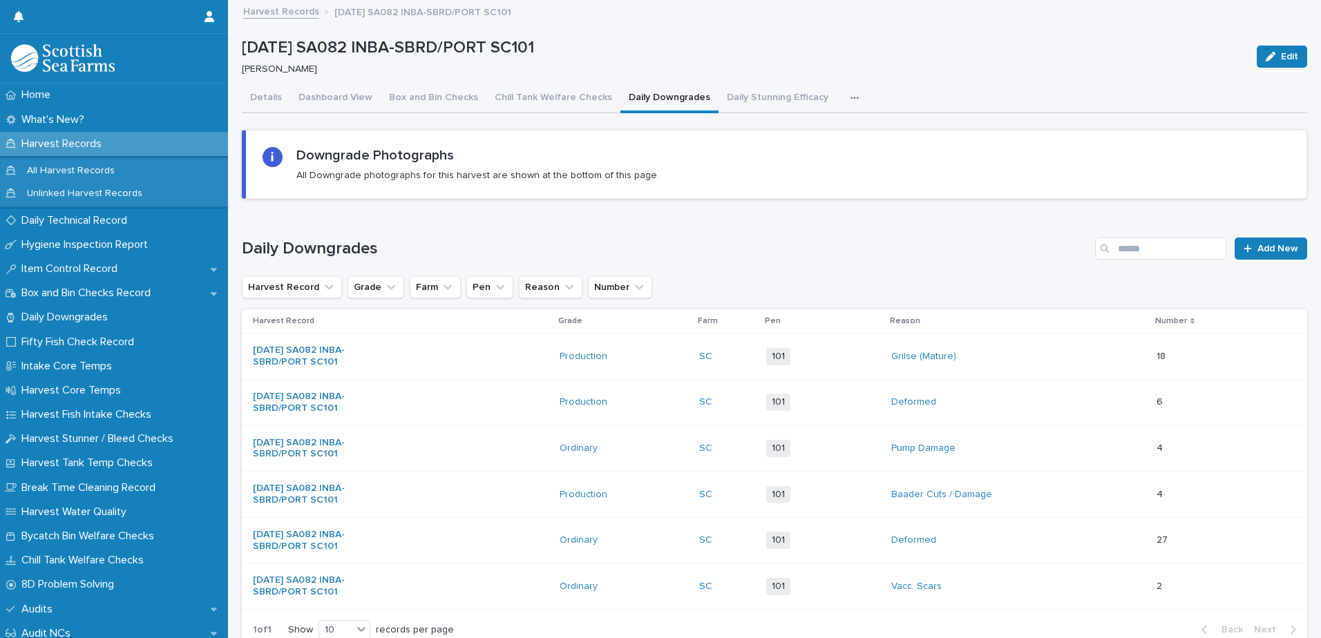
click at [850, 95] on div "button" at bounding box center [857, 98] width 14 height 10
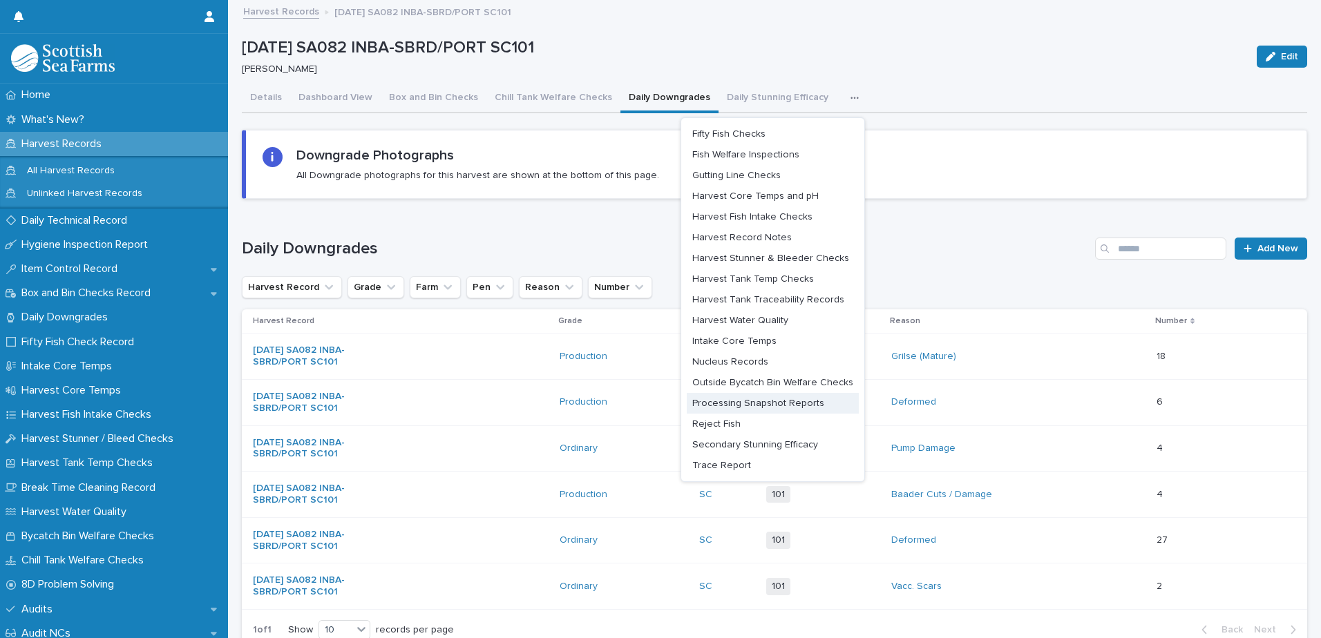
click at [765, 406] on span "Processing Snapshot Reports" at bounding box center [758, 404] width 132 height 10
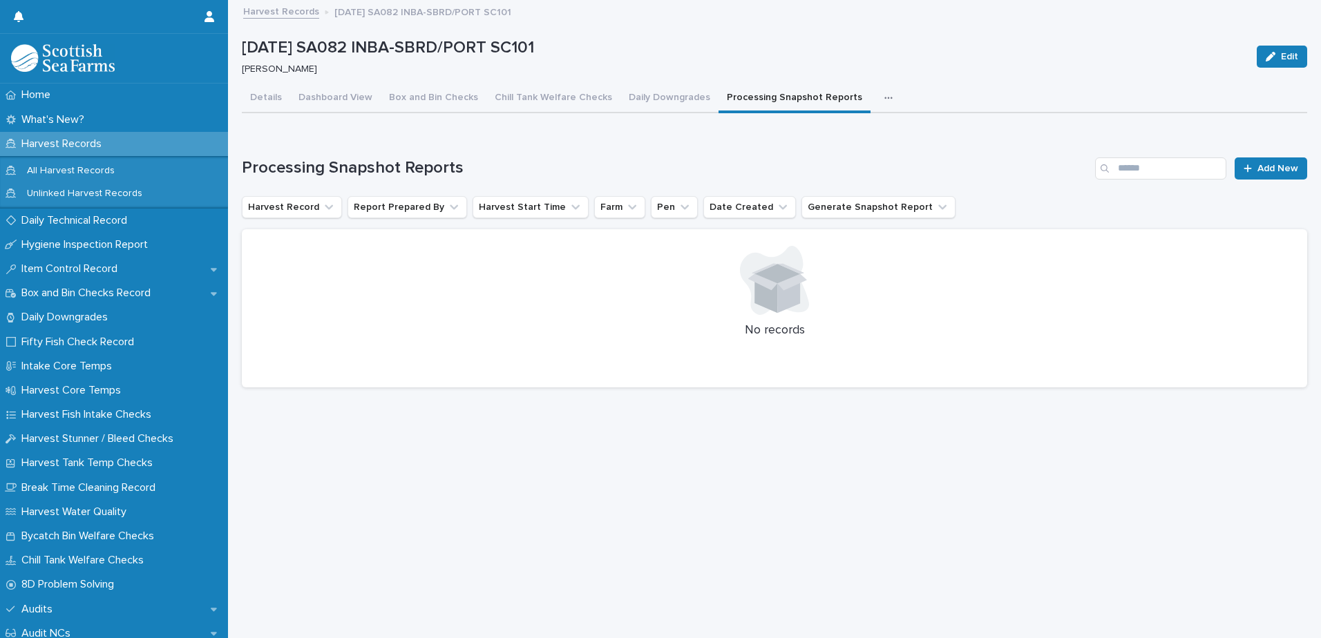
click at [884, 96] on icon "button" at bounding box center [888, 98] width 8 height 10
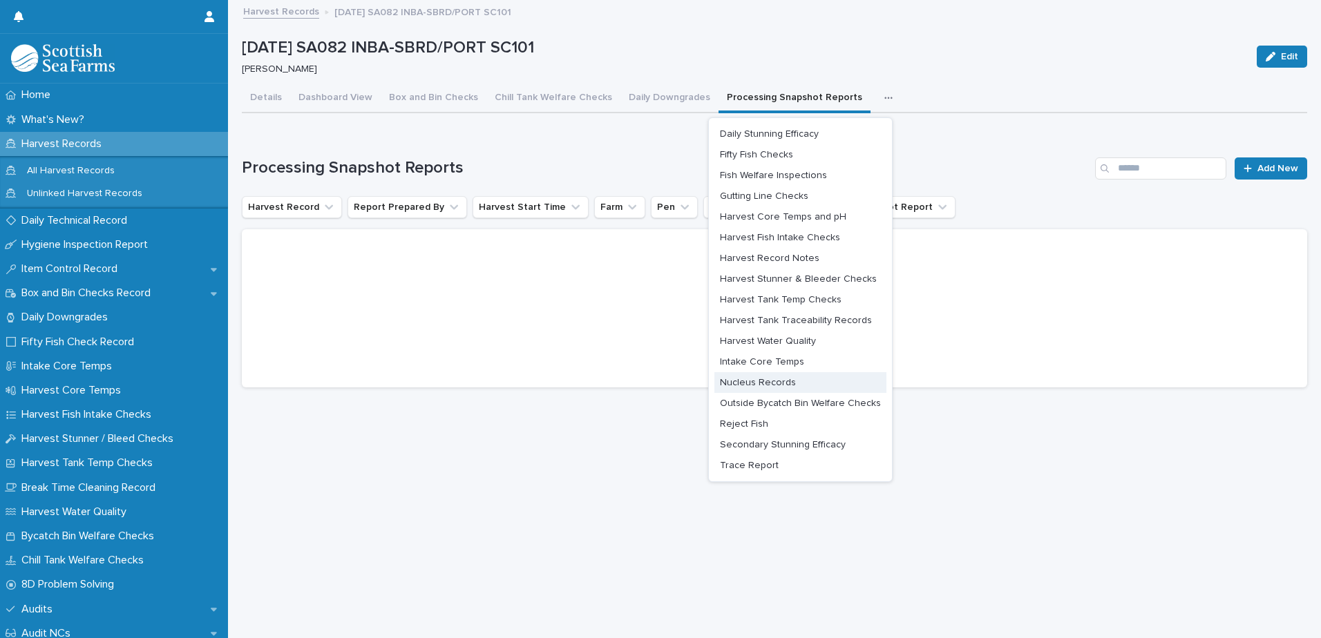
click at [753, 388] on button "Nucleus Records" at bounding box center [800, 382] width 172 height 21
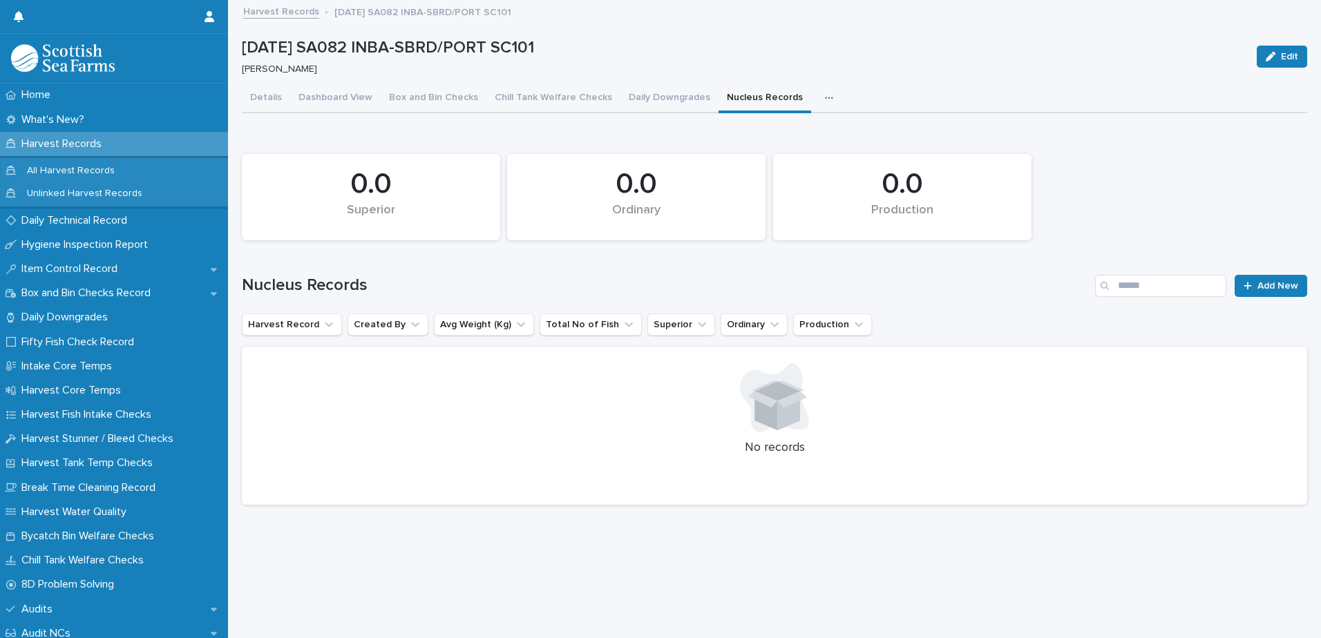
drag, startPoint x: 1255, startPoint y: 287, endPoint x: 1320, endPoint y: 228, distance: 88.0
click at [1257, 287] on span "Add New" at bounding box center [1277, 286] width 41 height 10
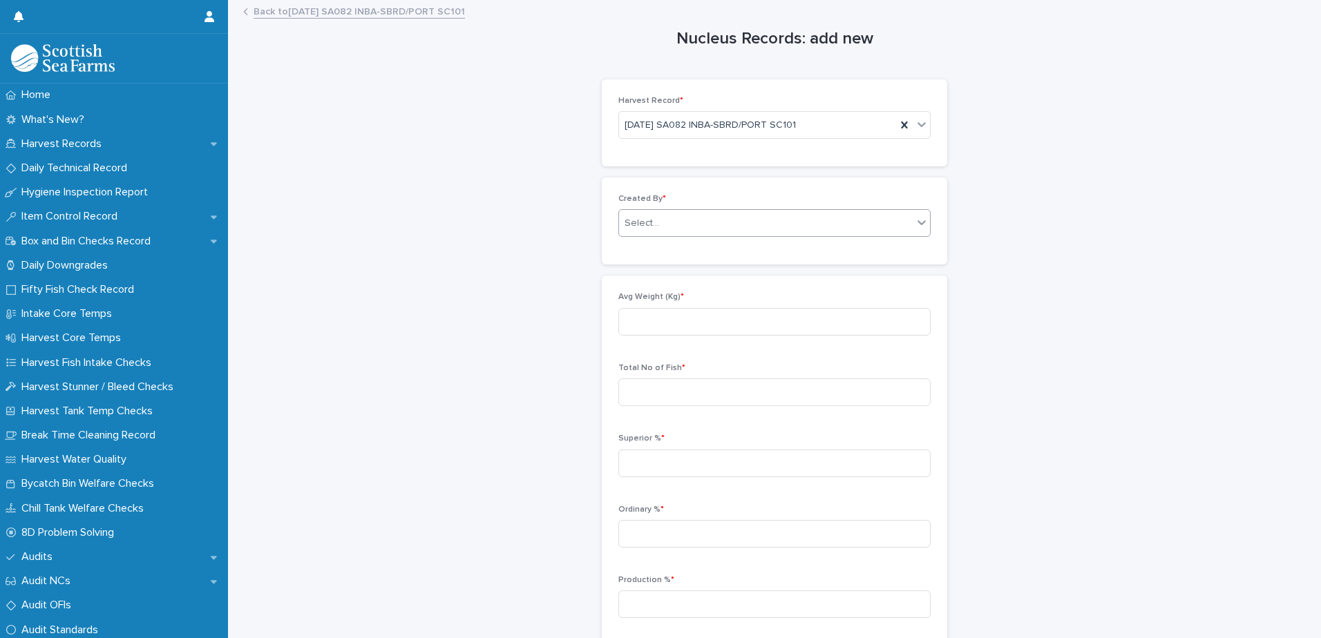
click at [660, 225] on input "text" at bounding box center [660, 224] width 1 height 12
type input "*****"
click at [658, 249] on div "[PERSON_NAME]" at bounding box center [769, 250] width 311 height 24
click at [654, 325] on input at bounding box center [774, 322] width 312 height 28
click at [645, 323] on input at bounding box center [774, 322] width 312 height 28
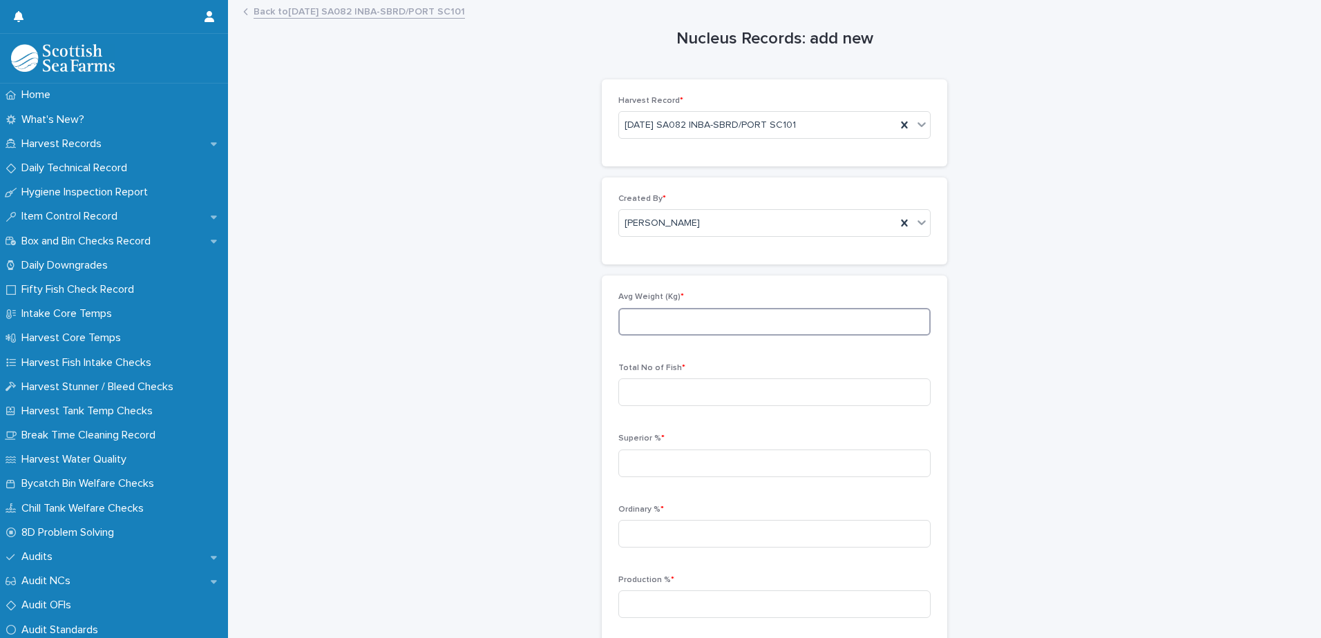
click at [665, 327] on input at bounding box center [774, 322] width 312 height 28
type input "****"
click at [648, 396] on input at bounding box center [774, 393] width 312 height 28
click at [679, 392] on input at bounding box center [774, 393] width 312 height 28
type input "****"
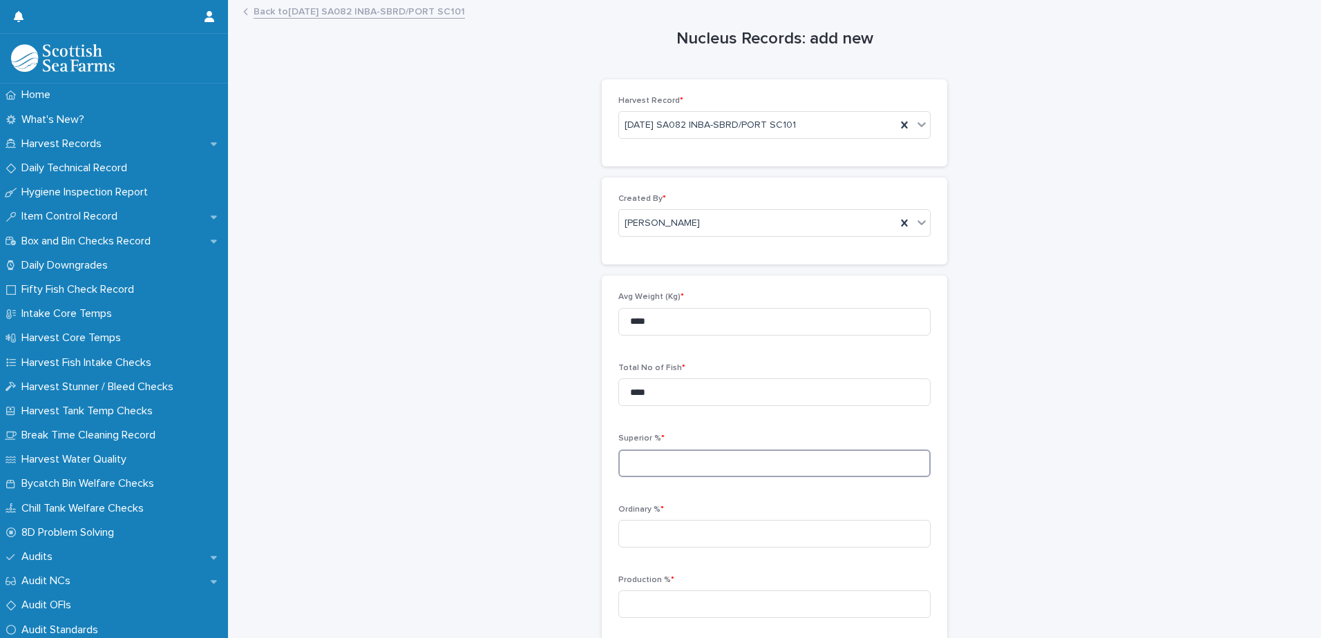
click at [649, 462] on input at bounding box center [774, 464] width 312 height 28
type input "*****"
click at [706, 526] on input at bounding box center [774, 534] width 312 height 28
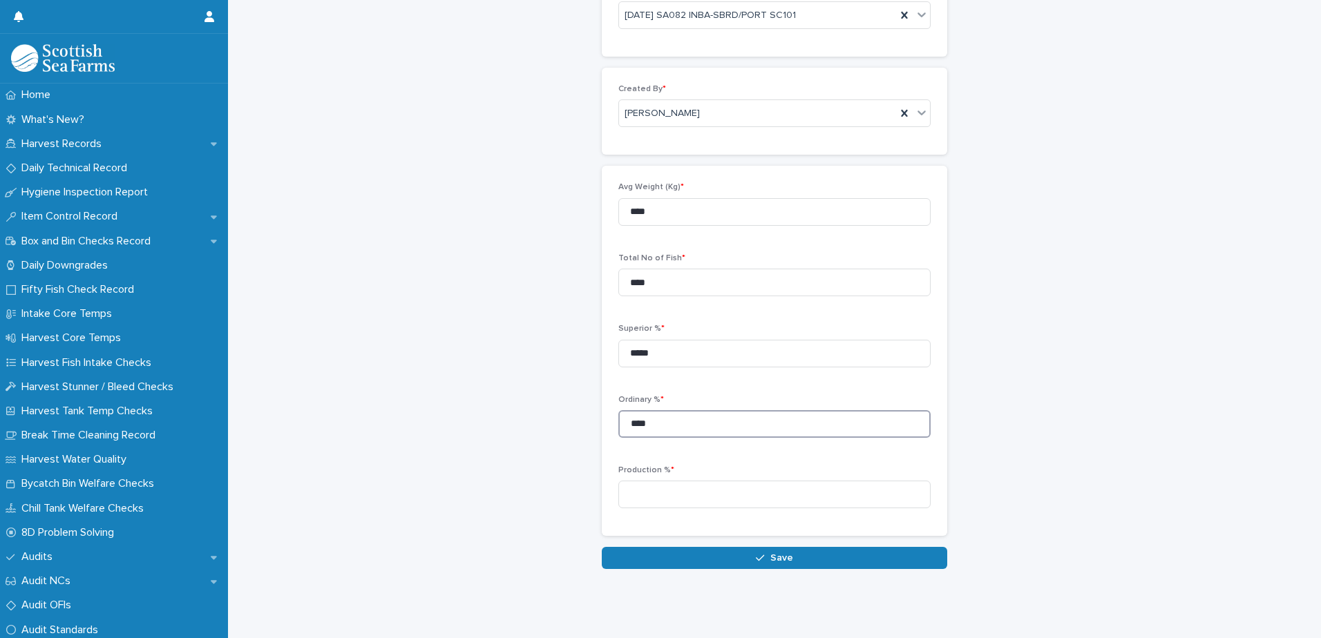
scroll to position [120, 0]
type input "****"
click at [631, 502] on div "Production % *" at bounding box center [774, 493] width 312 height 54
click at [638, 481] on input at bounding box center [774, 495] width 312 height 28
type input "*"
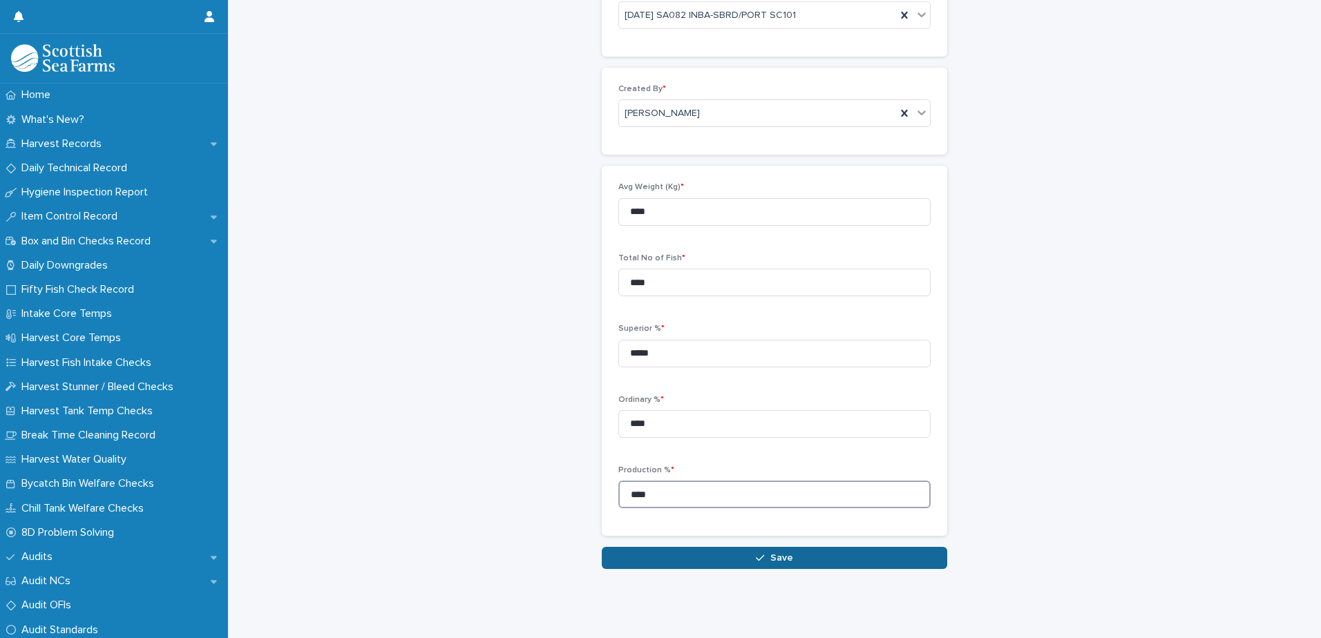
type input "****"
click at [676, 547] on button "Save" at bounding box center [774, 558] width 345 height 22
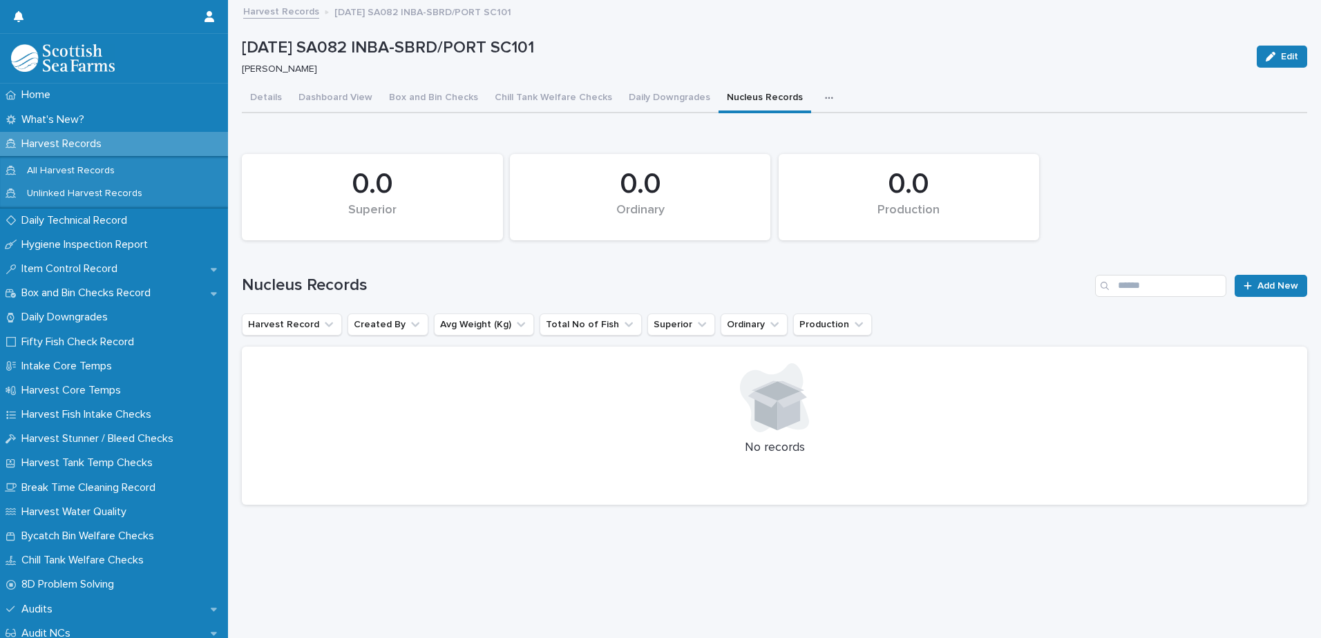
scroll to position [10, 0]
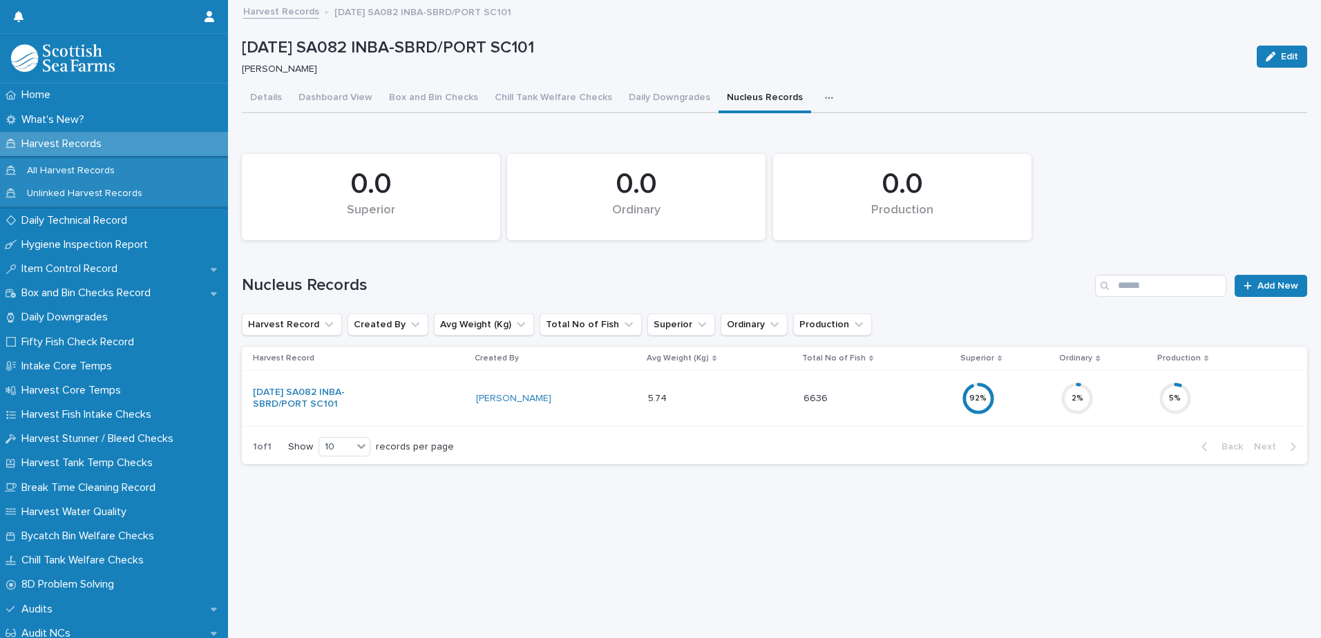
click at [817, 84] on button "button" at bounding box center [832, 98] width 30 height 28
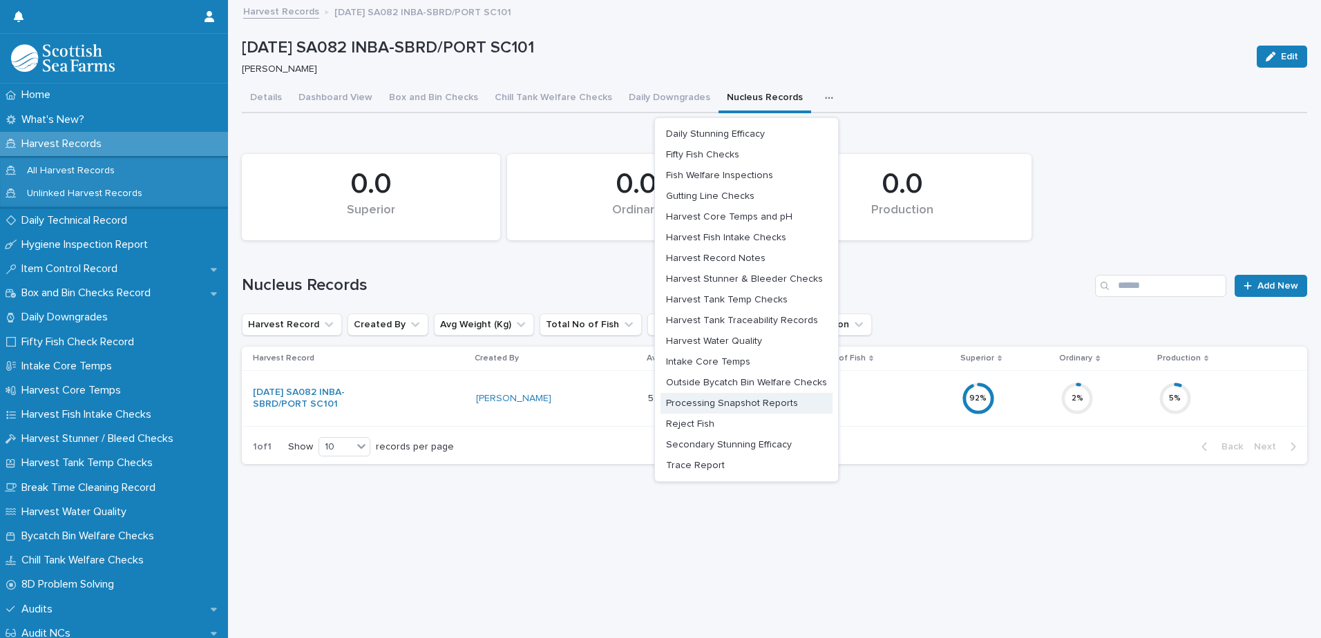
click at [734, 399] on span "Processing Snapshot Reports" at bounding box center [732, 404] width 132 height 10
click at [747, 390] on div "Loading... Saving… Loading... Saving… [DATE] SA082 INBA-SBRD/PORT SC101 Edit [D…" at bounding box center [774, 302] width 1079 height 602
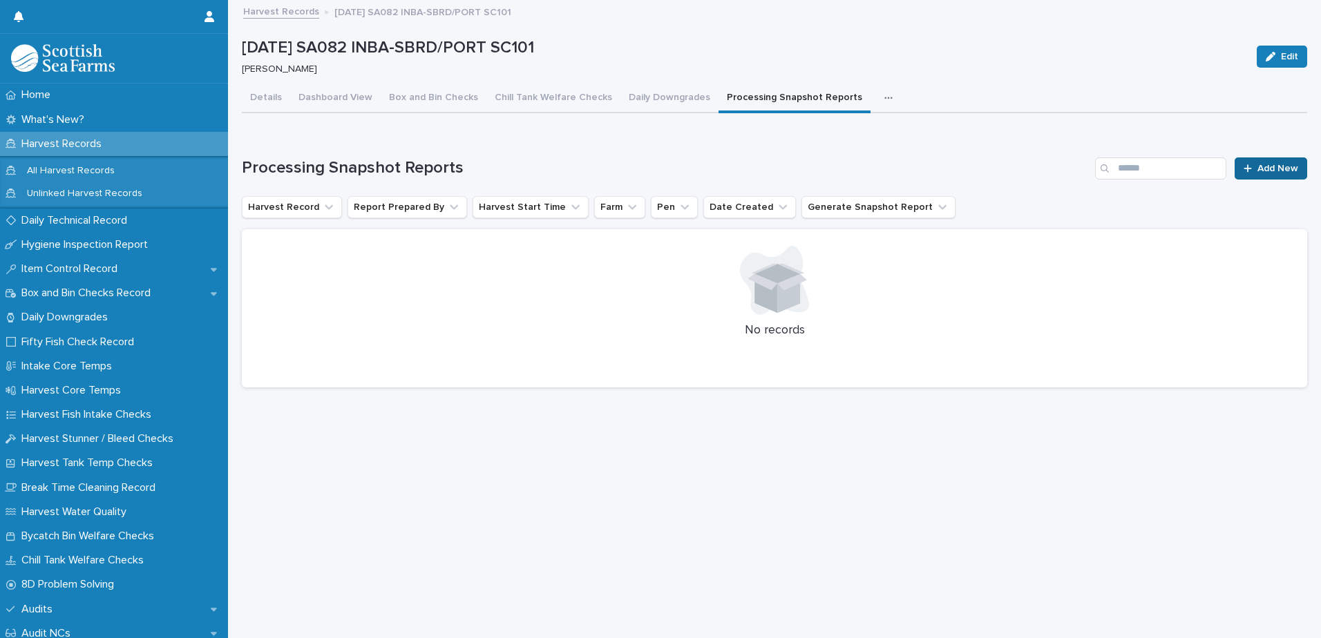
click at [1257, 164] on span "Add New" at bounding box center [1277, 169] width 41 height 10
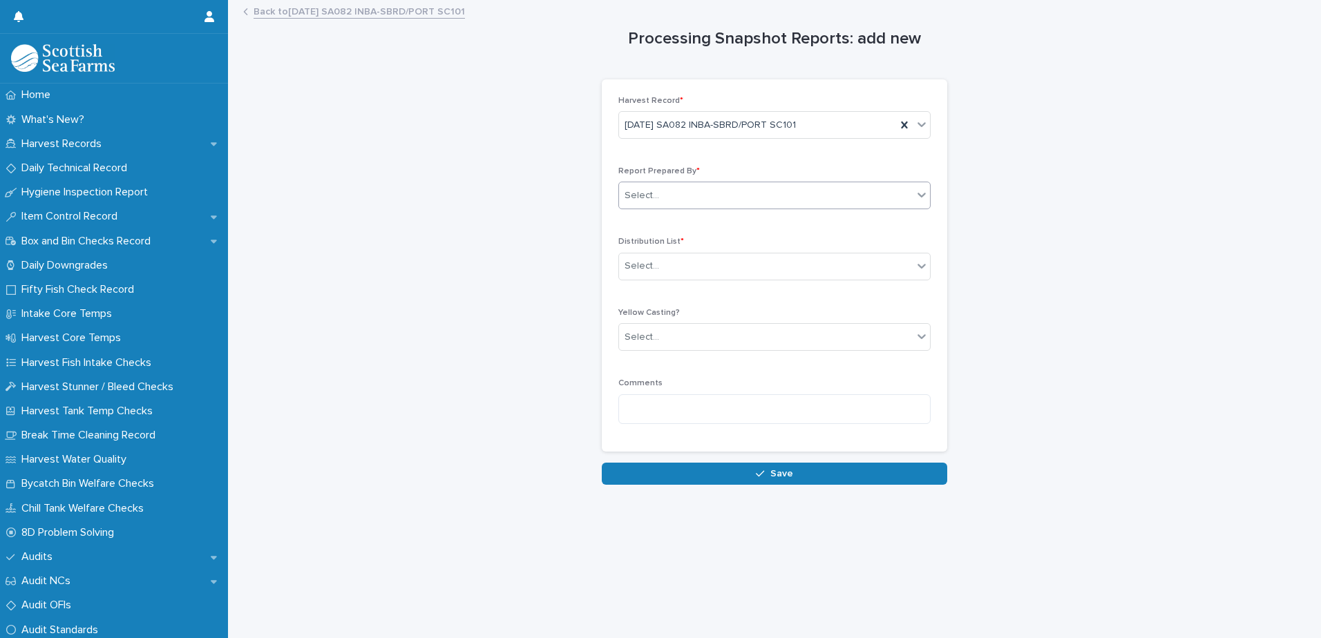
click at [660, 199] on div "Select..." at bounding box center [766, 195] width 294 height 23
type input "*****"
click at [679, 213] on div "[PERSON_NAME]" at bounding box center [769, 222] width 311 height 24
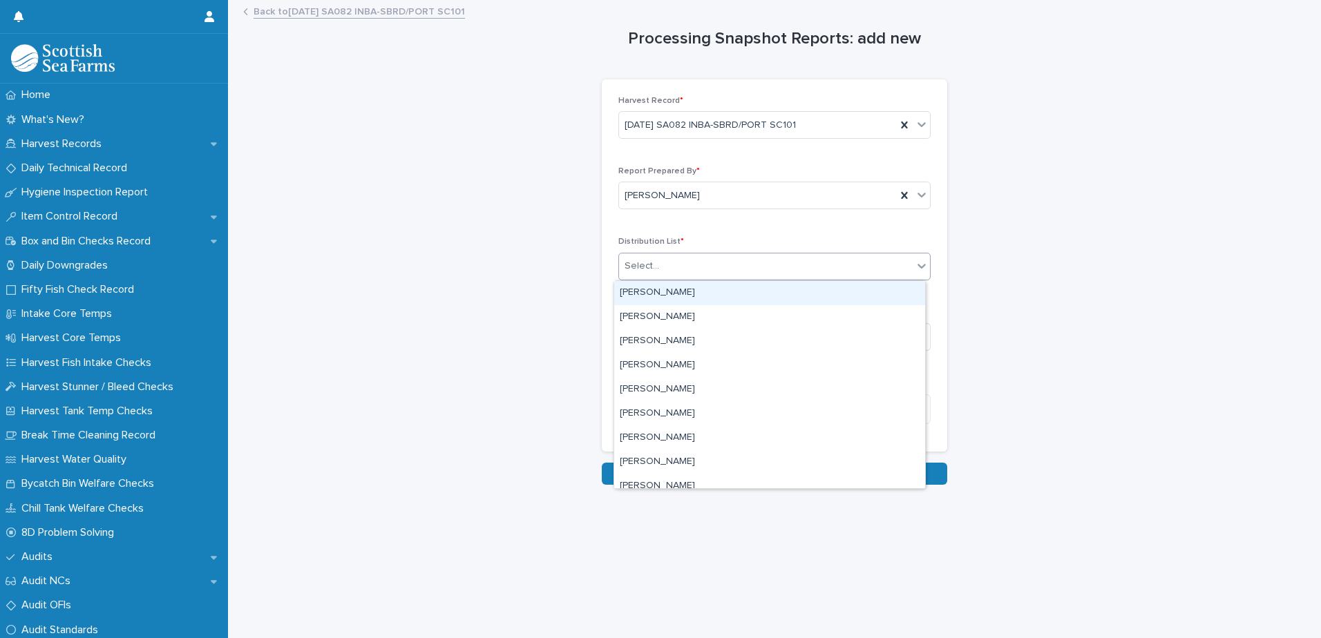
click at [632, 270] on div "Select..." at bounding box center [642, 266] width 35 height 15
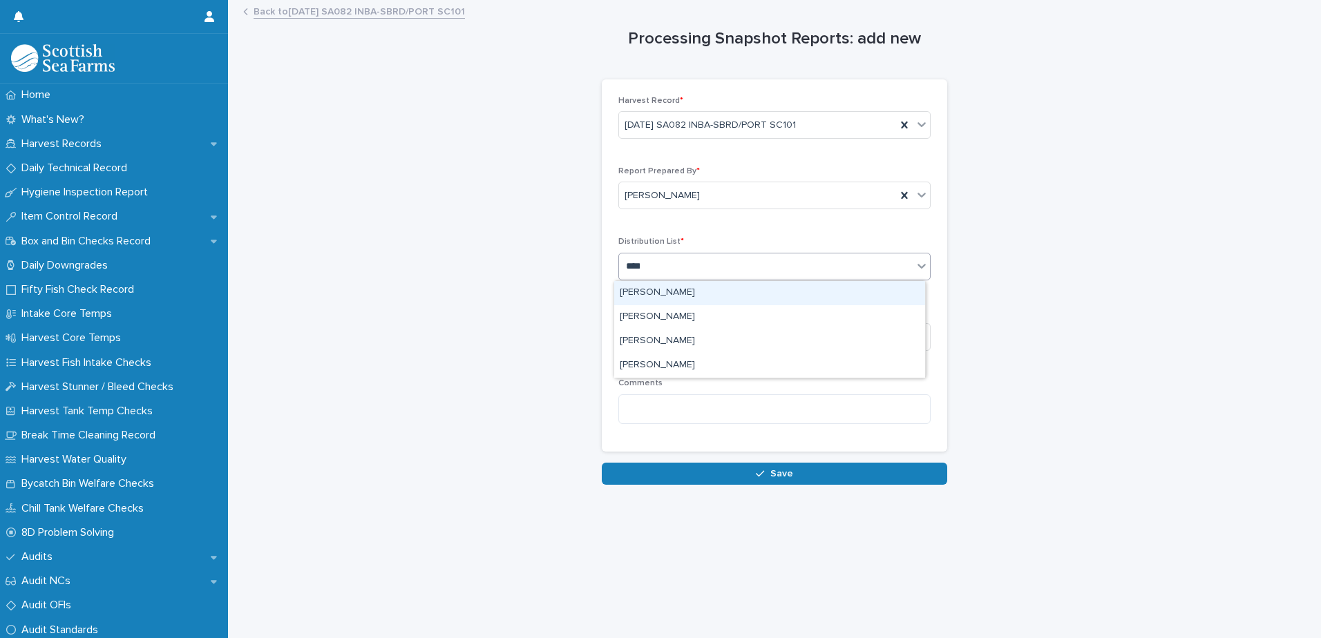
type input "*****"
click at [721, 296] on div "[PERSON_NAME]" at bounding box center [769, 293] width 311 height 24
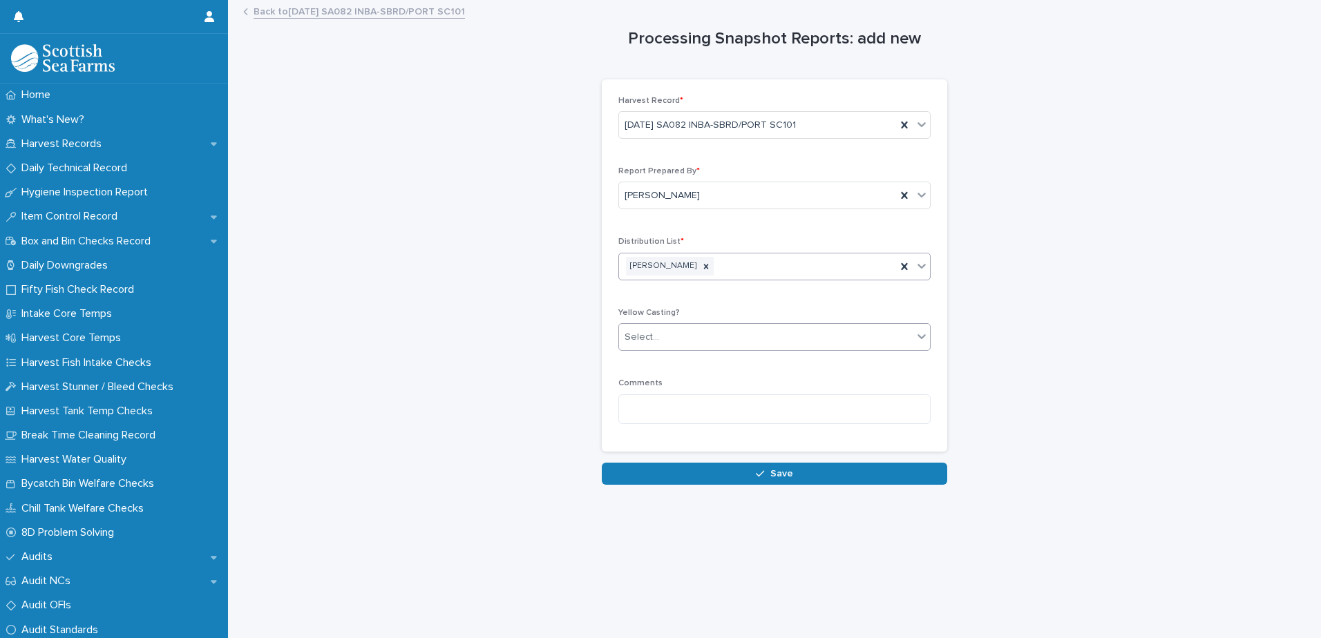
click at [646, 340] on div "Select..." at bounding box center [642, 337] width 35 height 15
click at [645, 361] on span "🟥 Yellow Casting" at bounding box center [662, 362] width 84 height 15
click at [643, 408] on textarea at bounding box center [774, 409] width 312 height 30
click at [701, 266] on icon at bounding box center [706, 267] width 10 height 10
type textarea "**********"
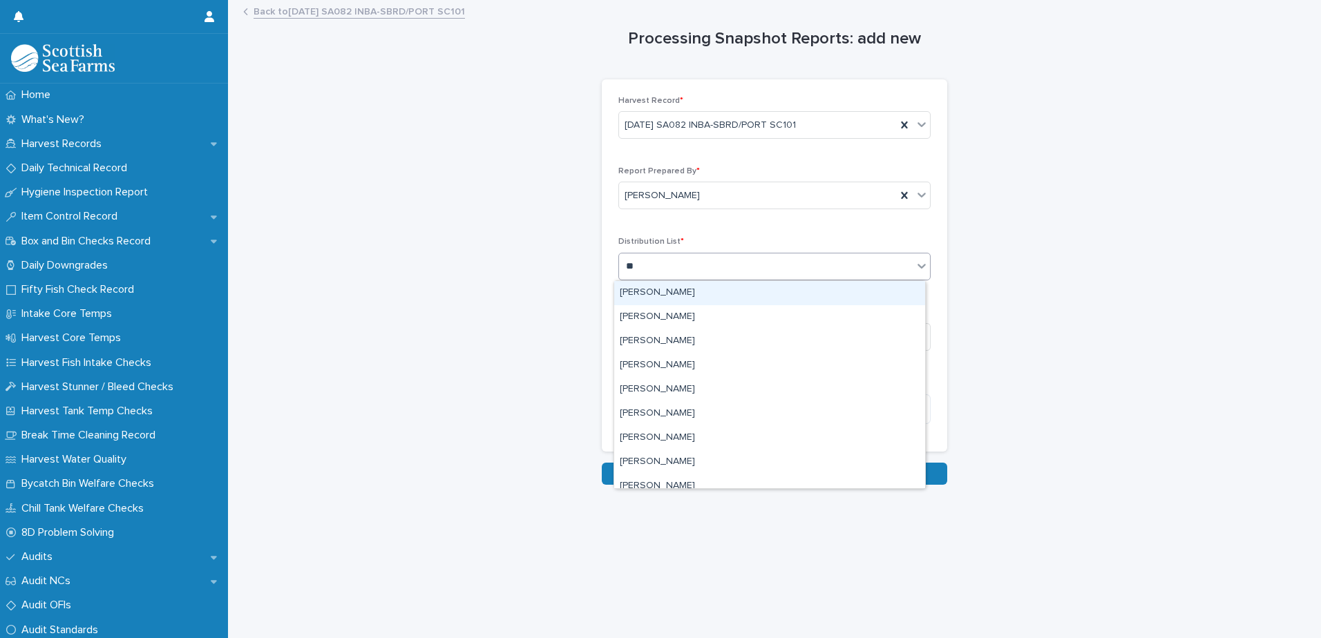
type input "***"
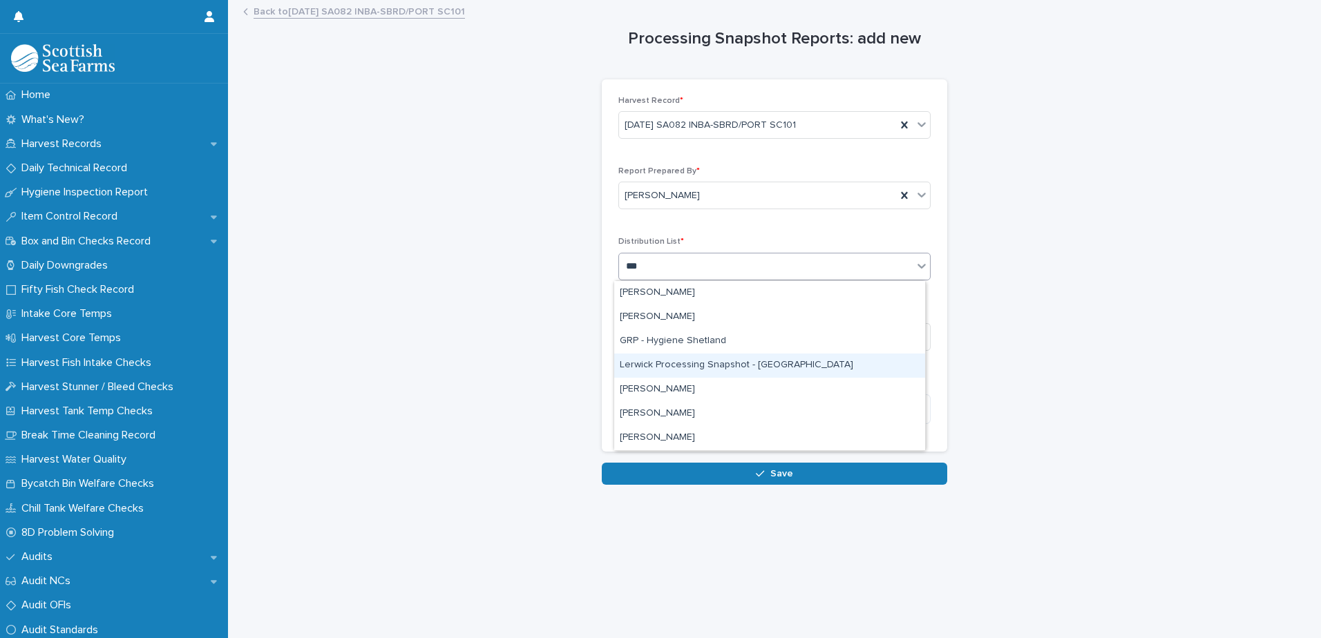
click at [741, 365] on div "Lerwick Processing Snapshot - [GEOGRAPHIC_DATA]" at bounding box center [769, 366] width 311 height 24
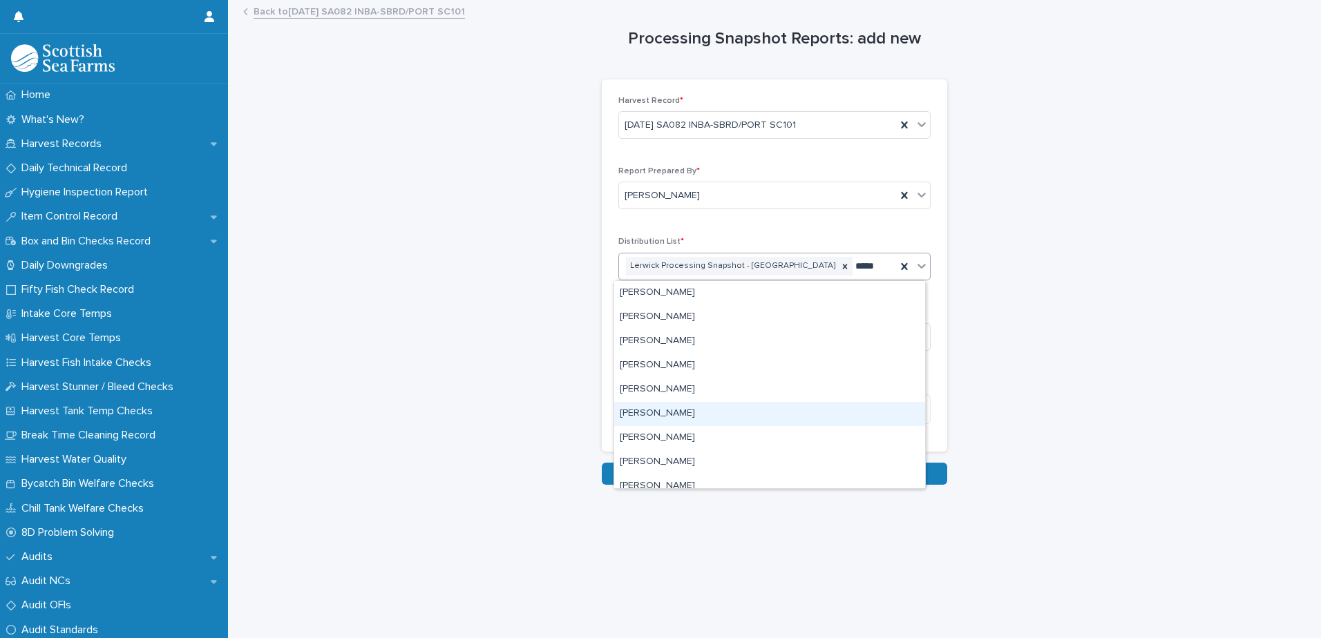
type input "******"
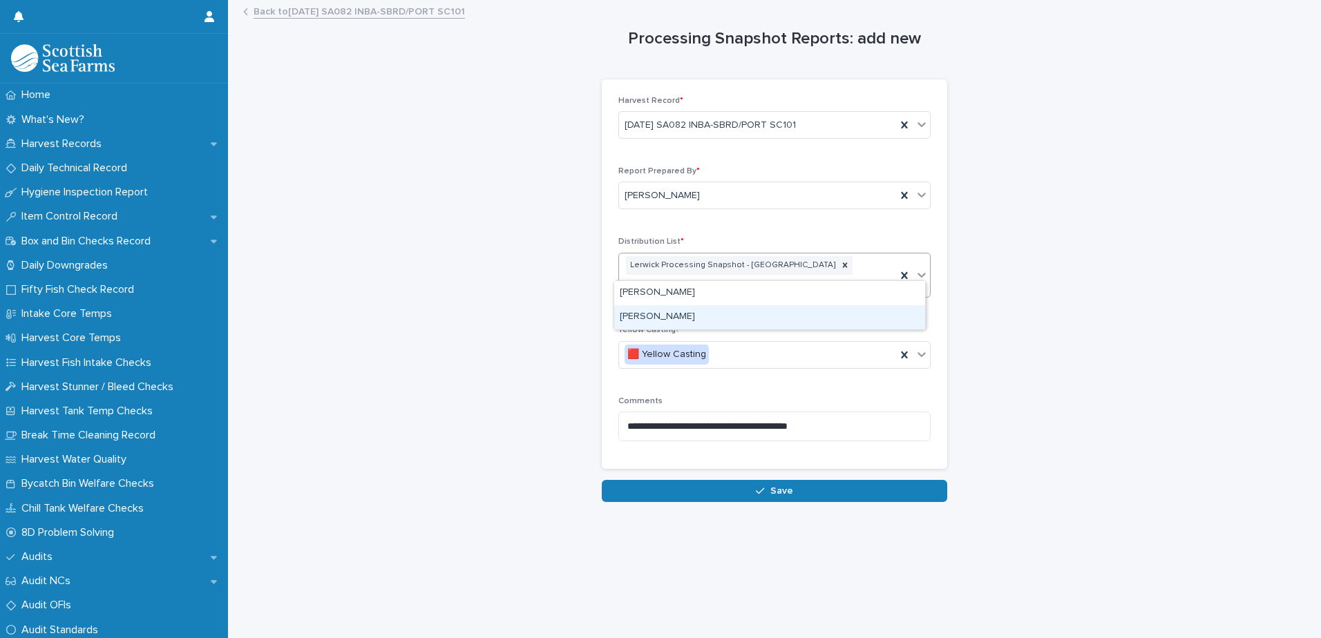
click at [658, 314] on div "[PERSON_NAME]" at bounding box center [769, 317] width 311 height 24
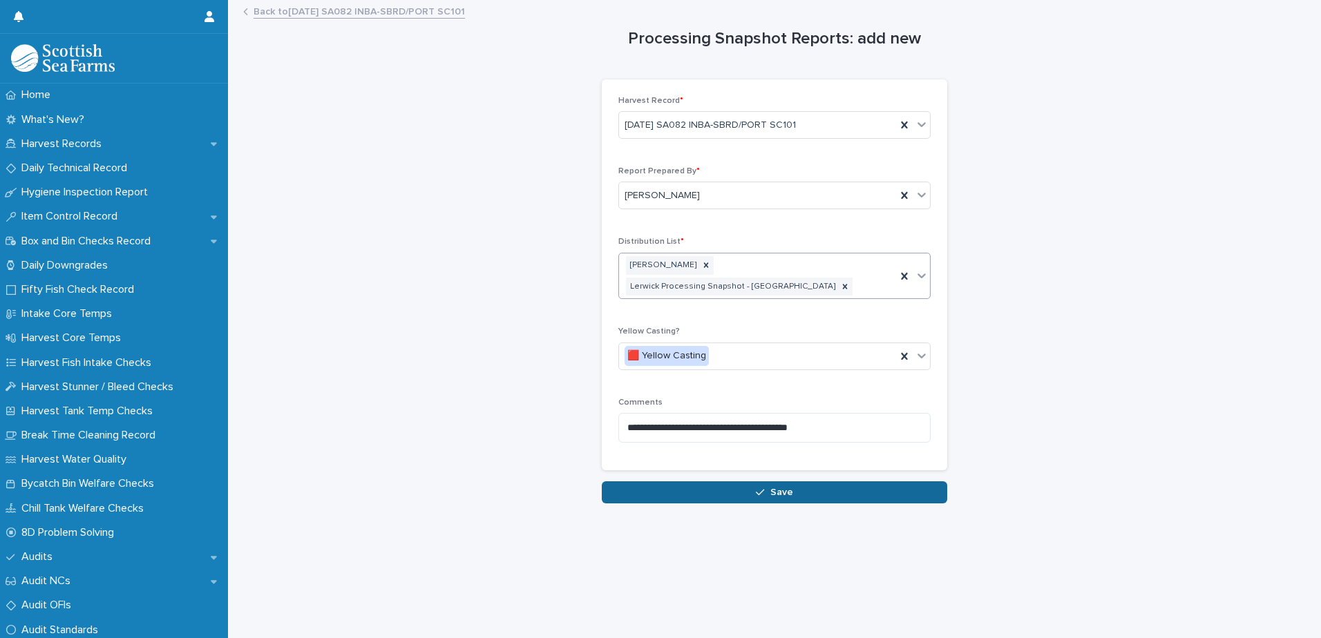
click at [732, 482] on button "Save" at bounding box center [774, 493] width 345 height 22
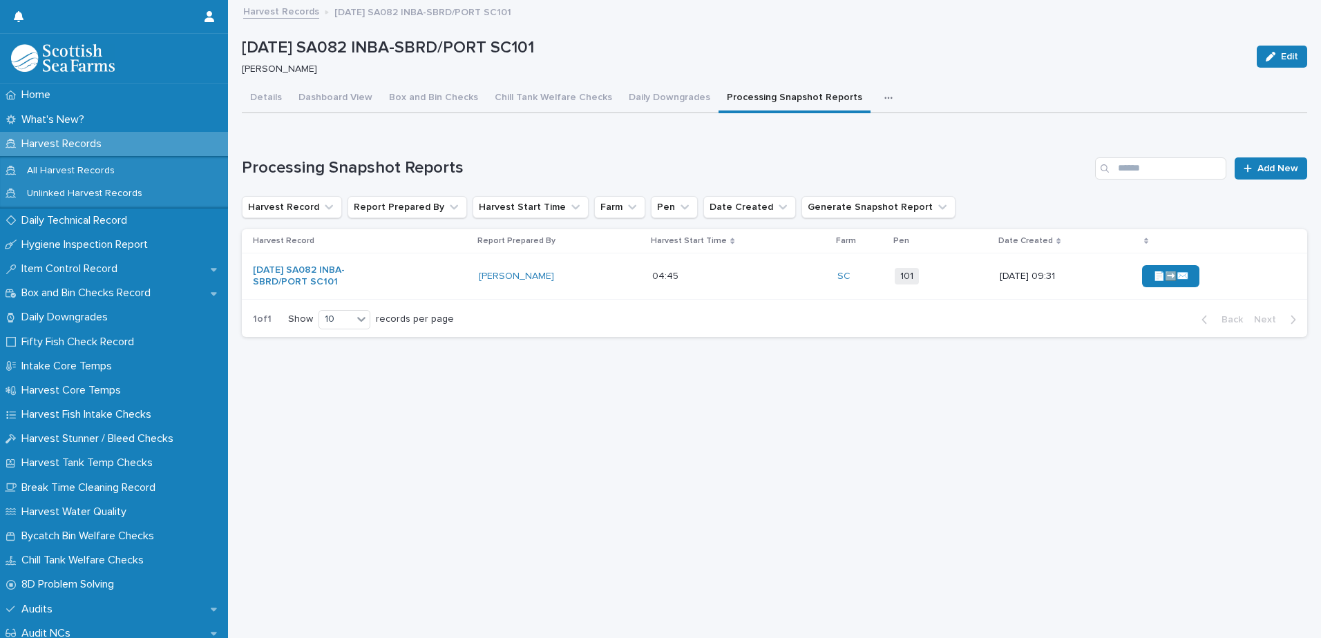
click at [1219, 284] on div "📄➡️✉️" at bounding box center [1191, 276] width 99 height 22
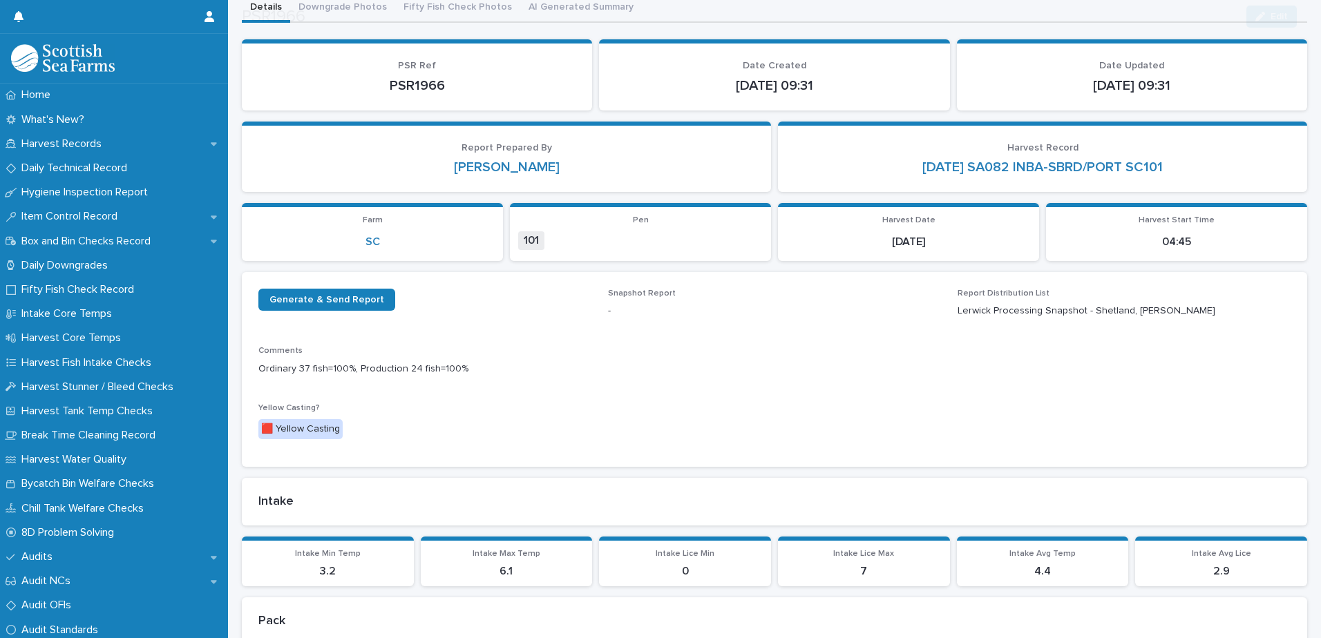
scroll to position [207, 0]
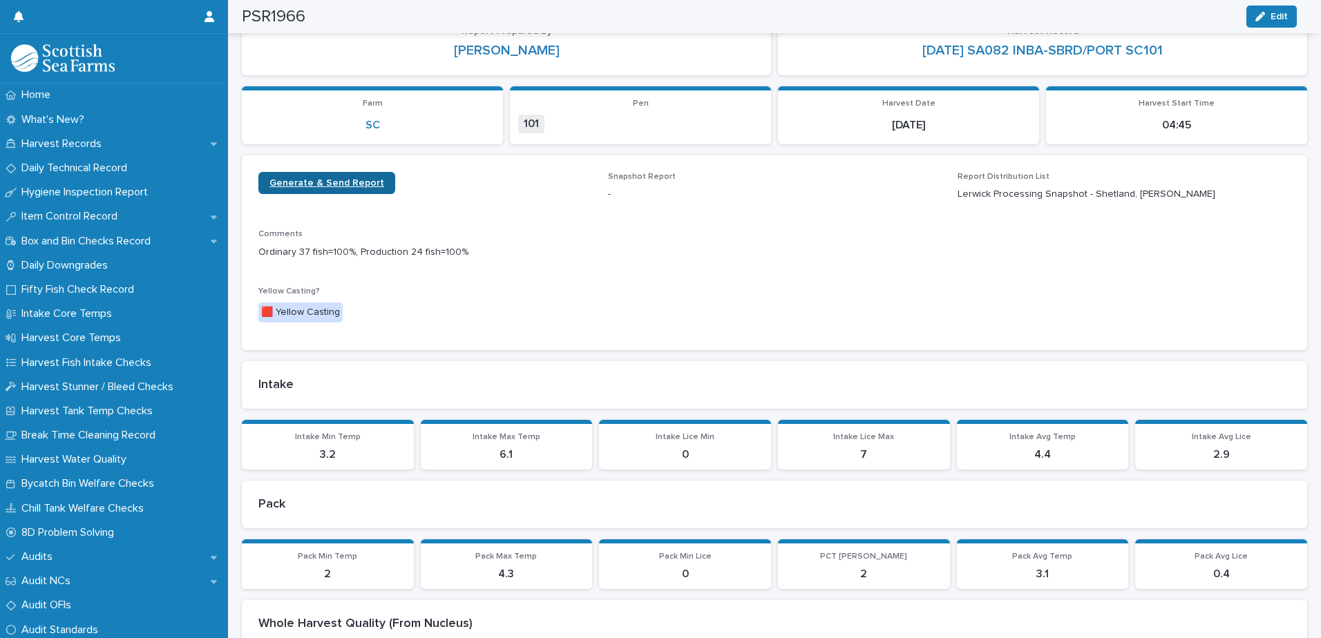
click at [316, 186] on span "Generate & Send Report" at bounding box center [326, 183] width 115 height 10
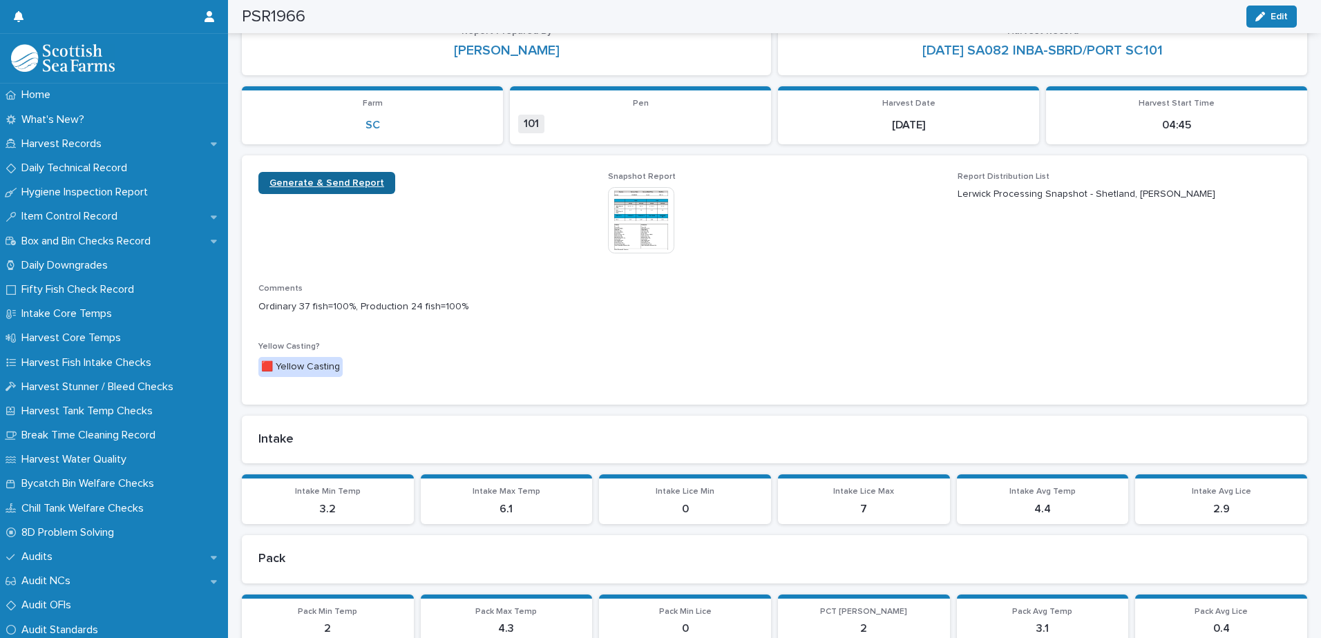
scroll to position [235, 0]
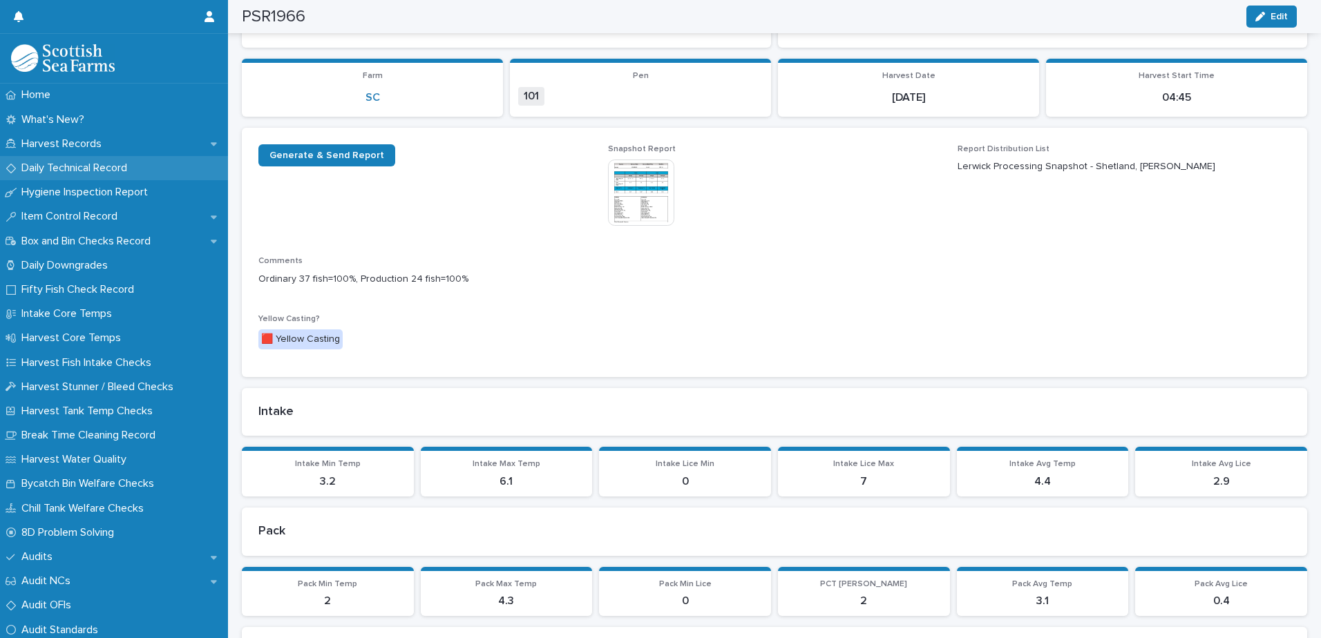
click at [90, 171] on p "Daily Technical Record" at bounding box center [77, 168] width 122 height 13
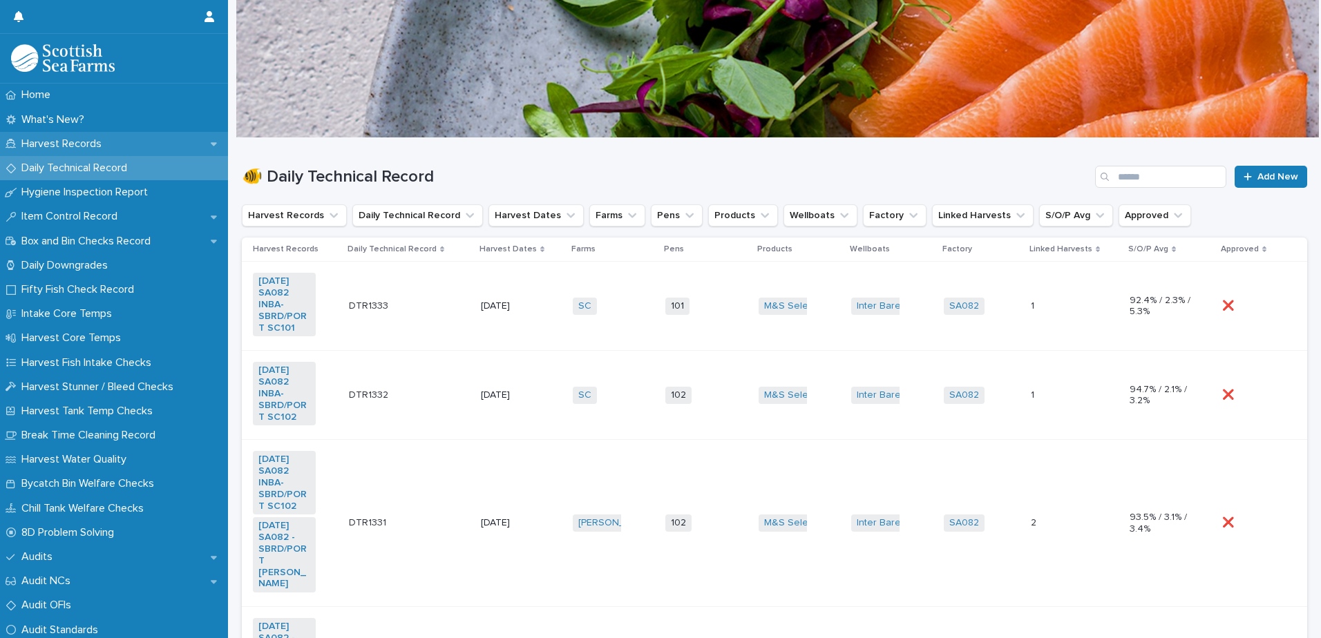
click at [61, 144] on p "Harvest Records" at bounding box center [64, 143] width 97 height 13
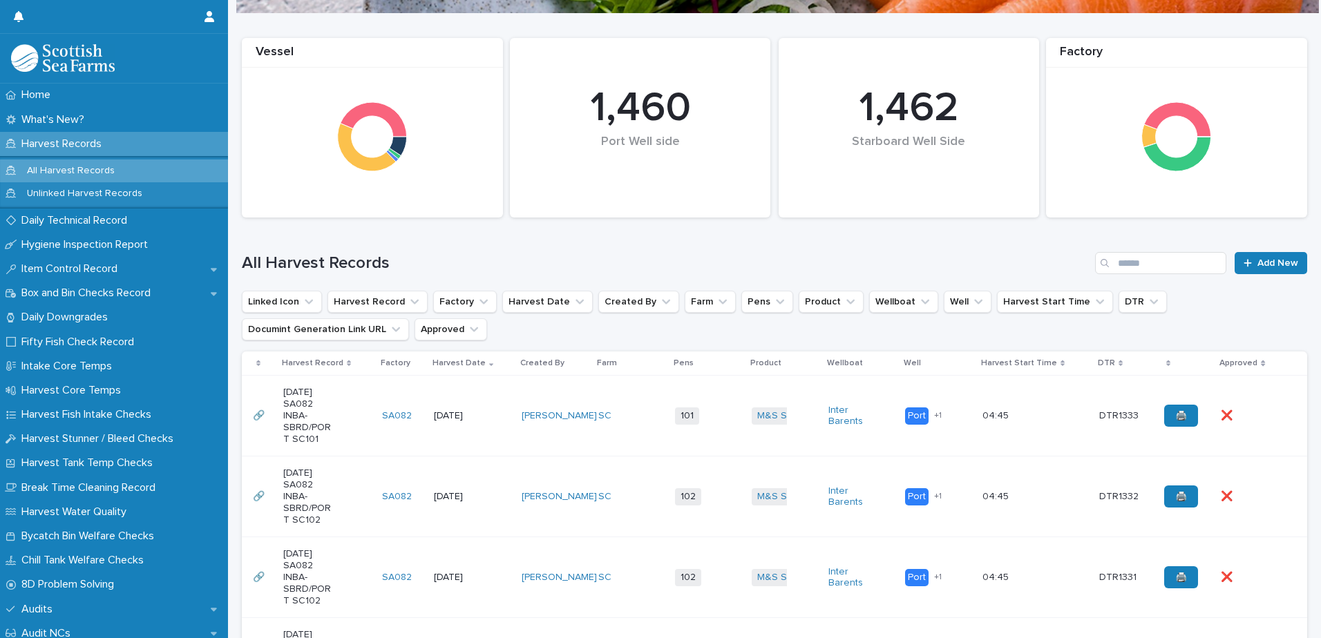
scroll to position [345, 0]
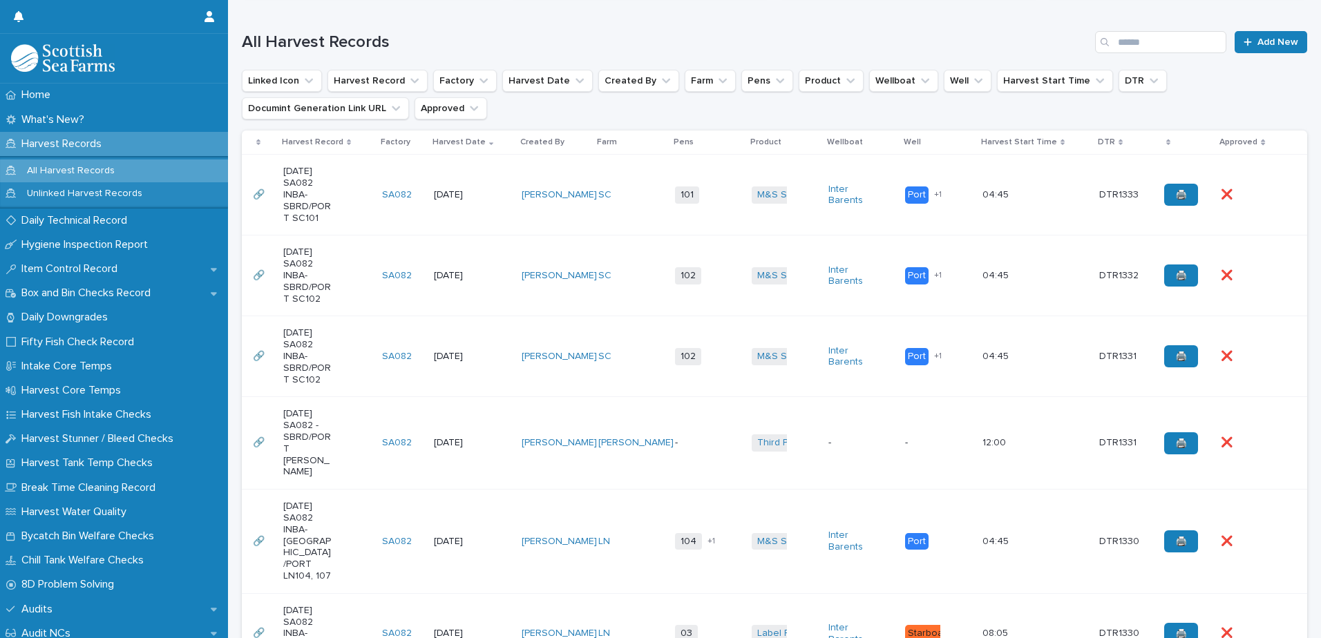
click at [669, 307] on td "102 + 0" at bounding box center [707, 276] width 77 height 81
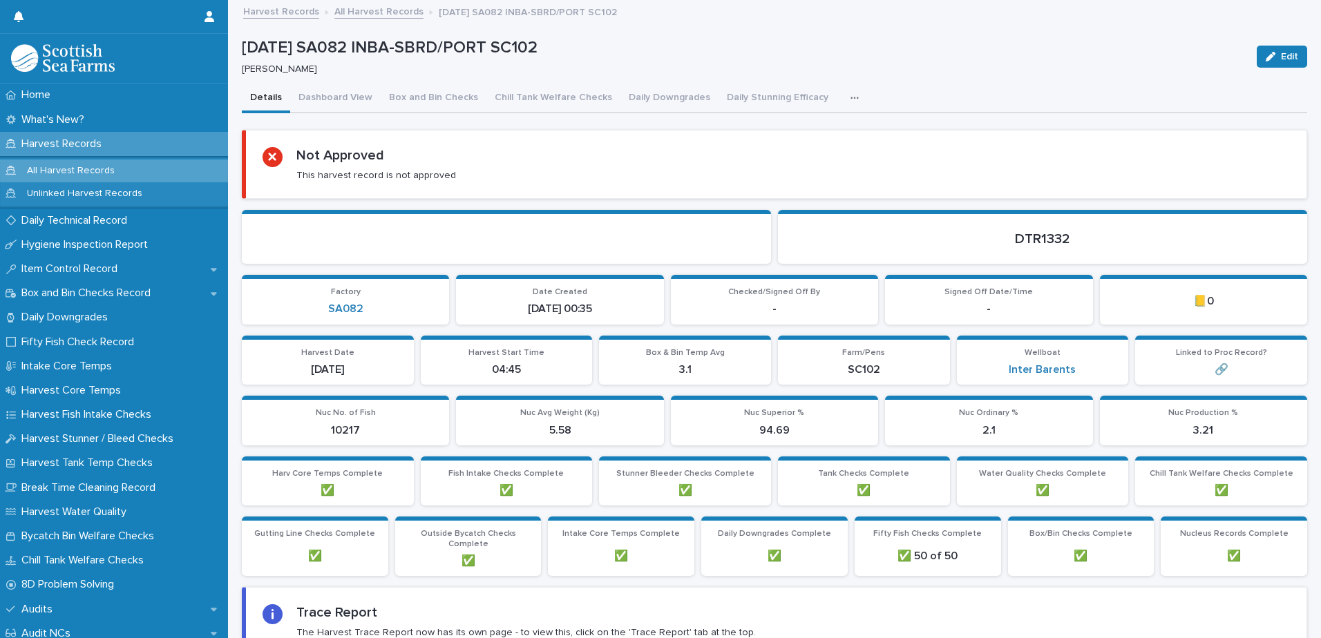
click at [850, 94] on icon "button" at bounding box center [854, 98] width 8 height 10
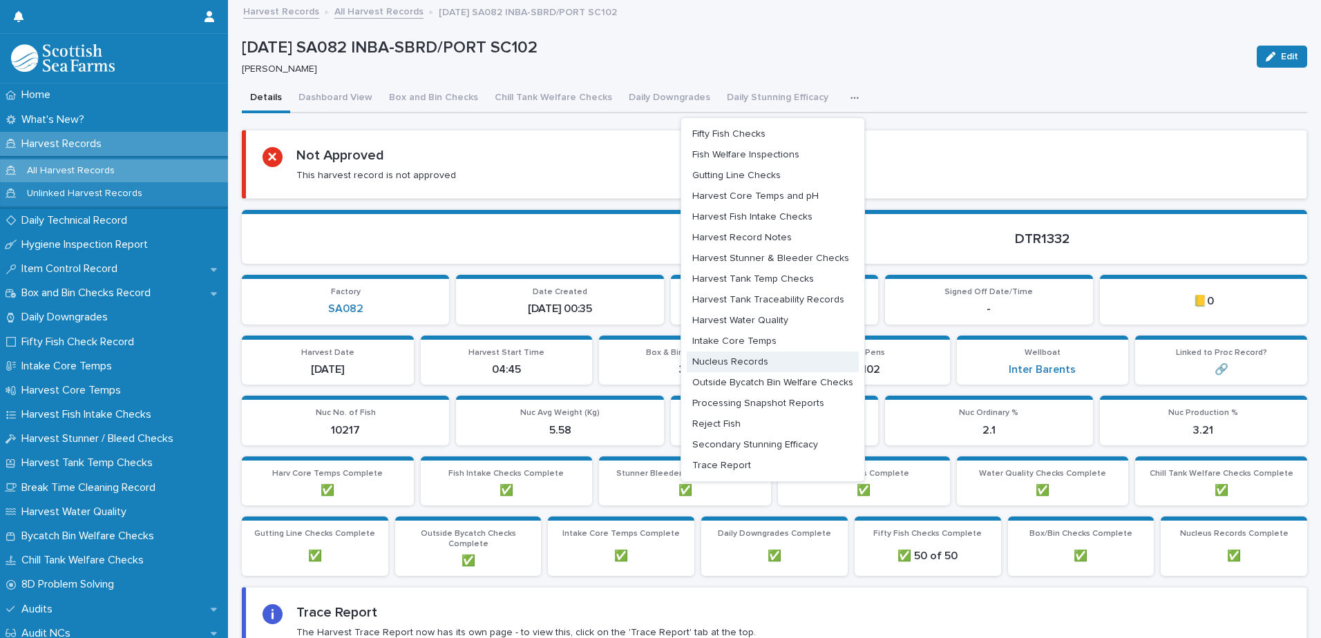
click at [729, 362] on span "Nucleus Records" at bounding box center [730, 362] width 76 height 10
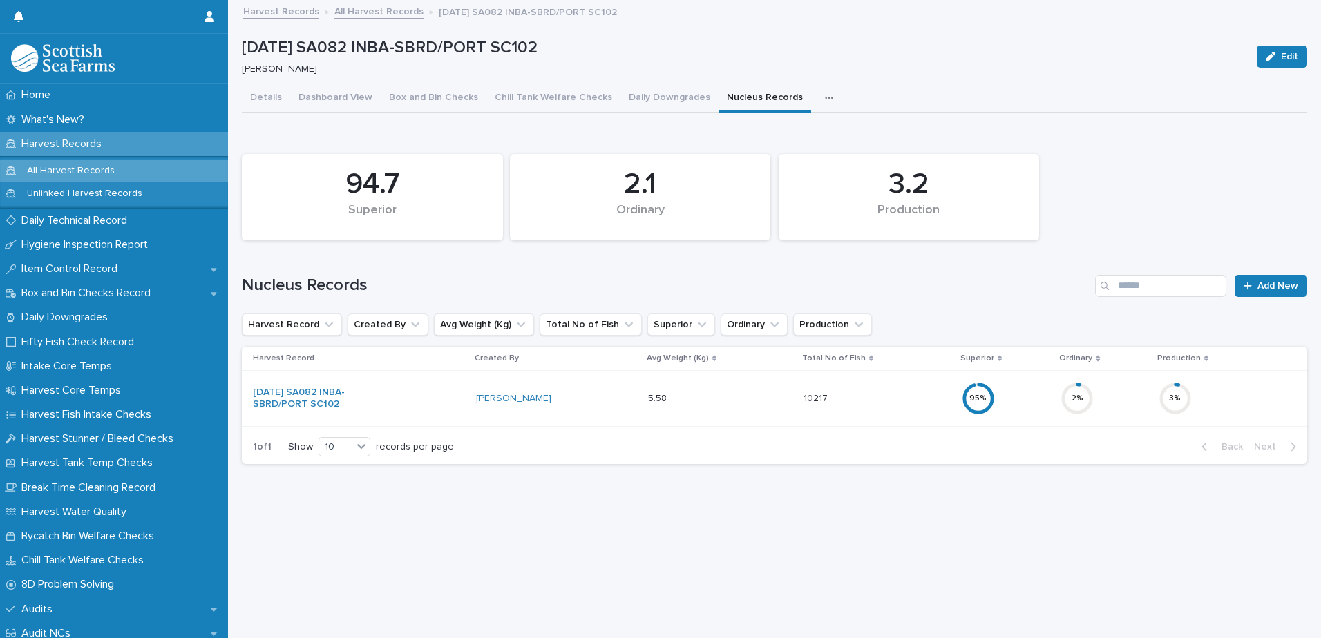
click at [1224, 408] on div "3 %" at bounding box center [1222, 399] width 126 height 44
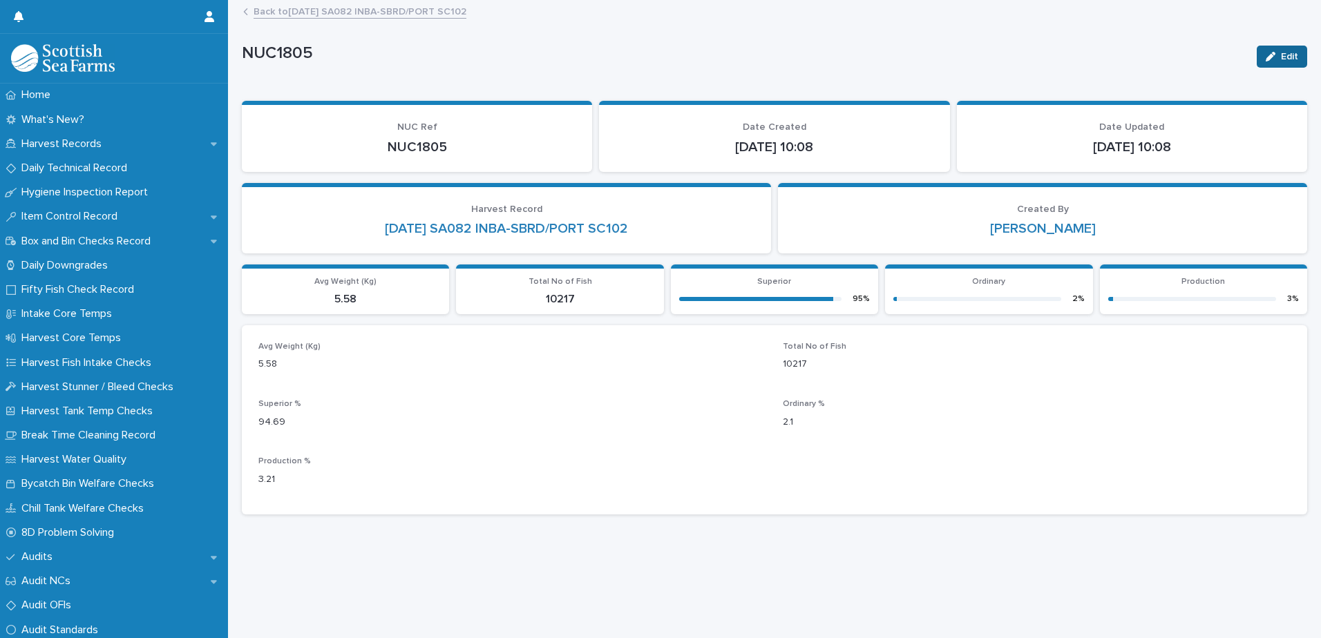
click at [1266, 56] on icon "button" at bounding box center [1271, 57] width 10 height 10
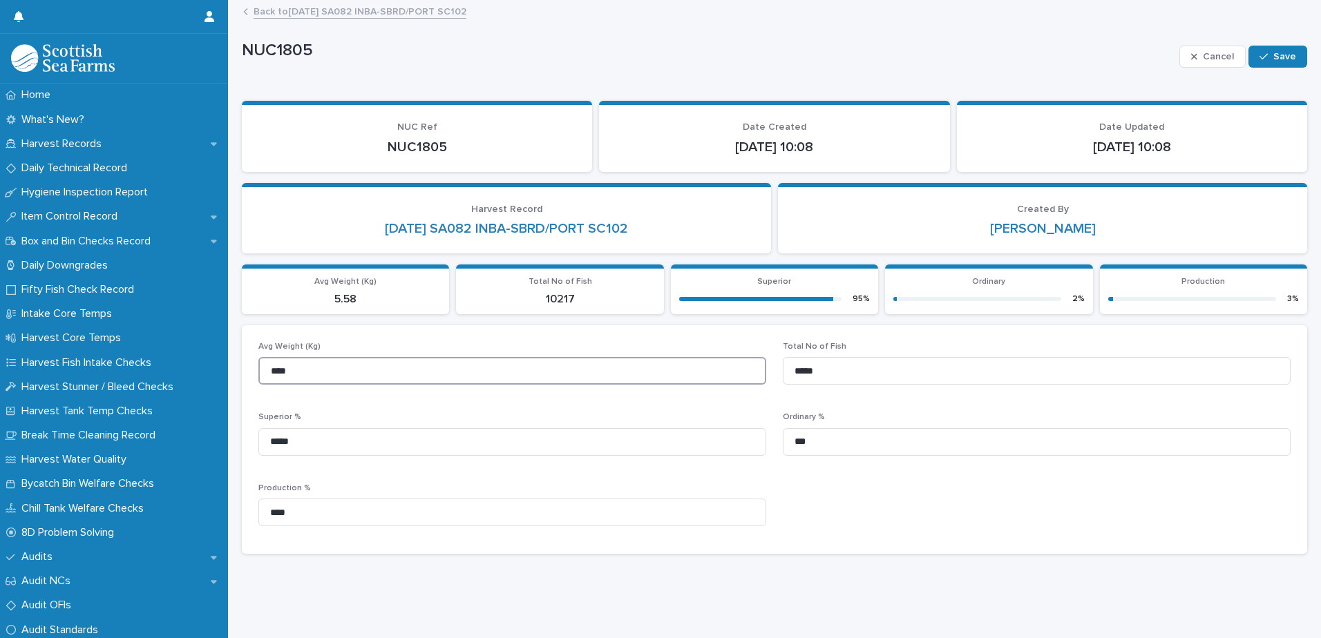
click at [401, 375] on input "****" at bounding box center [512, 371] width 508 height 28
type input "****"
click at [754, 365] on div "Avg Weight (Kg) **** Total No of Fish ***** Superior % ***** Ordinary % *** Pro…" at bounding box center [774, 440] width 1032 height 196
type input "*****"
click at [341, 436] on input "*****" at bounding box center [512, 442] width 508 height 28
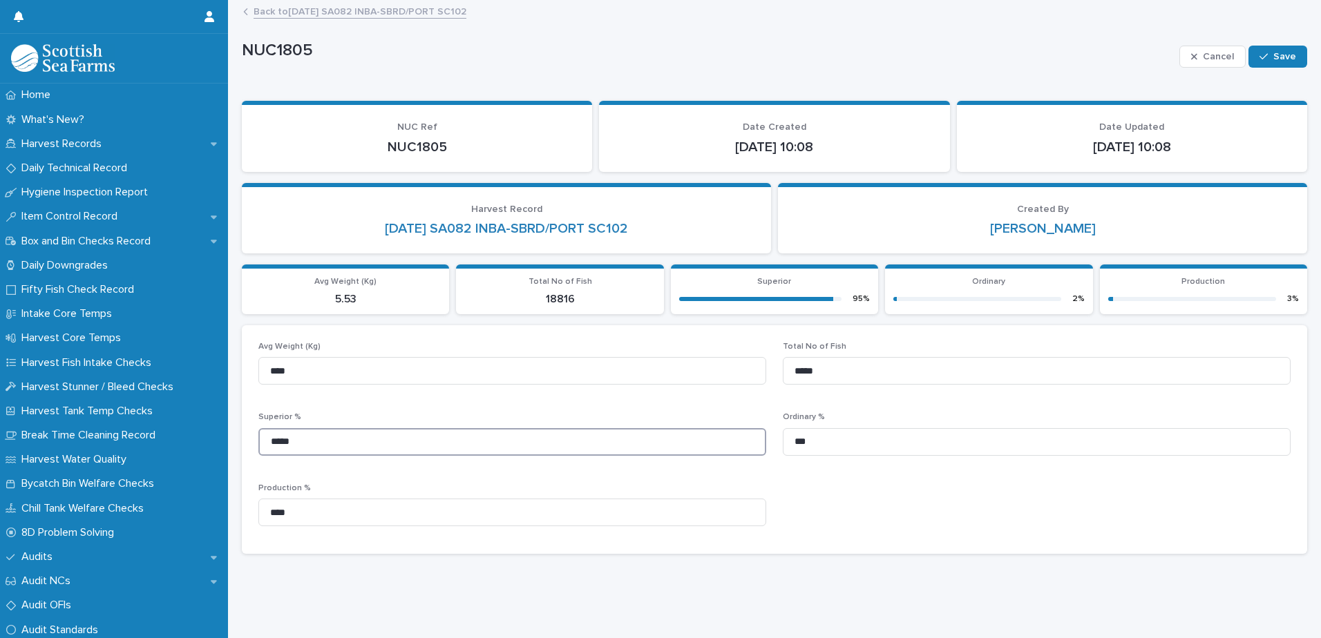
drag, startPoint x: 289, startPoint y: 444, endPoint x: 269, endPoint y: 448, distance: 19.7
click at [269, 448] on input "*****" at bounding box center [512, 442] width 508 height 28
type input "*****"
drag, startPoint x: 809, startPoint y: 437, endPoint x: 788, endPoint y: 439, distance: 21.5
click at [788, 439] on input "***" at bounding box center [1037, 442] width 508 height 28
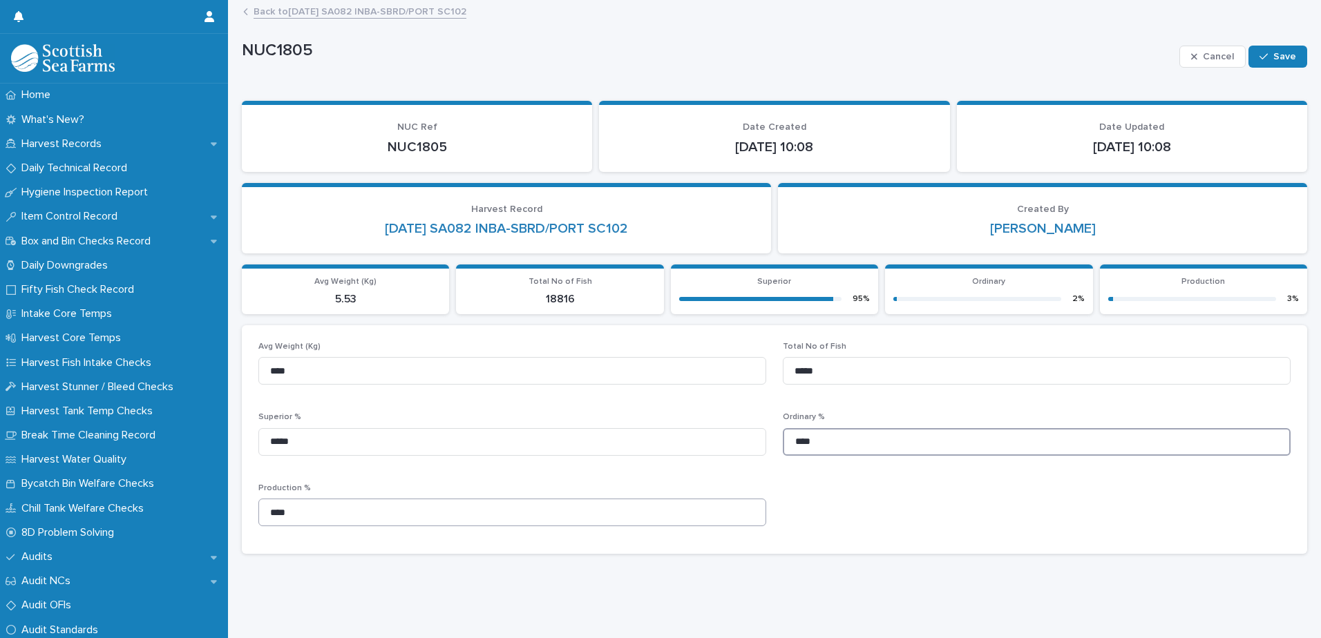
type input "****"
drag, startPoint x: 296, startPoint y: 513, endPoint x: 237, endPoint y: 516, distance: 58.8
click at [237, 516] on div "Loading... Saving… Loading... Saving… NUC1805 Cancel Save NUC1805 Cancel Save S…" at bounding box center [774, 302] width 1079 height 602
type input "****"
click at [1259, 52] on icon "button" at bounding box center [1263, 57] width 8 height 10
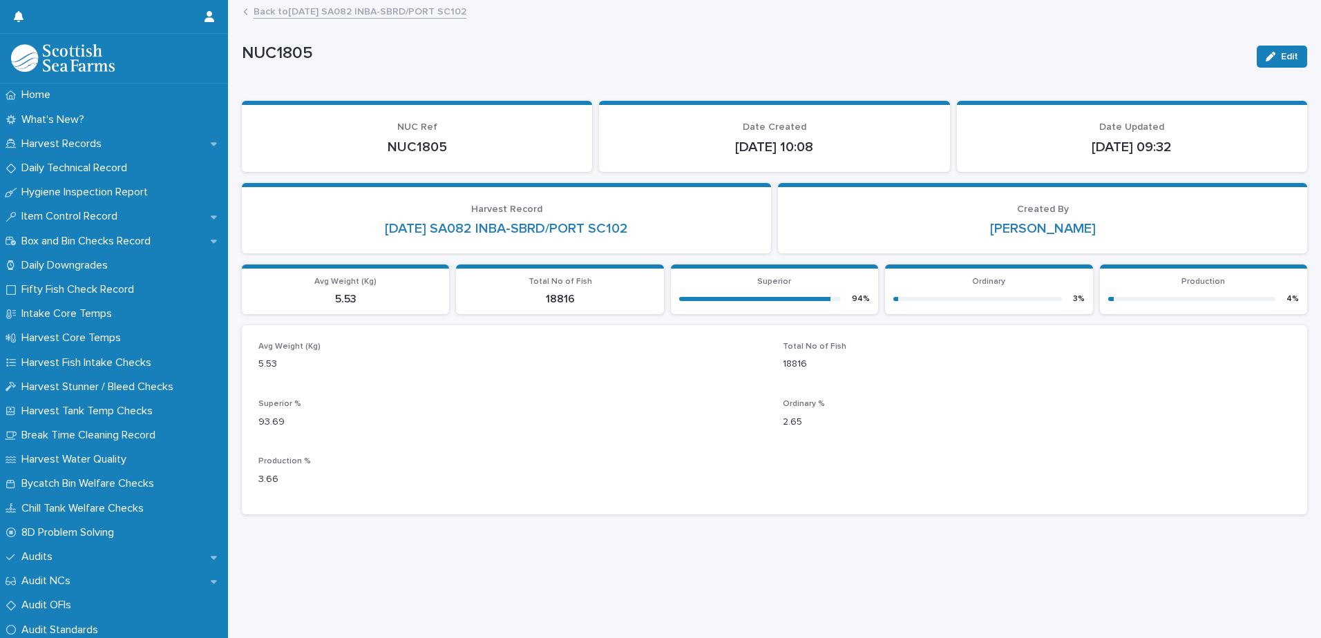
click at [324, 12] on link "Back to [DATE] SA082 INBA-SBRD/PORT SC102" at bounding box center [360, 11] width 213 height 16
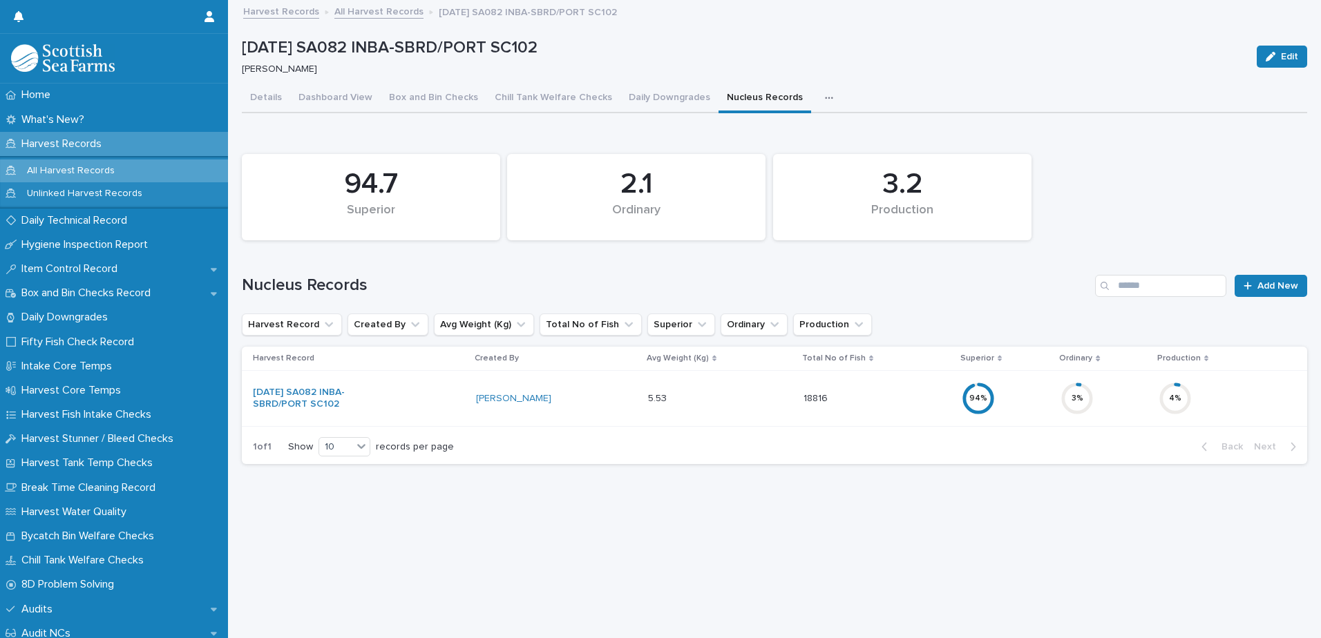
click at [47, 141] on p "Harvest Records" at bounding box center [64, 143] width 97 height 13
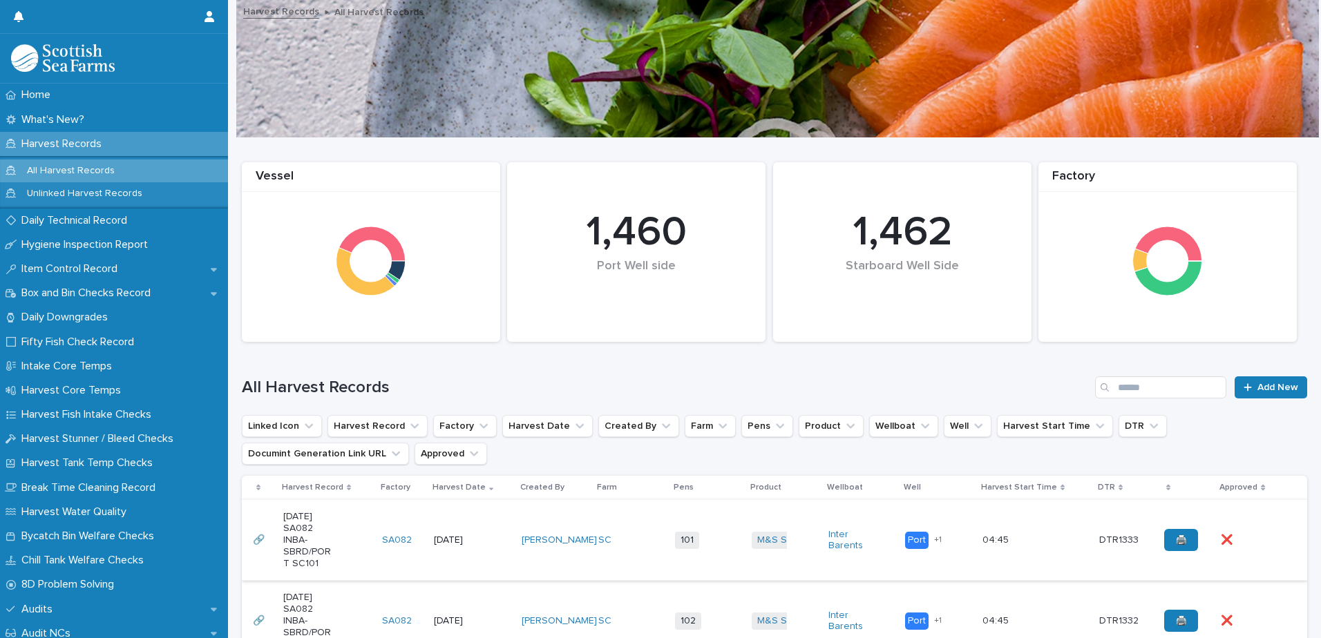
scroll to position [207, 0]
